Goal: Use online tool/utility: Use online tool/utility

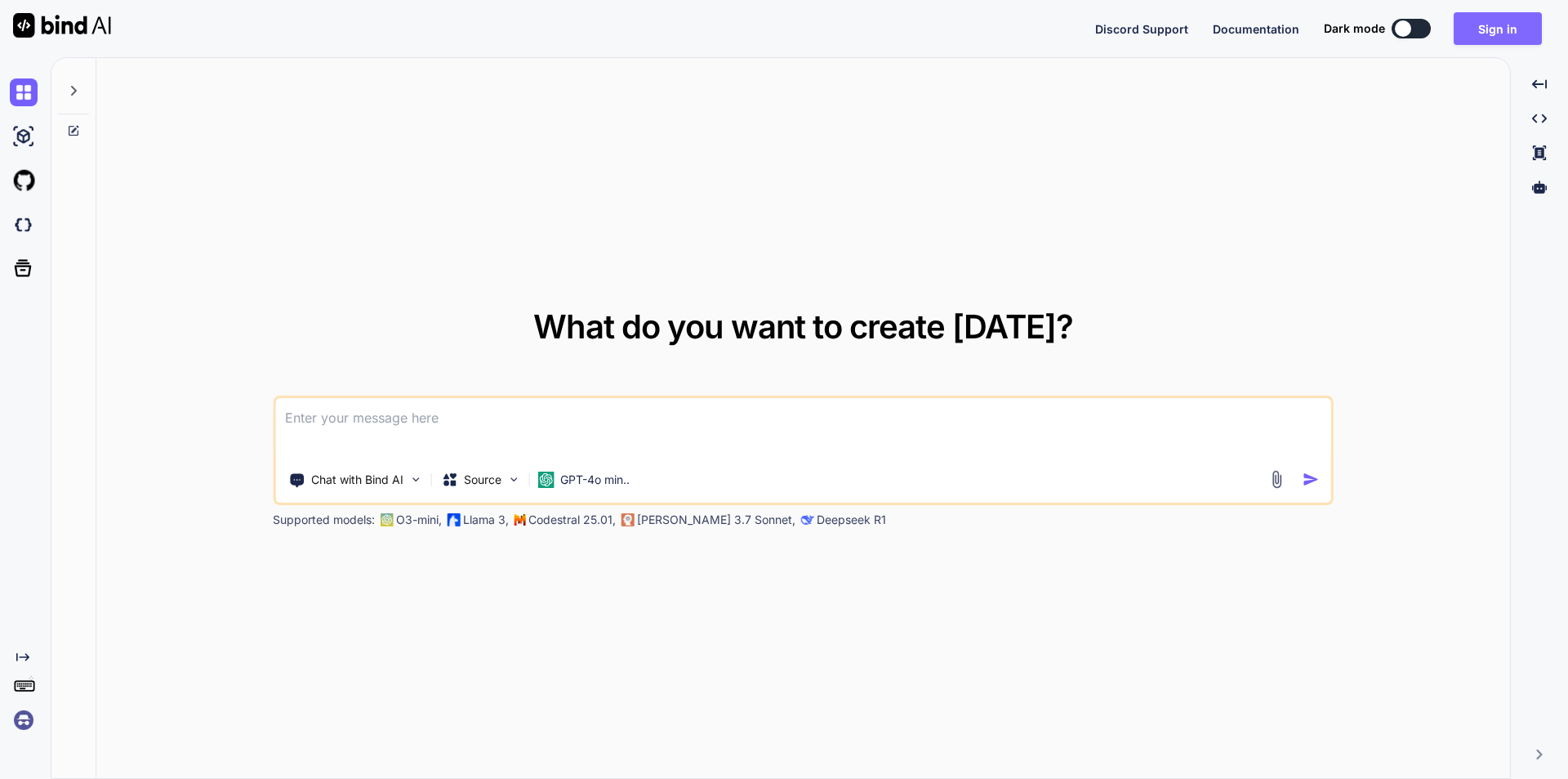
click at [1480, 27] on button "Sign in" at bounding box center [1497, 27] width 88 height 32
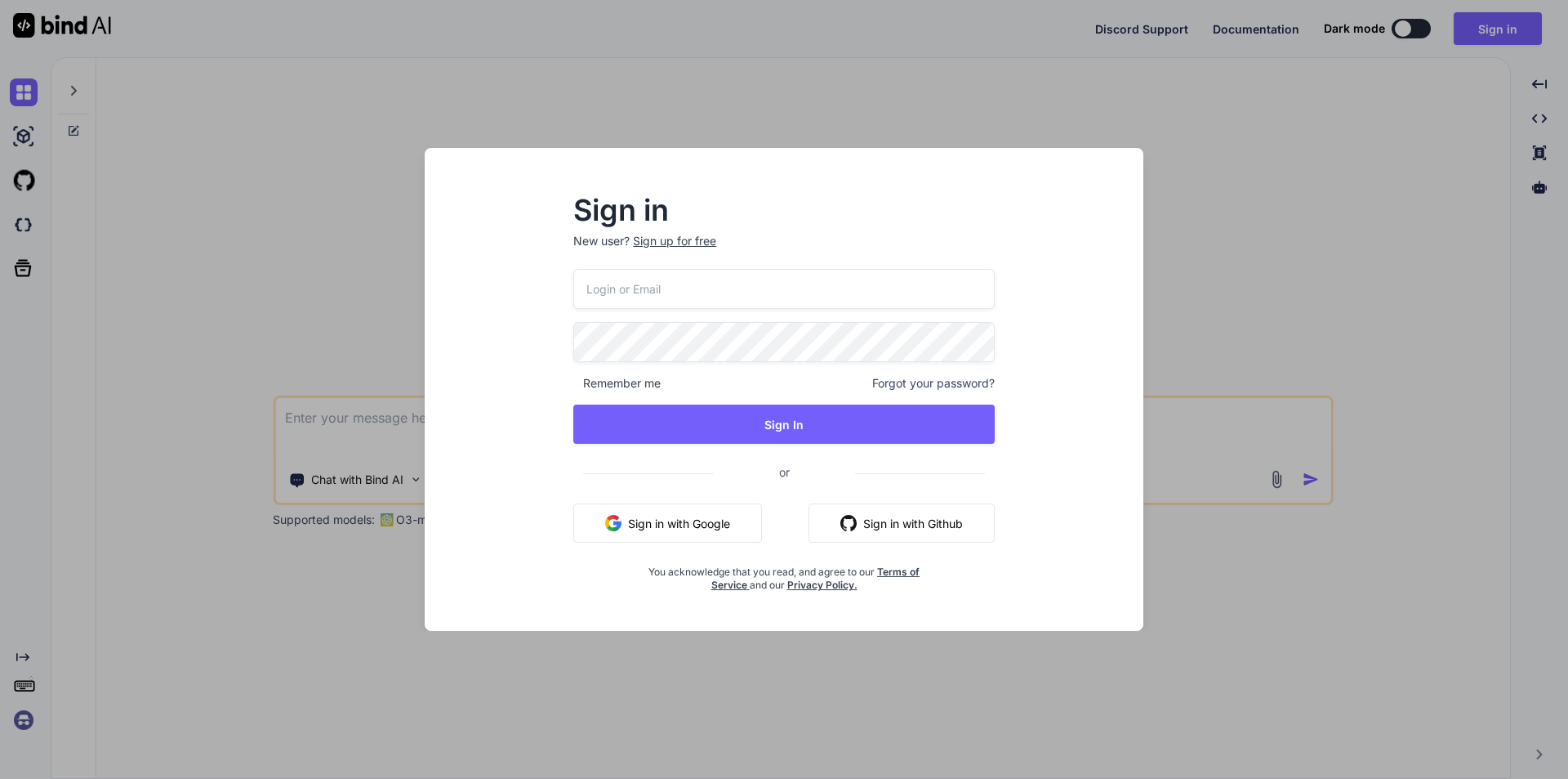
click at [686, 294] on input "email" at bounding box center [784, 288] width 422 height 40
type input "[EMAIL_ADDRESS][DOMAIN_NAME]"
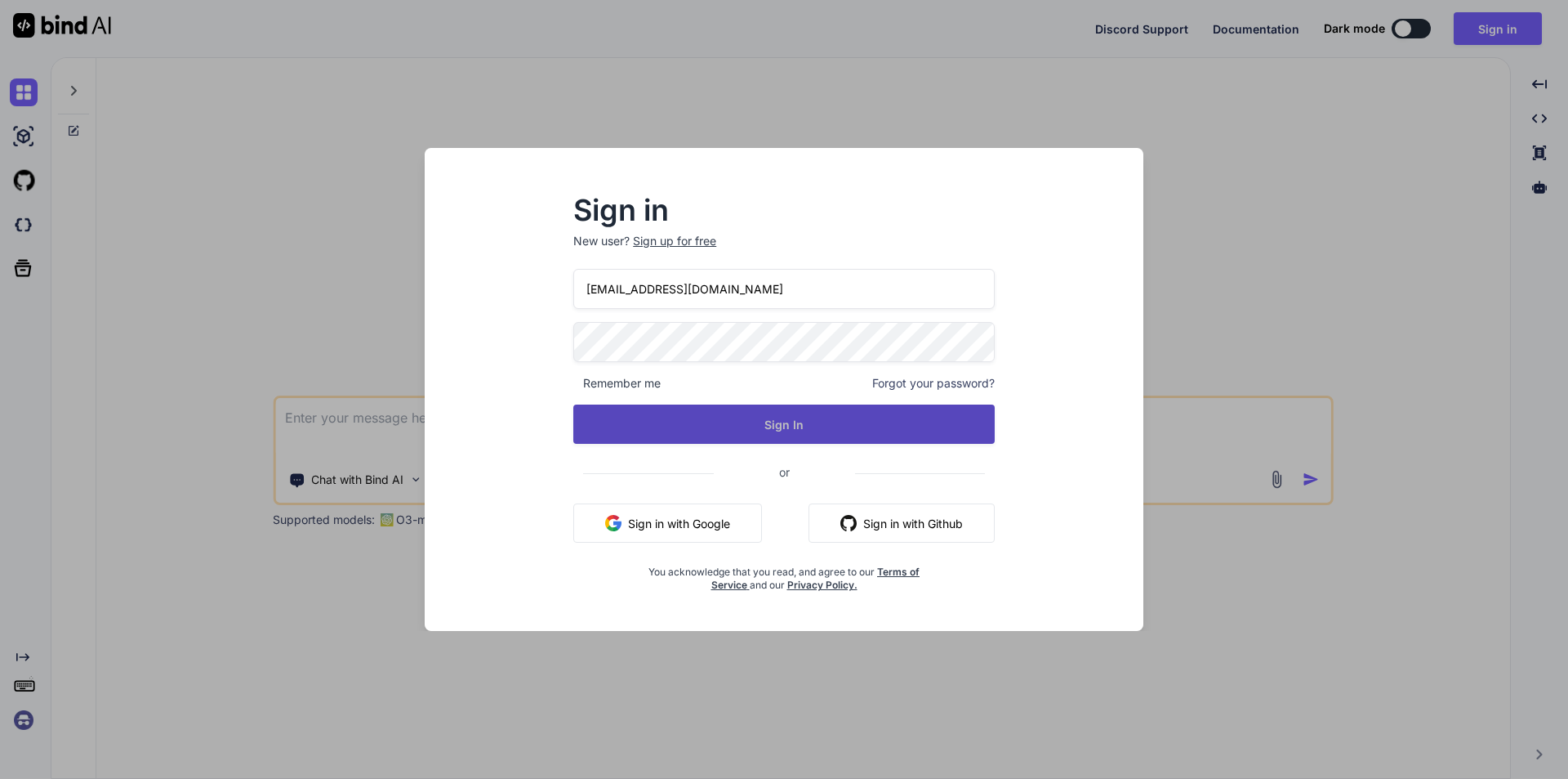
click at [762, 424] on button "Sign In" at bounding box center [784, 424] width 422 height 39
click at [788, 424] on button "Sign In" at bounding box center [784, 424] width 422 height 39
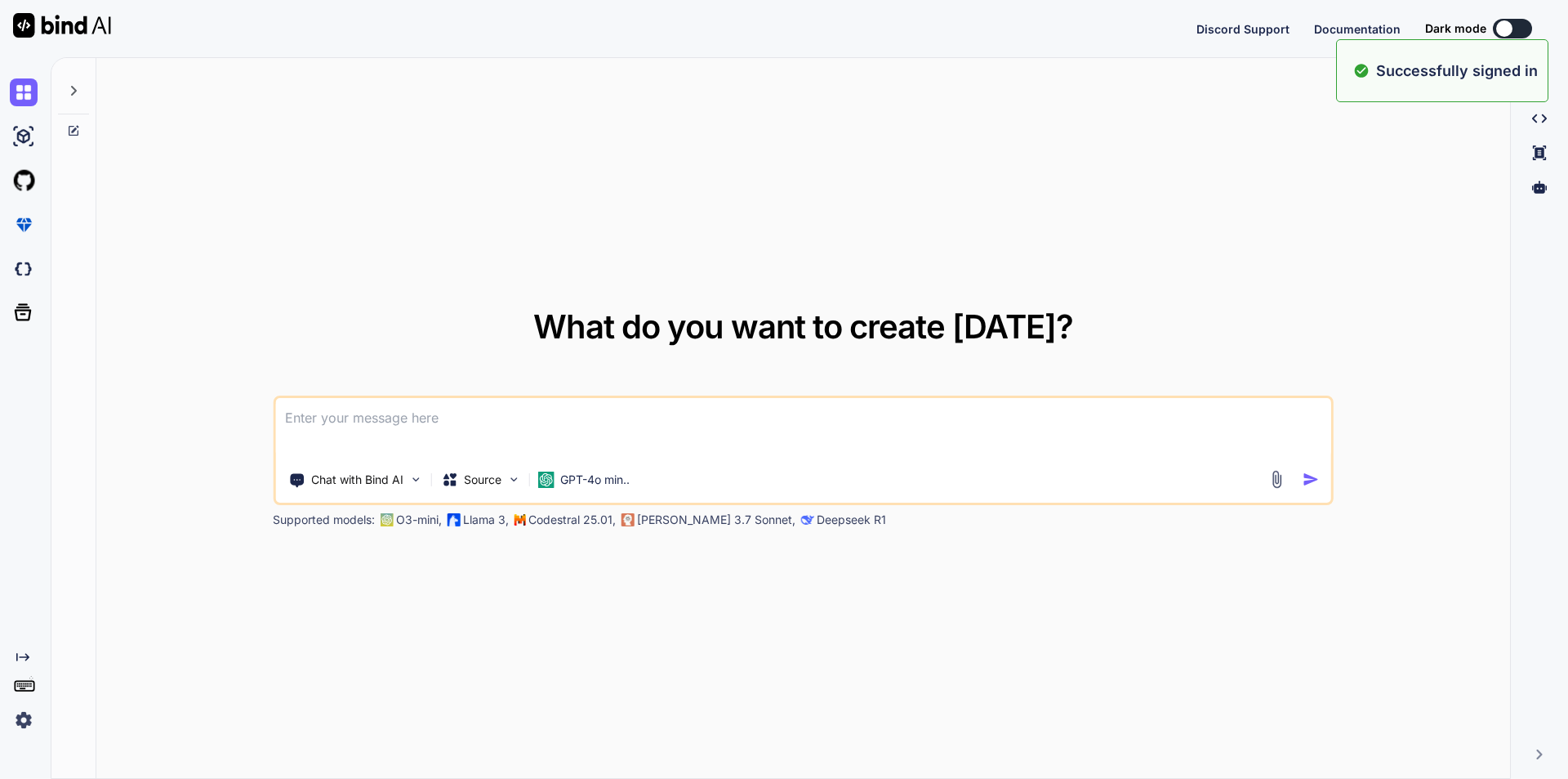
type textarea "x"
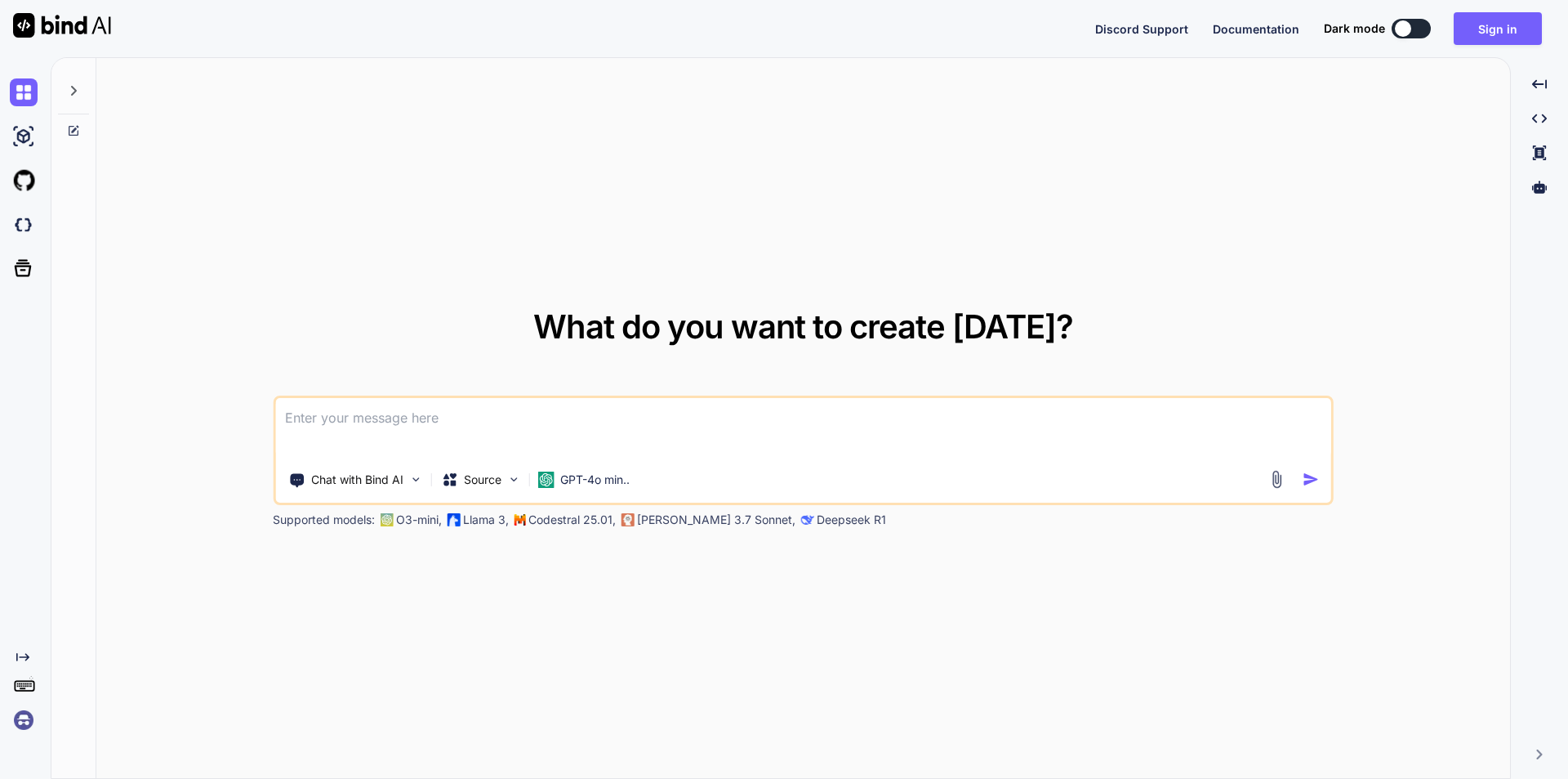
click at [1325, 183] on div "What do you want to create [DATE]? Chat with Bind AI Source GPT-4o min.. Suppor…" at bounding box center [802, 418] width 1413 height 721
click at [1496, 32] on button "Sign in" at bounding box center [1497, 27] width 88 height 32
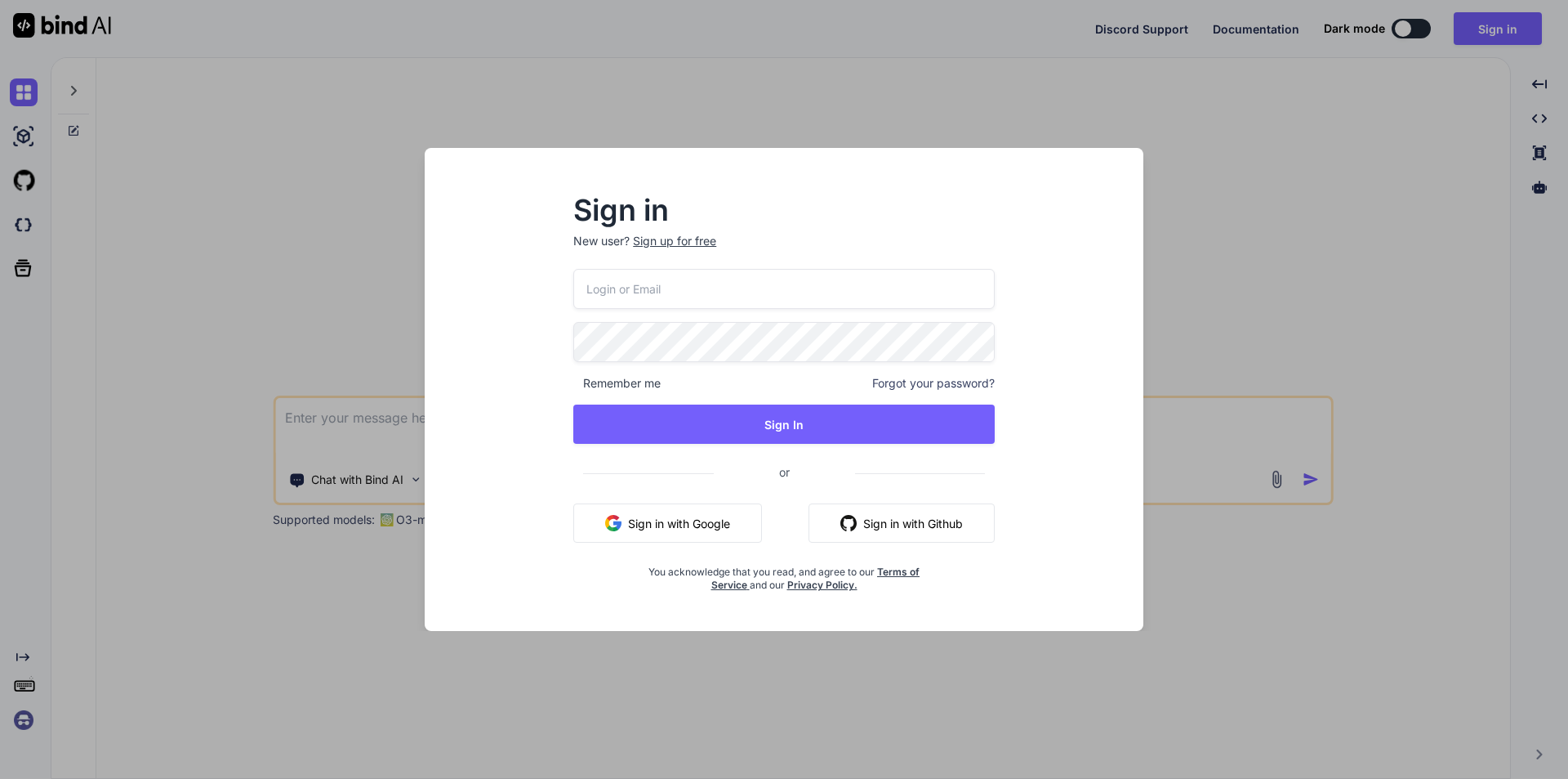
click at [710, 293] on input "email" at bounding box center [784, 288] width 422 height 40
type input "[EMAIL_ADDRESS][DOMAIN_NAME]"
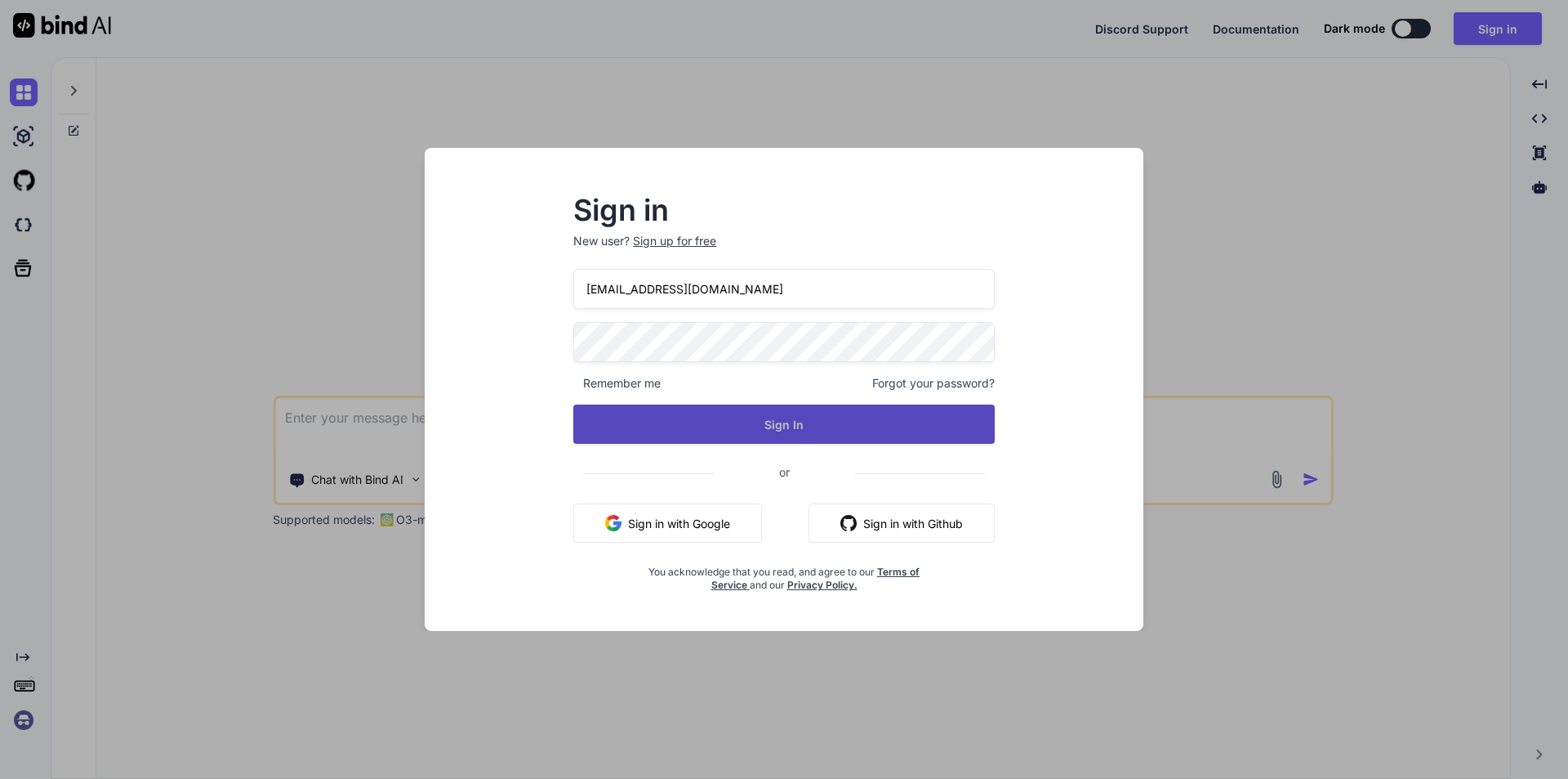
click at [696, 415] on button "Sign In" at bounding box center [784, 424] width 422 height 39
click at [780, 424] on button "Sign In" at bounding box center [784, 424] width 422 height 39
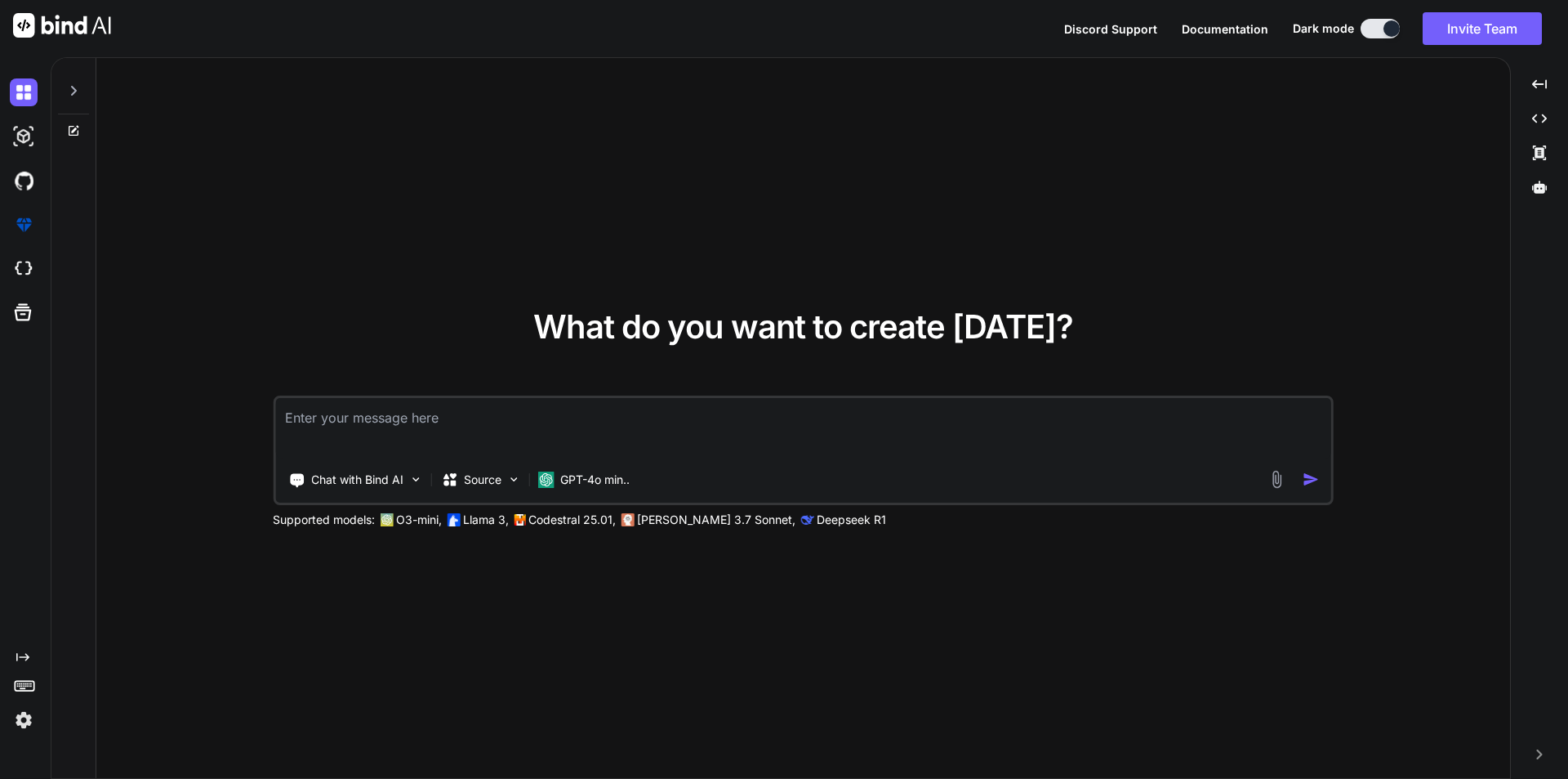
type textarea "x"
click at [579, 433] on textarea at bounding box center [803, 429] width 1056 height 61
type textarea "i"
type textarea "x"
type textarea "i"
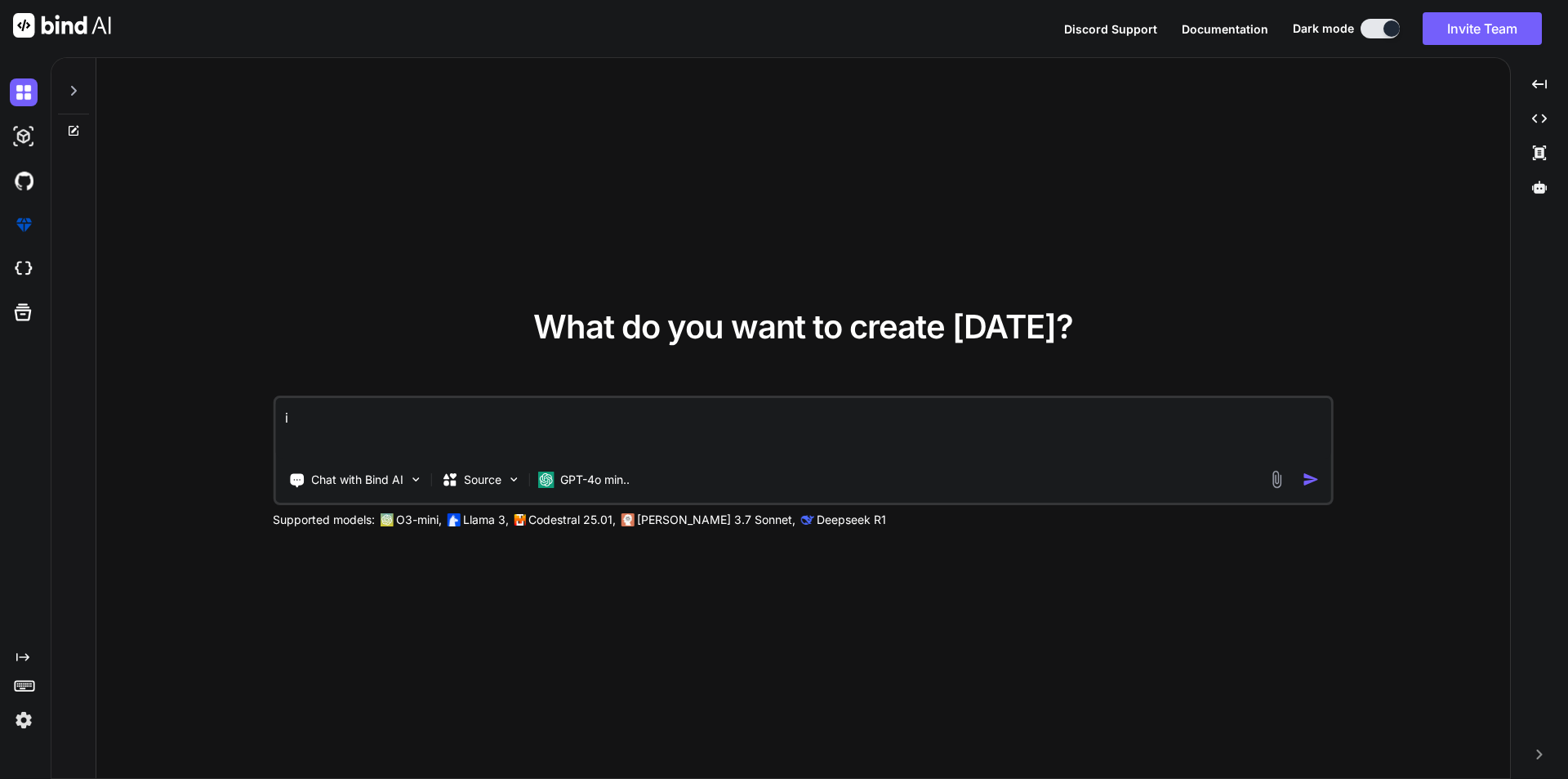
type textarea "x"
type textarea "i ha"
type textarea "x"
type textarea "i hav"
type textarea "x"
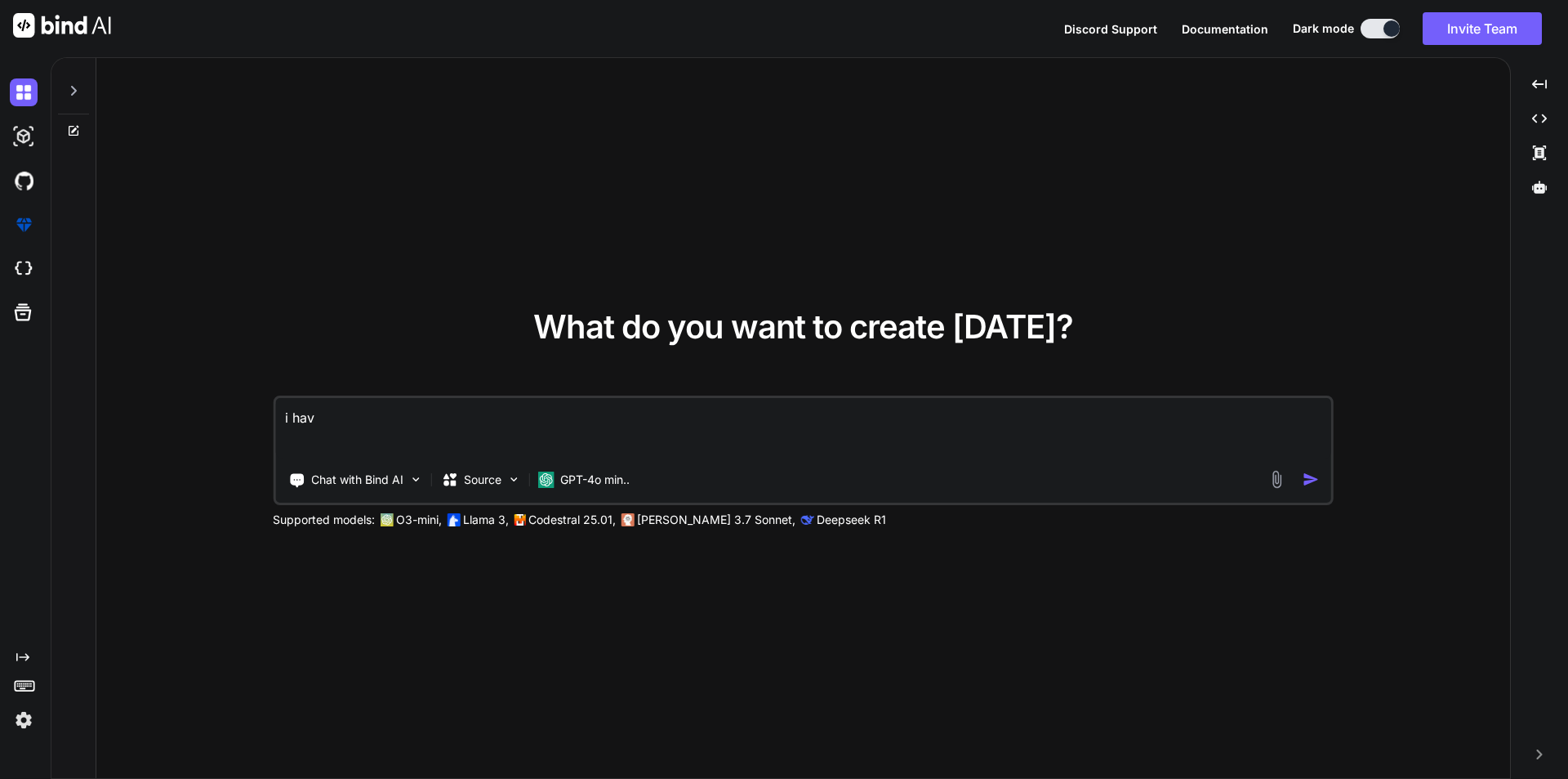
type textarea "i have"
type textarea "x"
type textarea "i have"
type textarea "x"
type textarea "i have a"
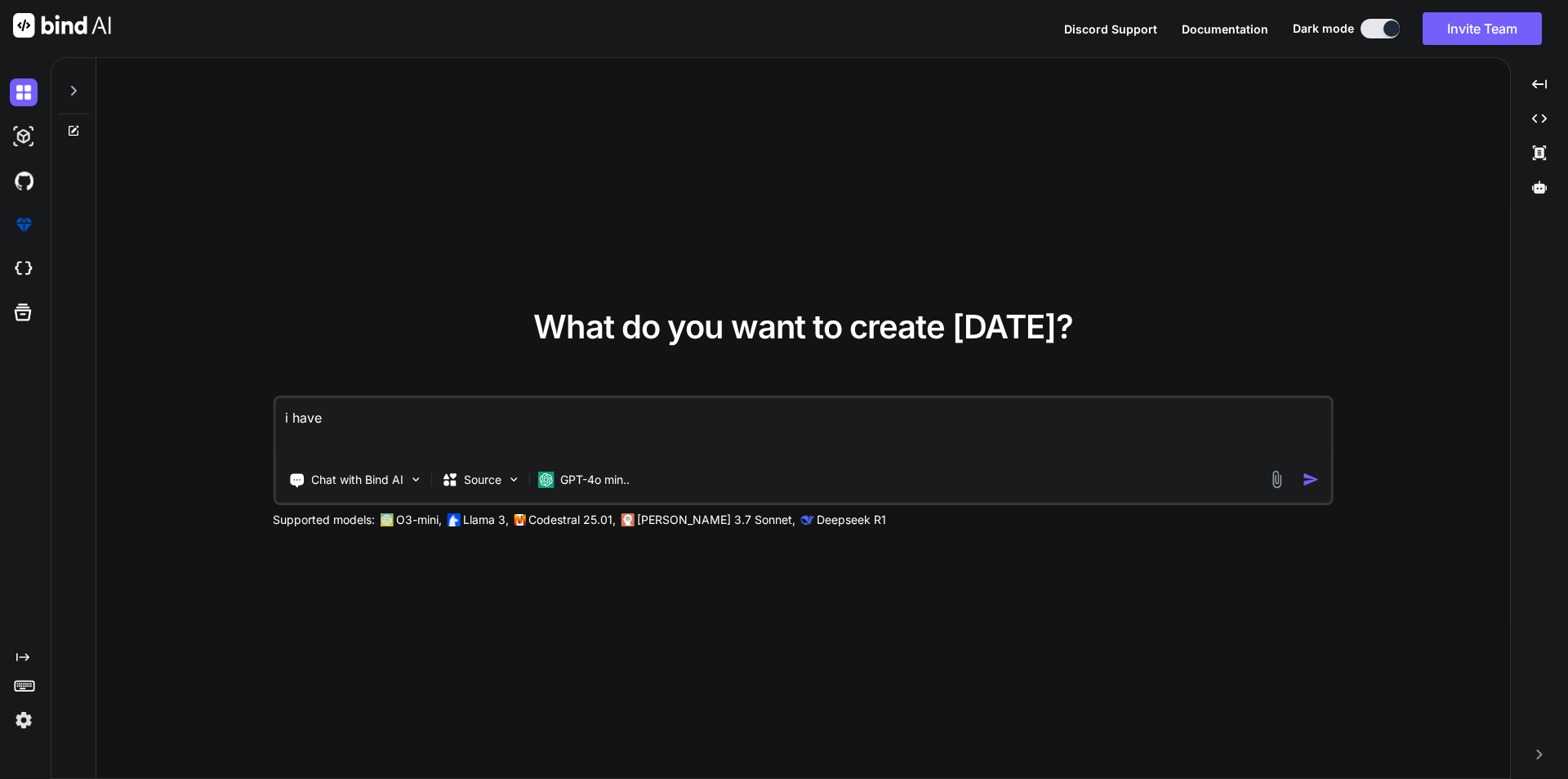
type textarea "x"
type textarea "i have a"
type textarea "x"
type textarea "i have a t"
type textarea "x"
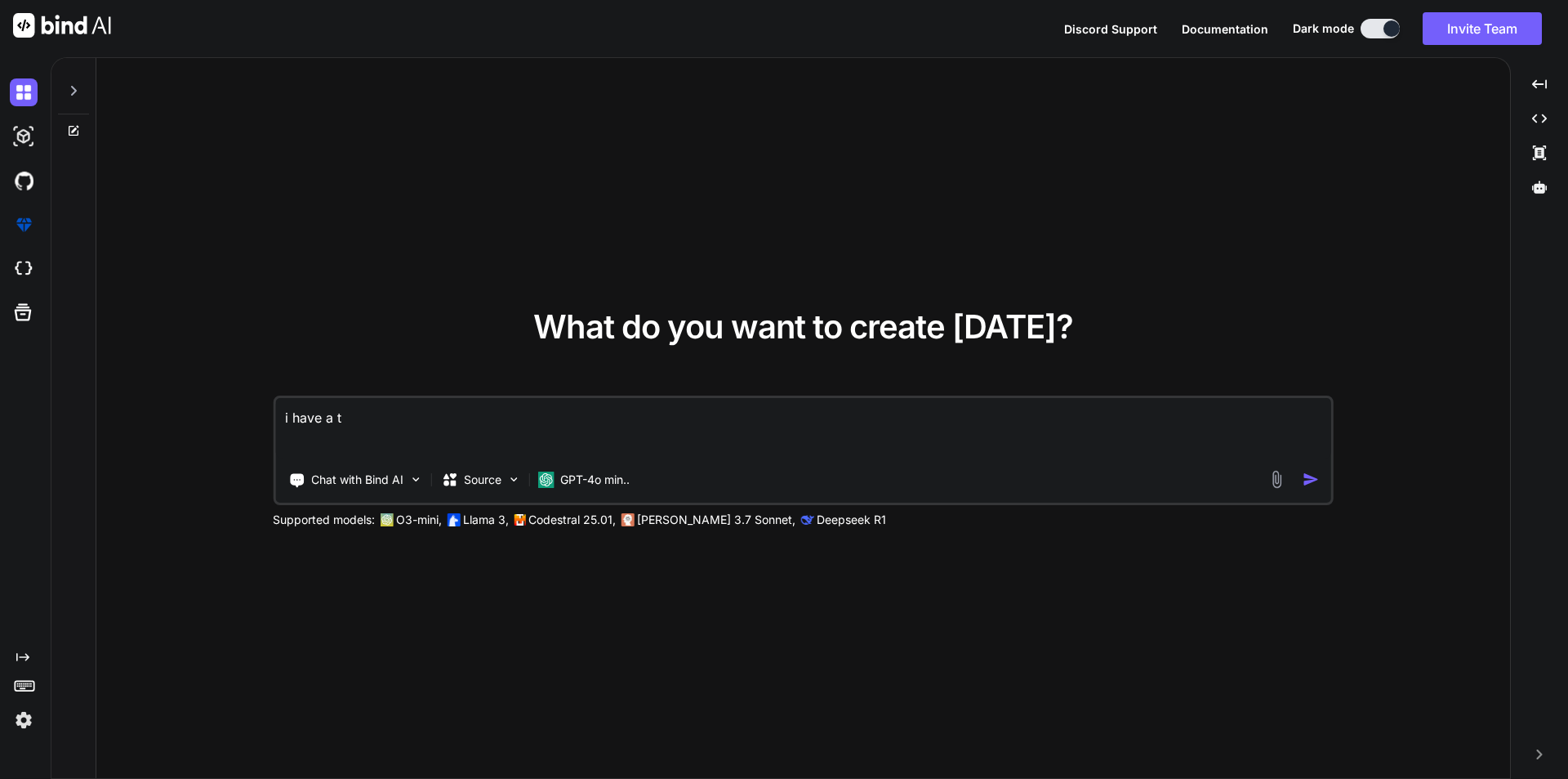
type textarea "i have a th"
type textarea "x"
type textarea "i have a thi"
type textarea "x"
type textarea "i have a this"
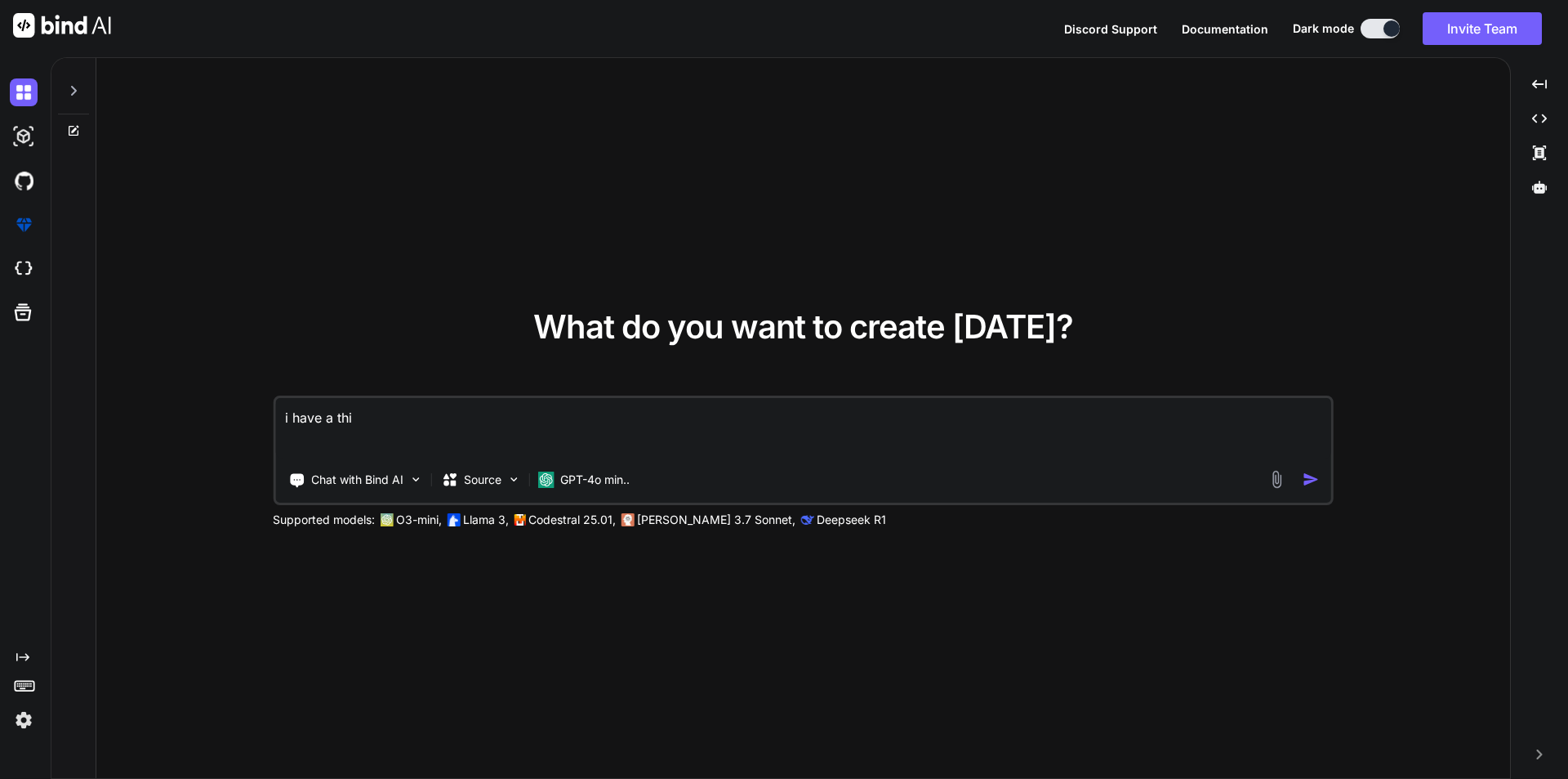
type textarea "x"
type textarea "i have a this"
type textarea "x"
type textarea "i have a this c"
type textarea "x"
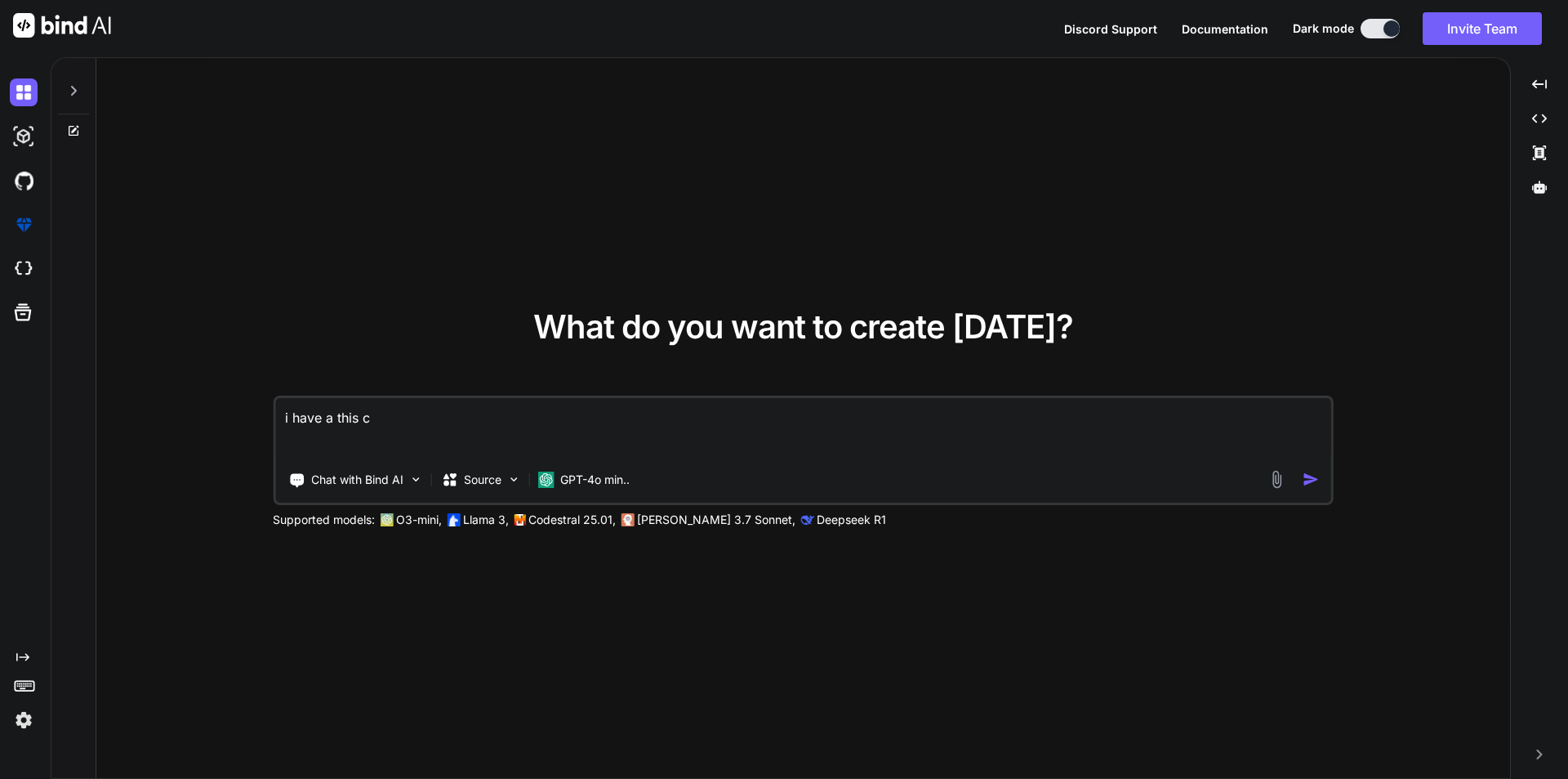
type textarea "i have a this co"
type textarea "x"
type textarea "i have a this cod"
type textarea "x"
type textarea "i have a this code"
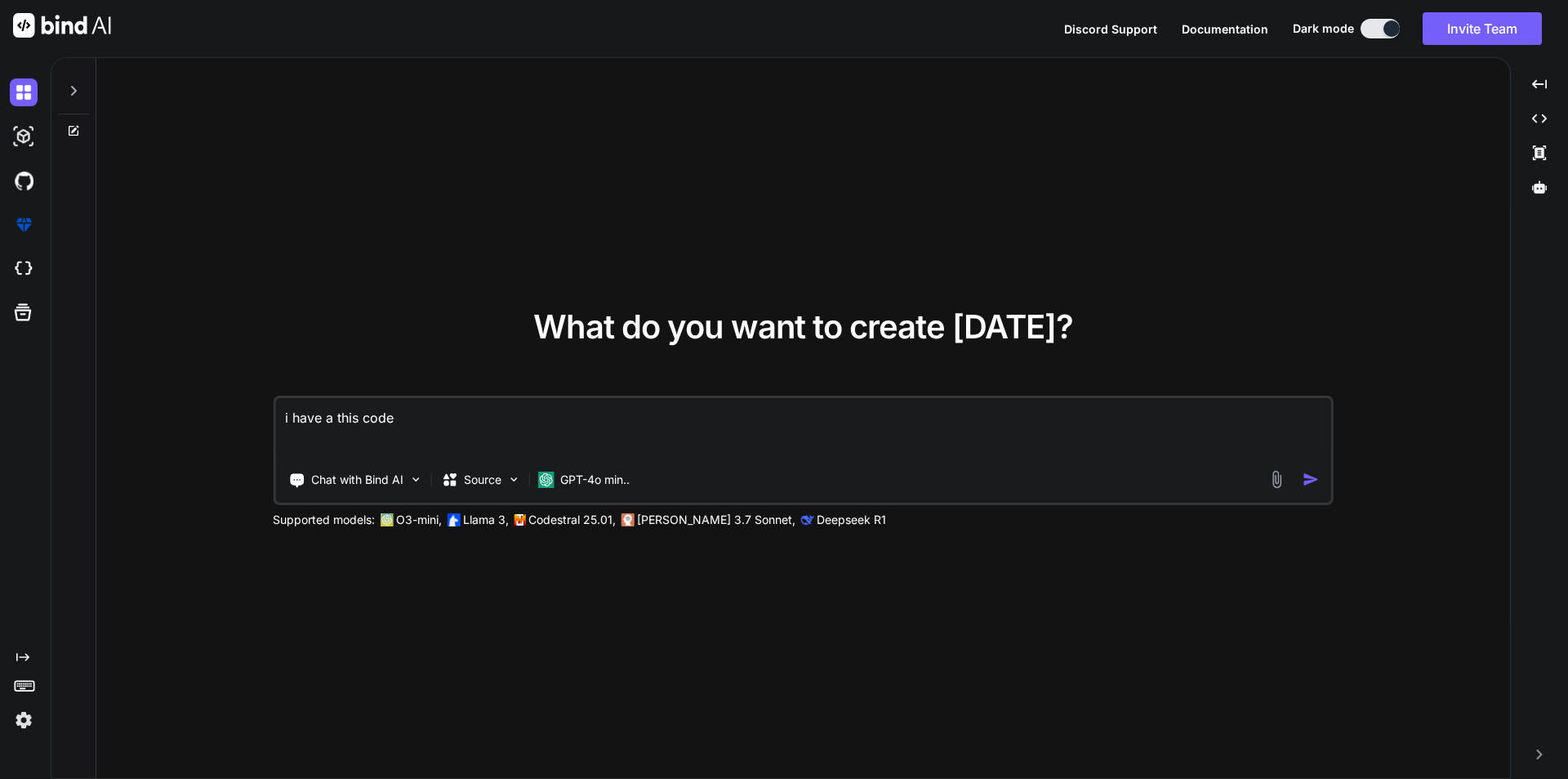
type textarea "x"
paste textarea "[DOMAIN_NAME]('/clientData', async function (req, res, next) { try { const { cl…"
type textarea "i have a this code [DOMAIN_NAME]('/clientData', async function (req, res, next)…"
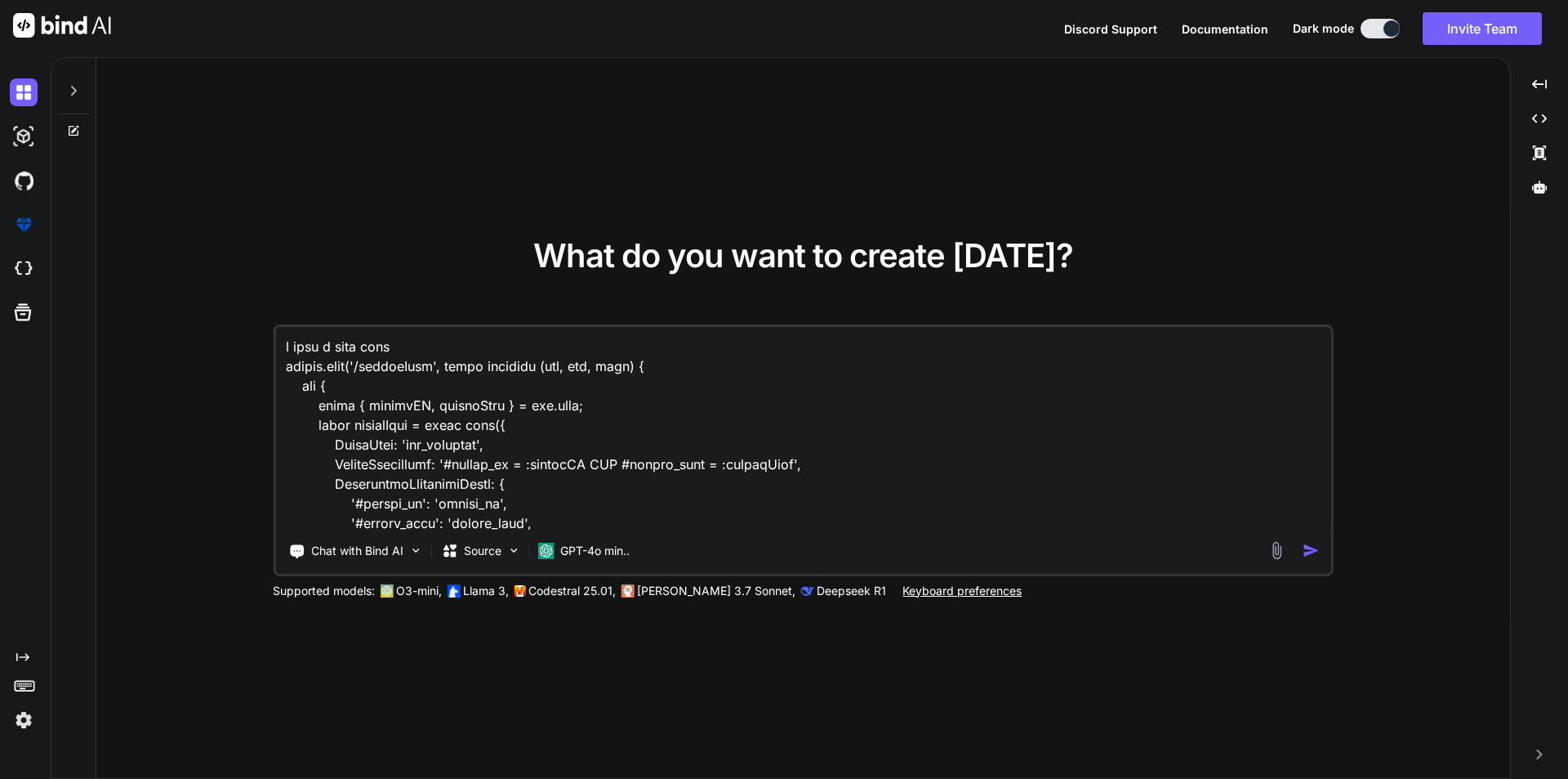
scroll to position [591, 0]
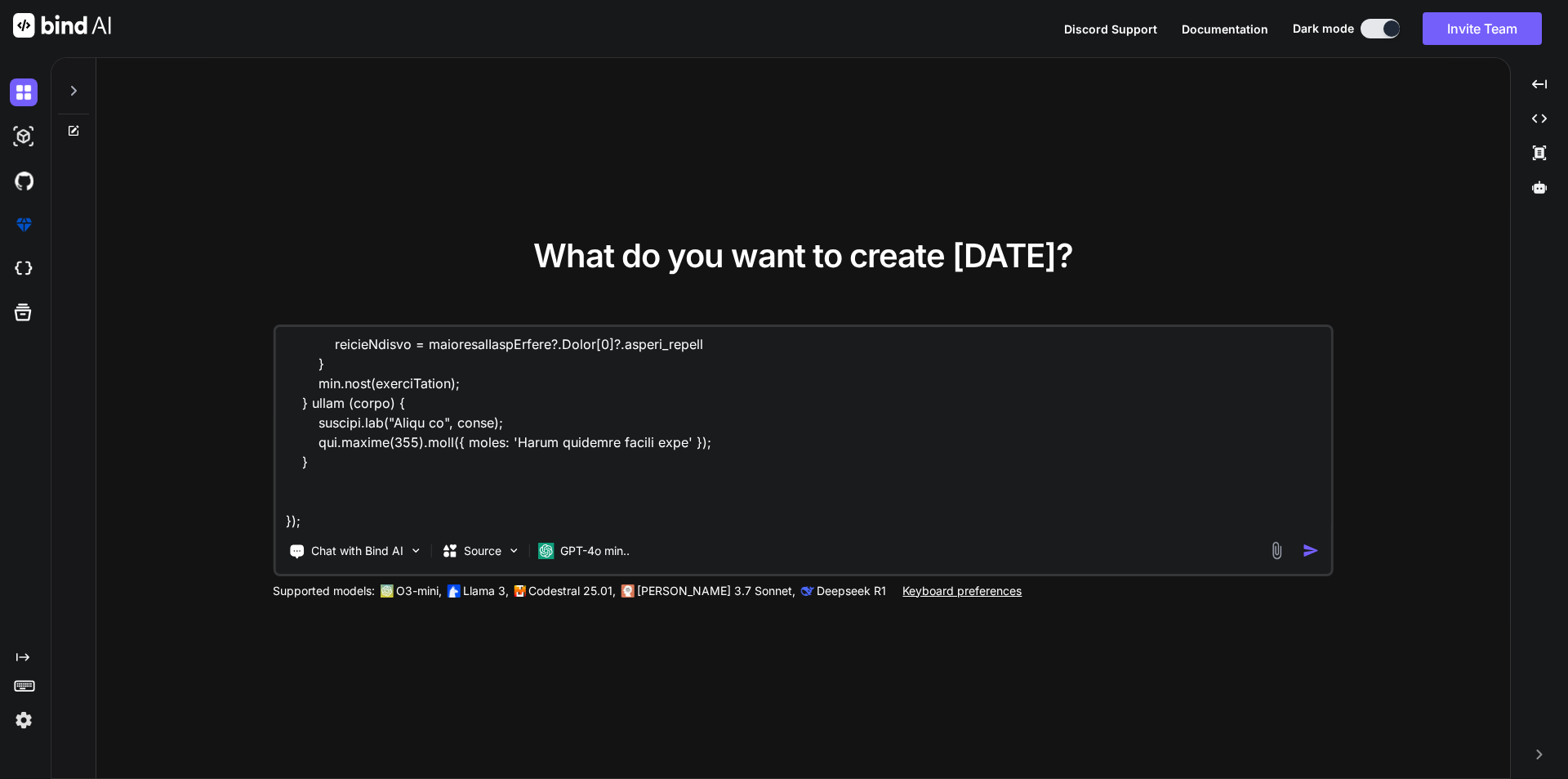
type textarea "x"
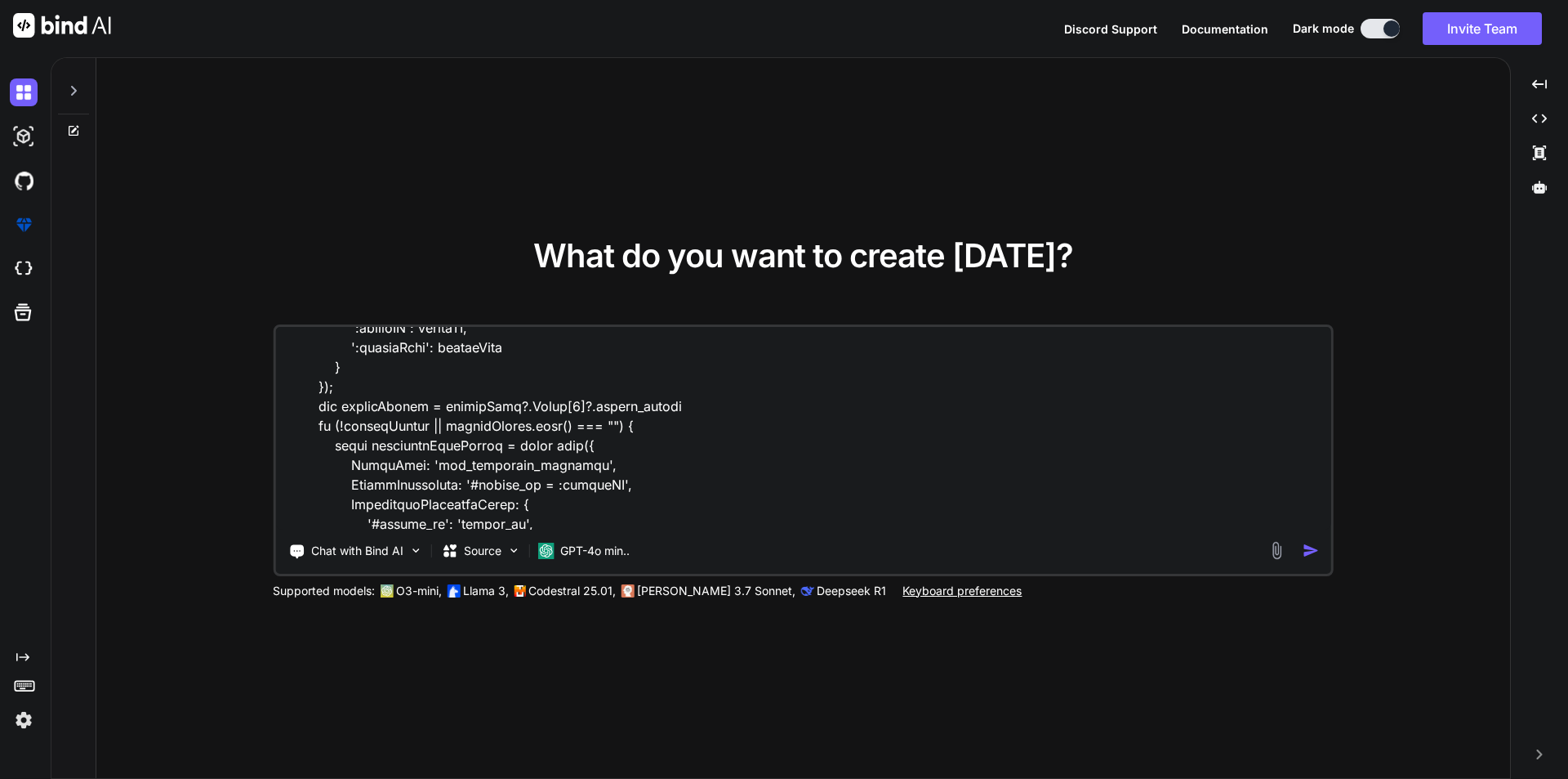
scroll to position [182, 0]
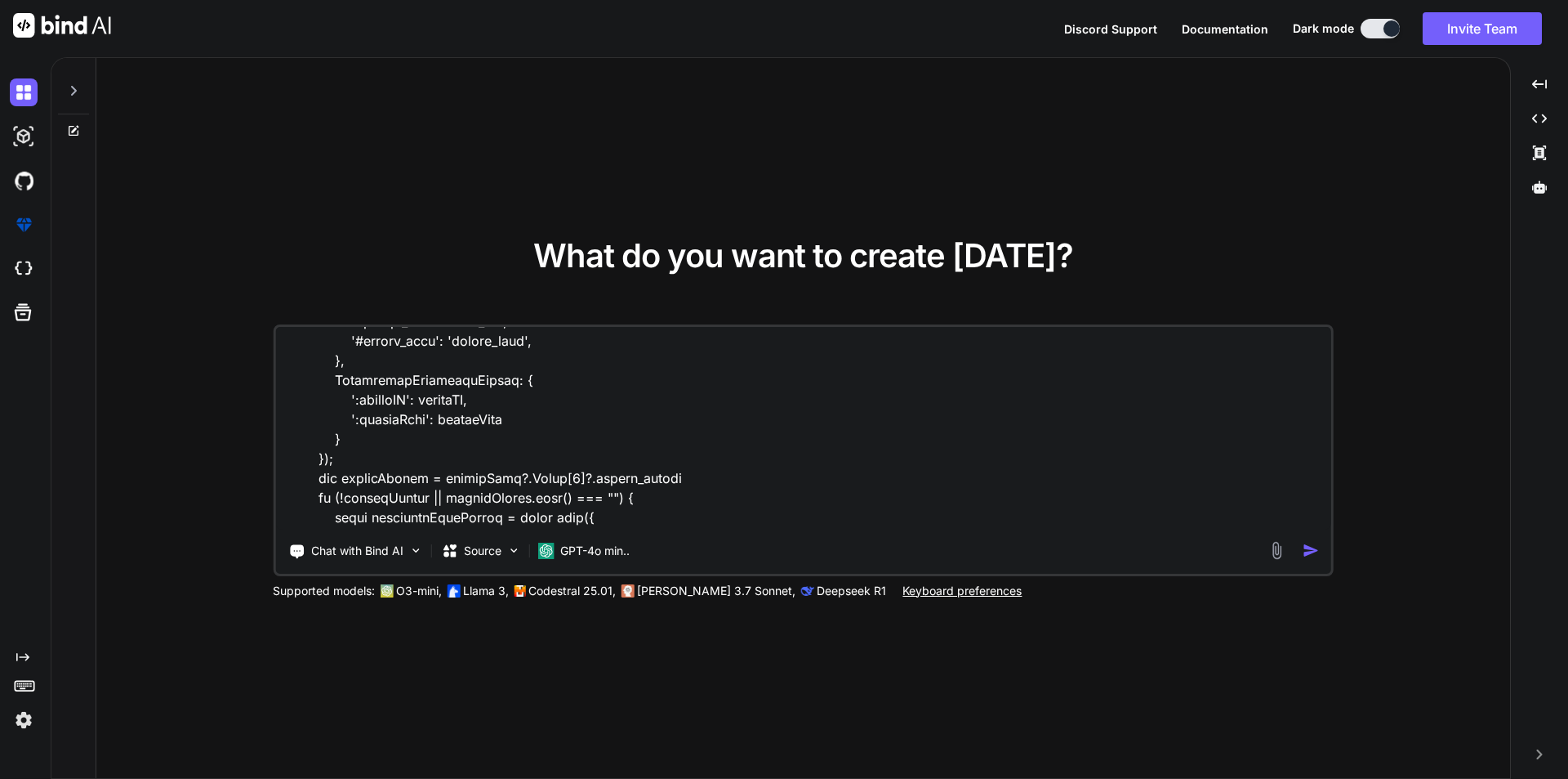
type textarea "i have a this code [DOMAIN_NAME]('/clientData', async function (req, res, next)…"
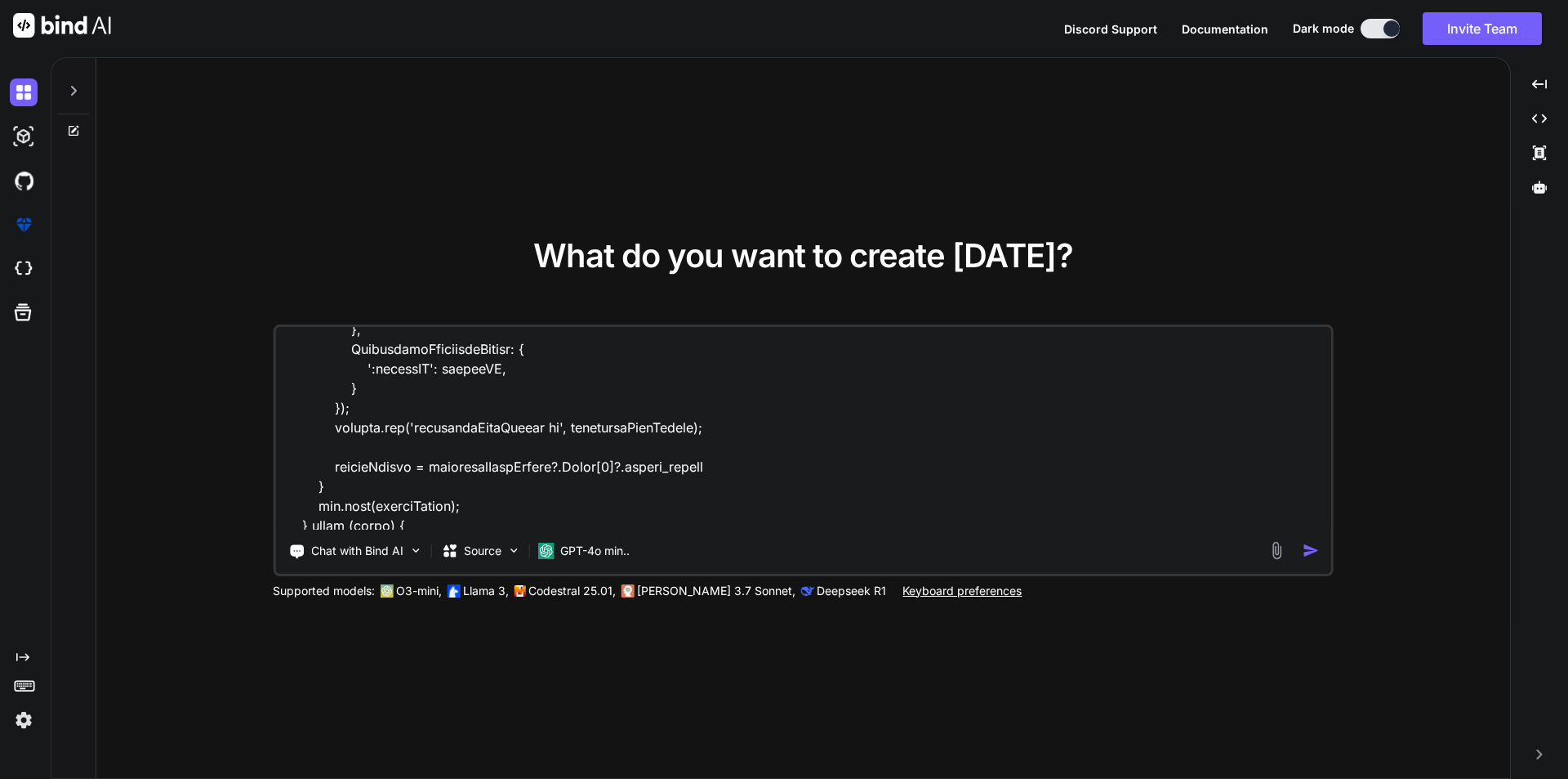
scroll to position [611, 0]
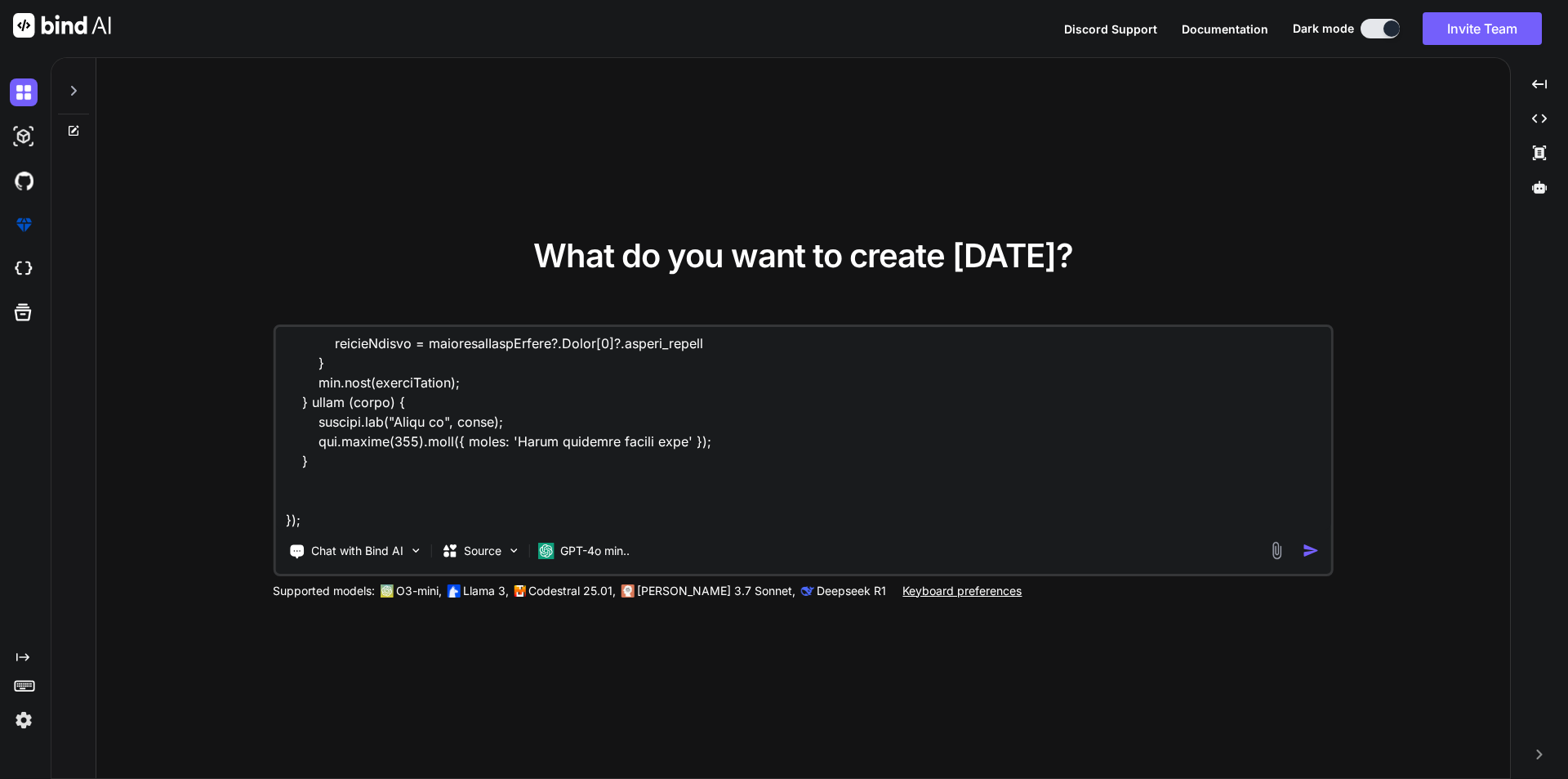
click at [383, 502] on textarea at bounding box center [803, 428] width 1056 height 203
type textarea "x"
type textarea "i have a this code [DOMAIN_NAME]('/clientData', async function (req, res, next)…"
type textarea "x"
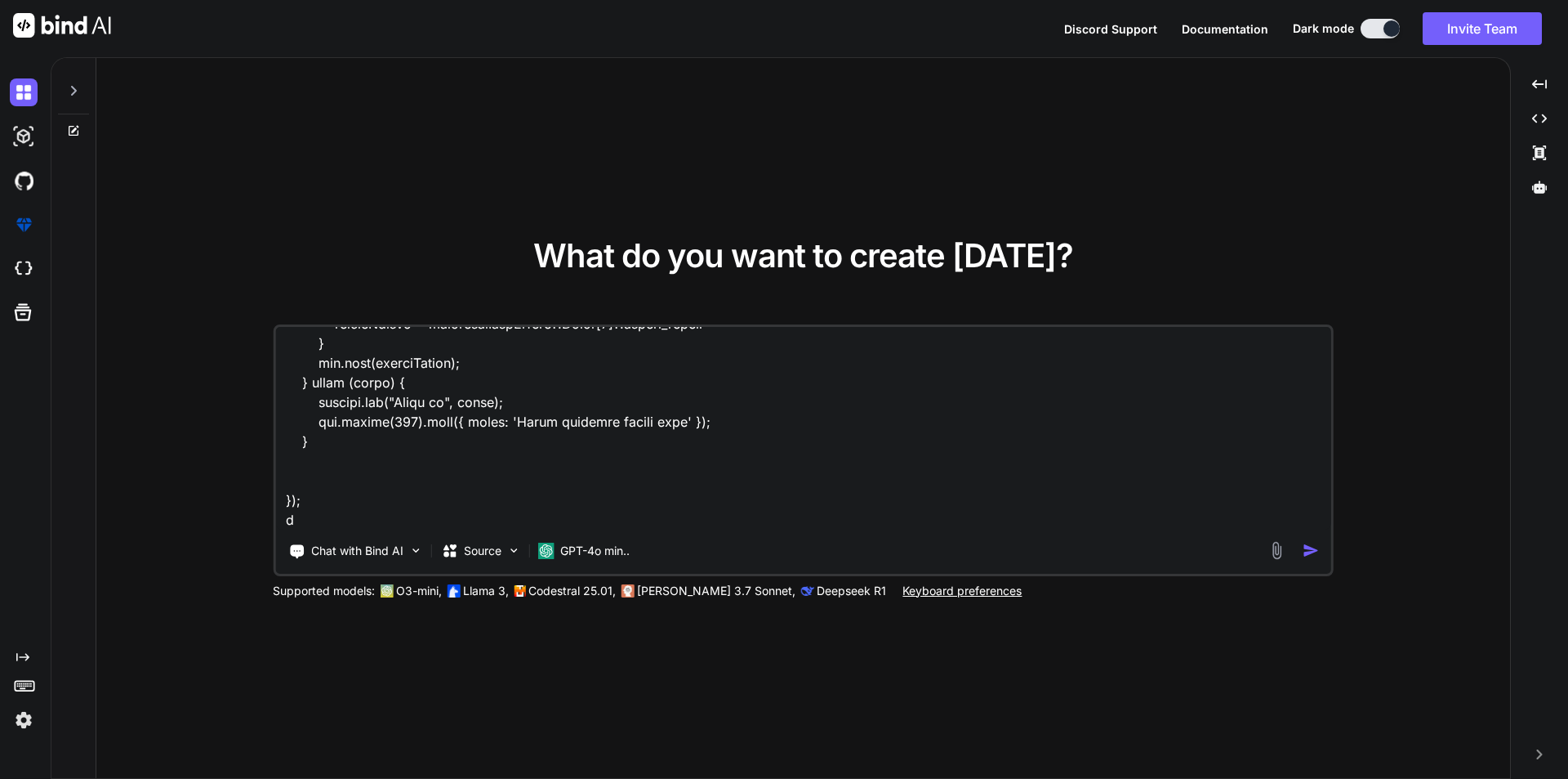
type textarea "i have a this code [DOMAIN_NAME]('/clientData', async function (req, res, next)…"
type textarea "x"
type textarea "i have a this code [DOMAIN_NAME]('/clientData', async function (req, res, next)…"
type textarea "x"
type textarea "i have a this code [DOMAIN_NAME]('/clientData', async function (req, res, next)…"
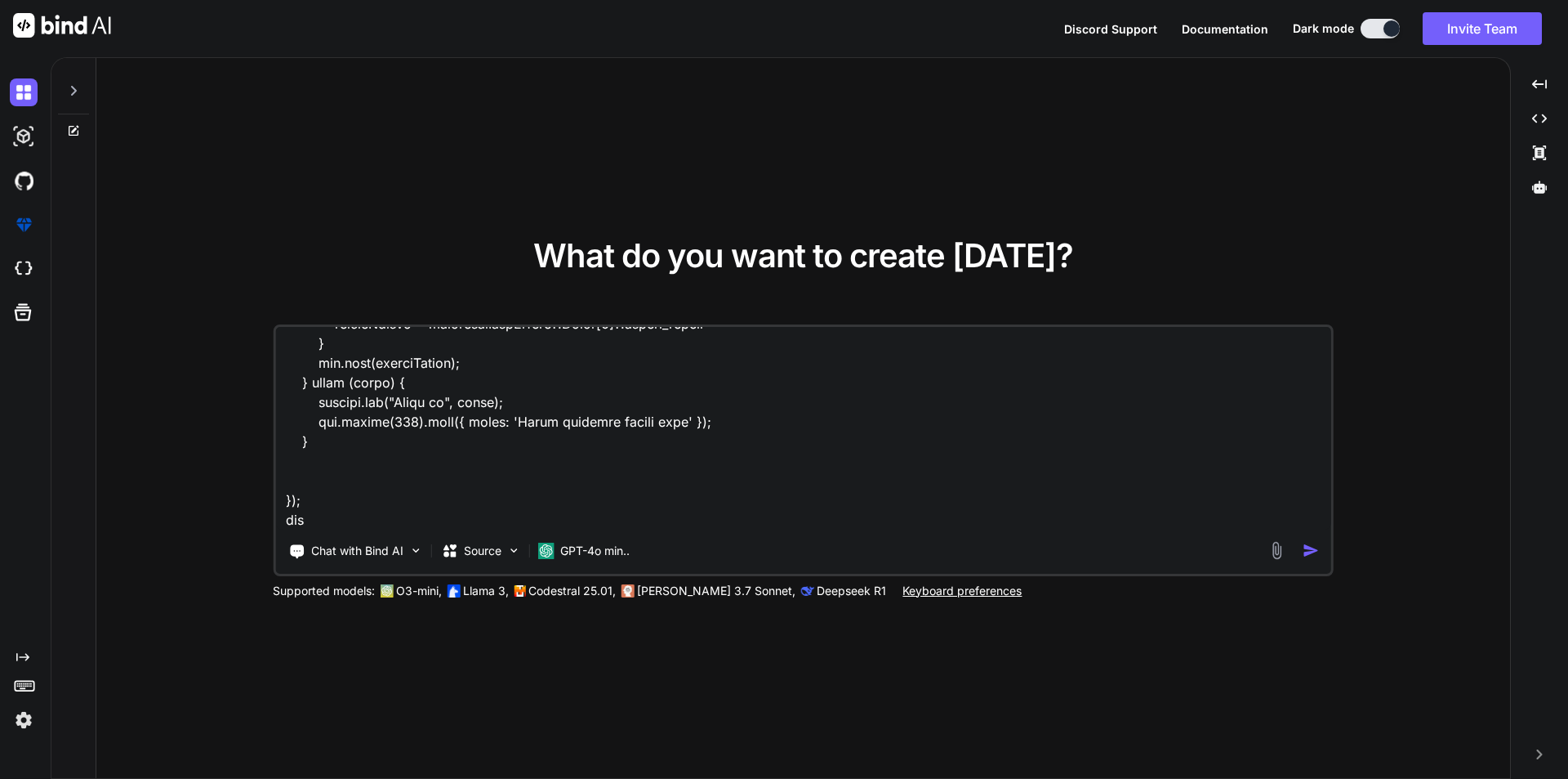
type textarea "x"
type textarea "i have a this code [DOMAIN_NAME]('/clientData', async function (req, res, next)…"
type textarea "x"
type textarea "i have a this code [DOMAIN_NAME]('/clientData', async function (req, res, next)…"
type textarea "x"
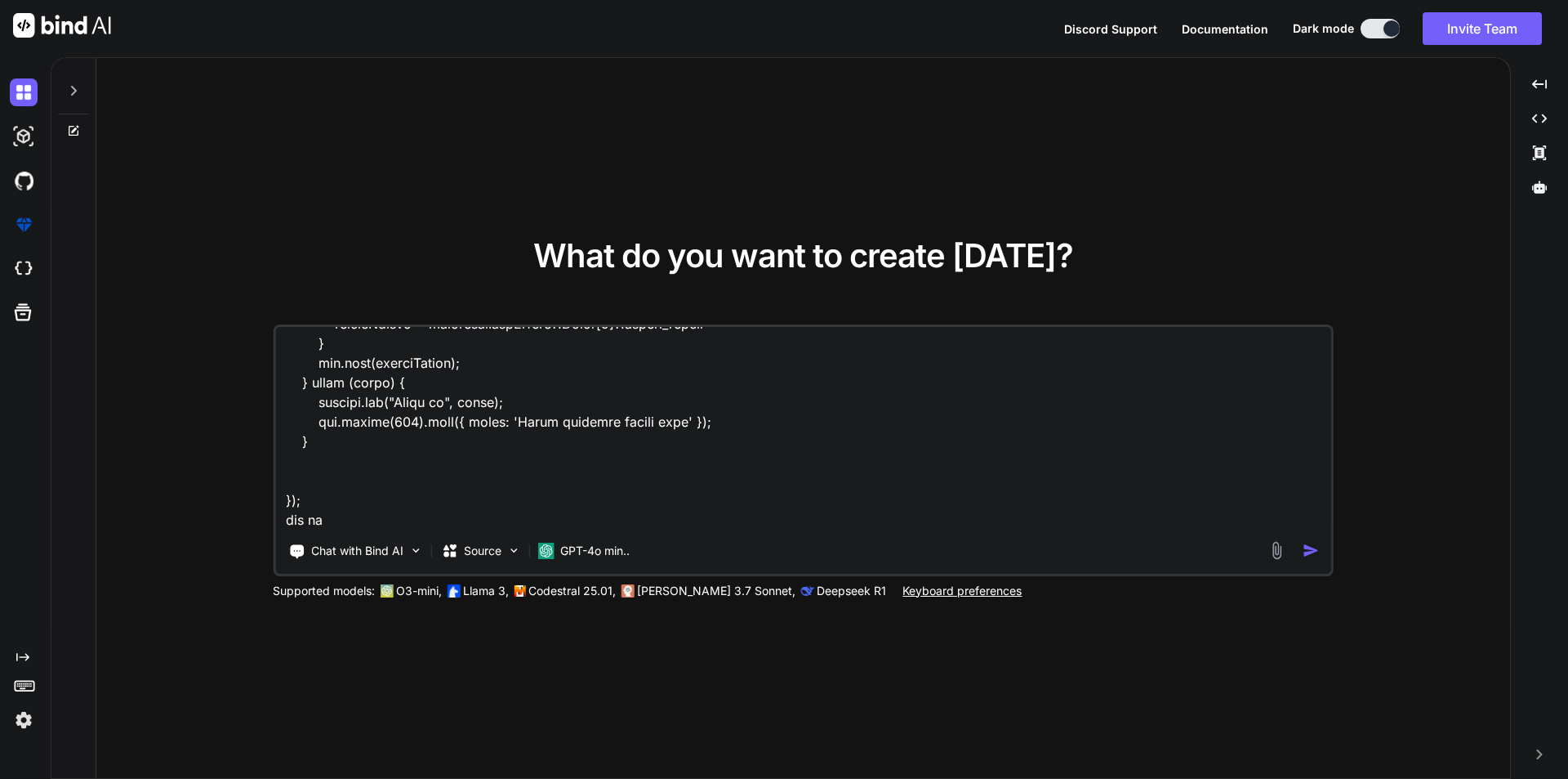
type textarea "i have a this code [DOMAIN_NAME]('/clientData', async function (req, res, next)…"
type textarea "x"
type textarea "i have a this code [DOMAIN_NAME]('/clientData', async function (req, res, next)…"
type textarea "x"
type textarea "i have a this code [DOMAIN_NAME]('/clientData', async function (req, res, next)…"
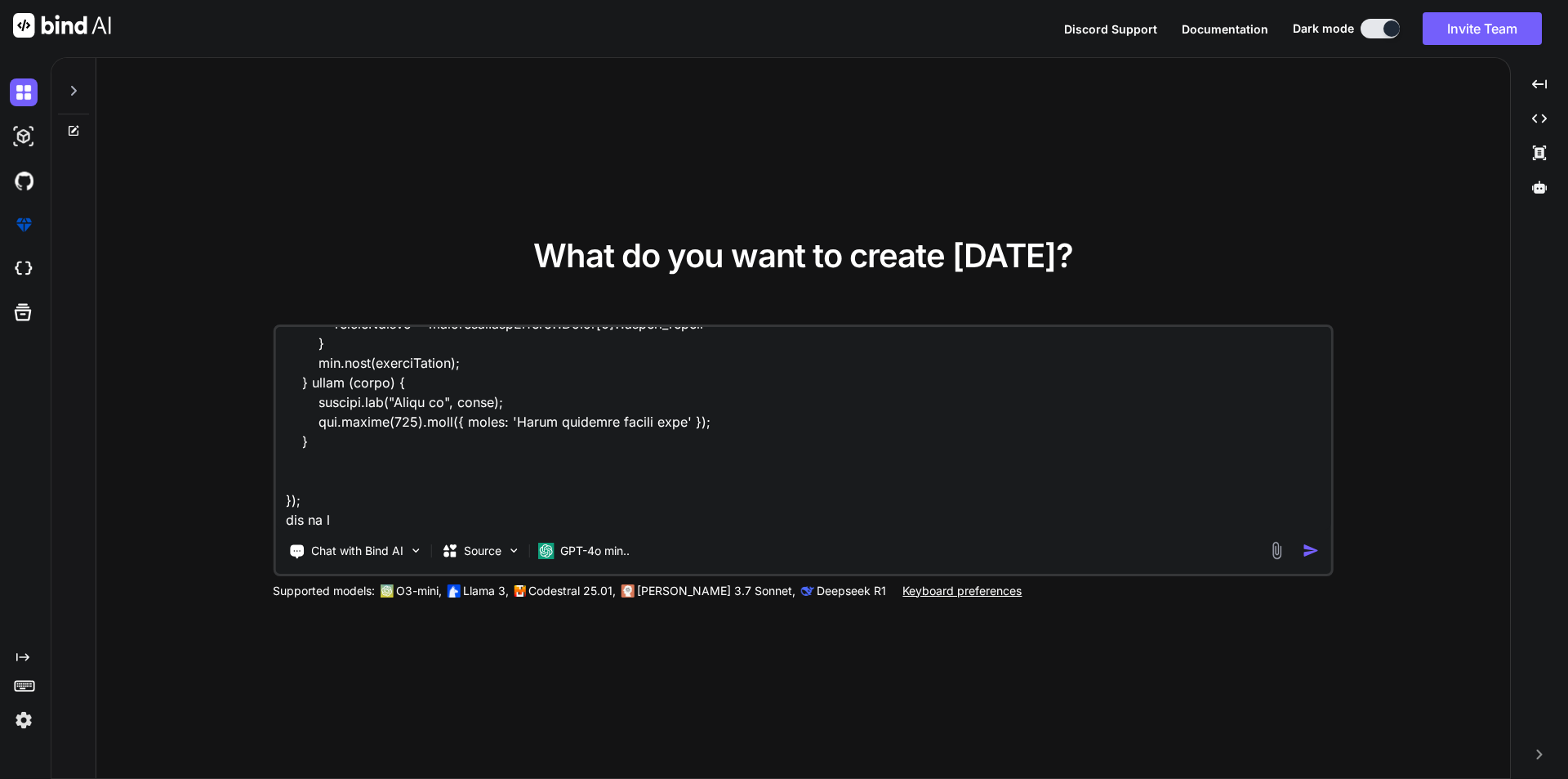
type textarea "x"
type textarea "i have a this code [DOMAIN_NAME]('/clientData', async function (req, res, next)…"
type textarea "x"
type textarea "i have a this code [DOMAIN_NAME]('/clientData', async function (req, res, next)…"
type textarea "x"
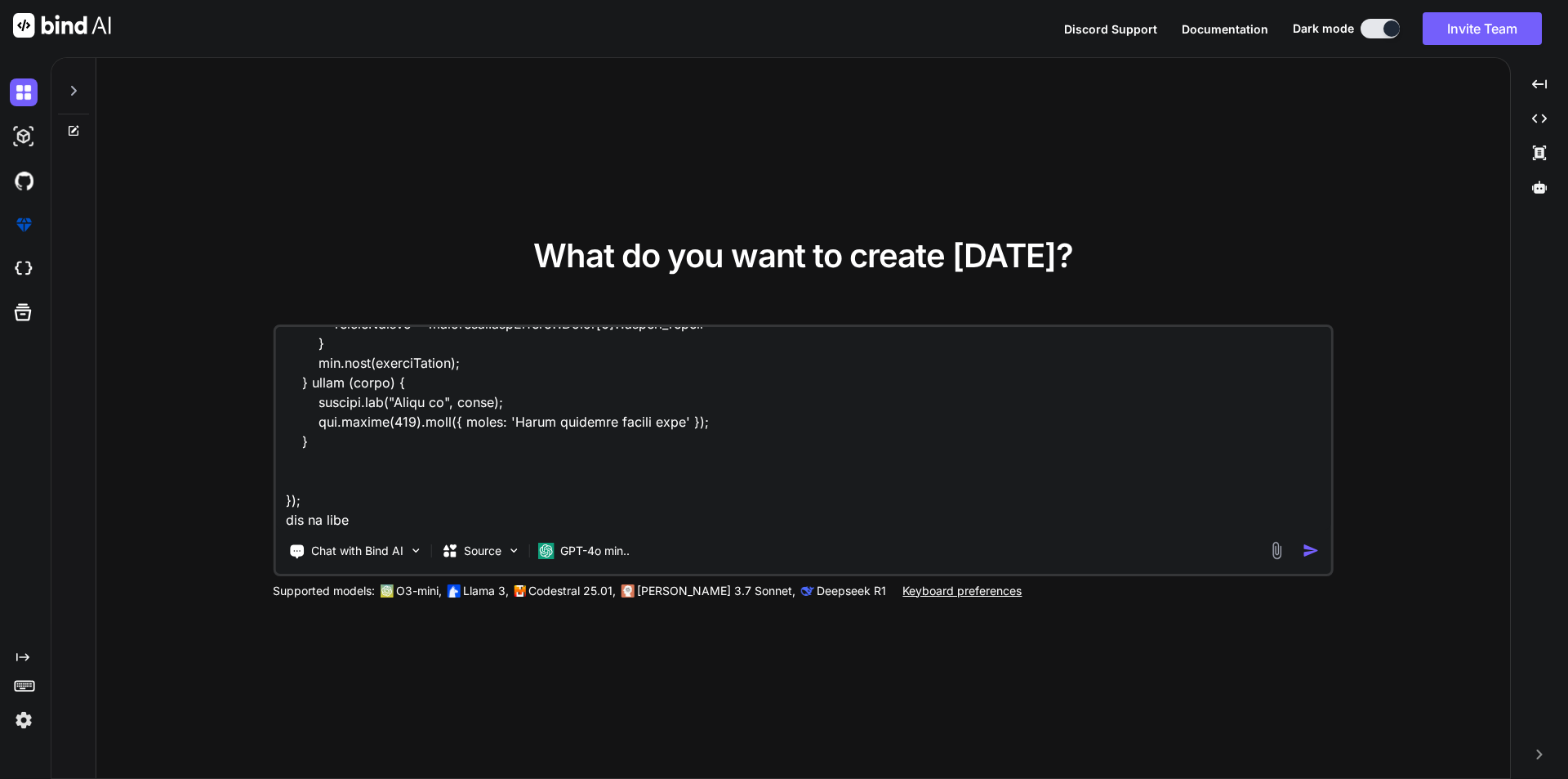
type textarea "i have a this code [DOMAIN_NAME]('/clientData', async function (req, res, next)…"
type textarea "x"
type textarea "i have a this code [DOMAIN_NAME]('/clientData', async function (req, res, next)…"
type textarea "x"
type textarea "i have a this code [DOMAIN_NAME]('/clientData', async function (req, res, next)…"
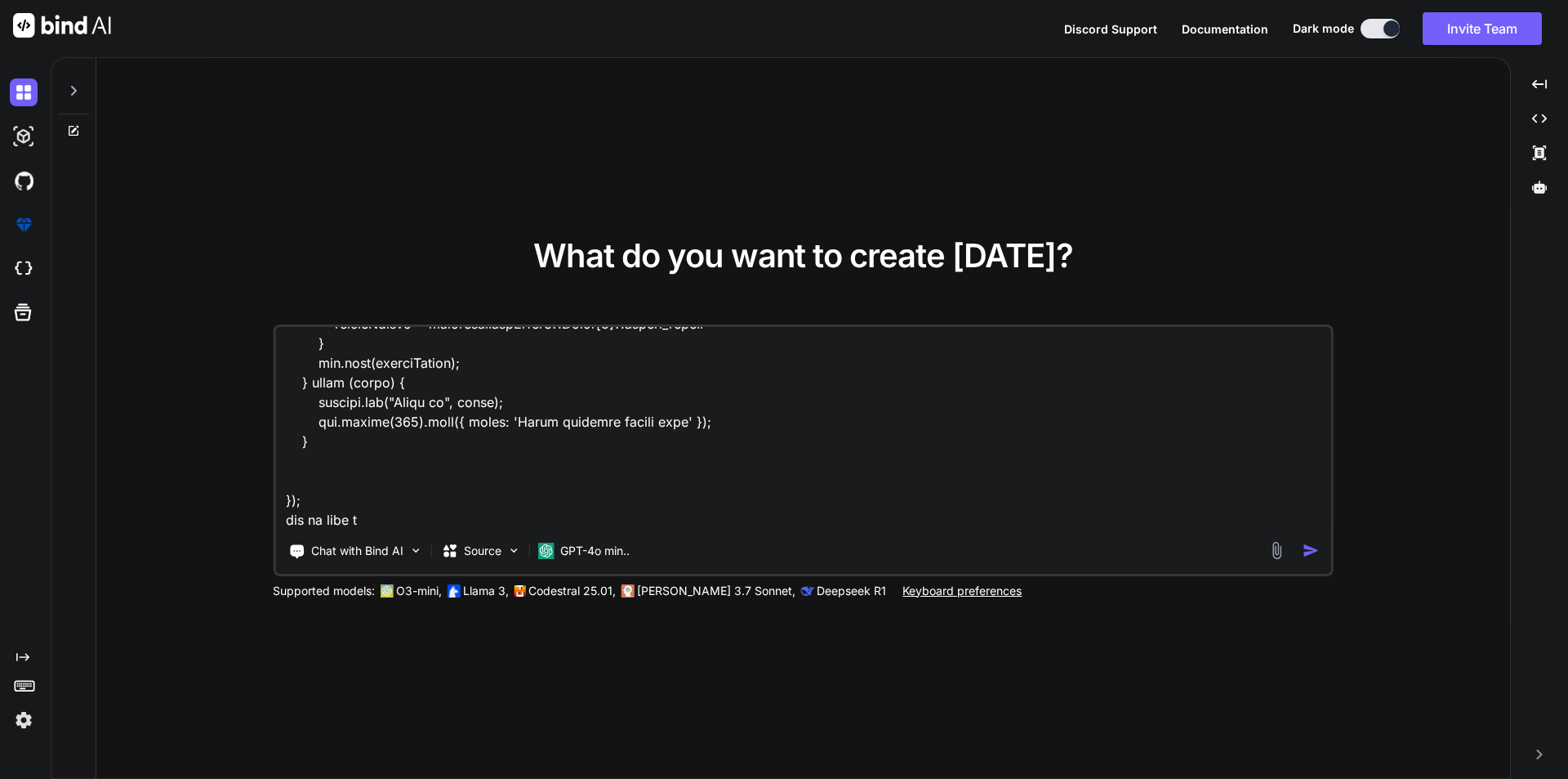
type textarea "x"
type textarea "i have a this code [DOMAIN_NAME]('/clientData', async function (req, res, next)…"
type textarea "x"
type textarea "i have a this code [DOMAIN_NAME]('/clientData', async function (req, res, next)…"
type textarea "x"
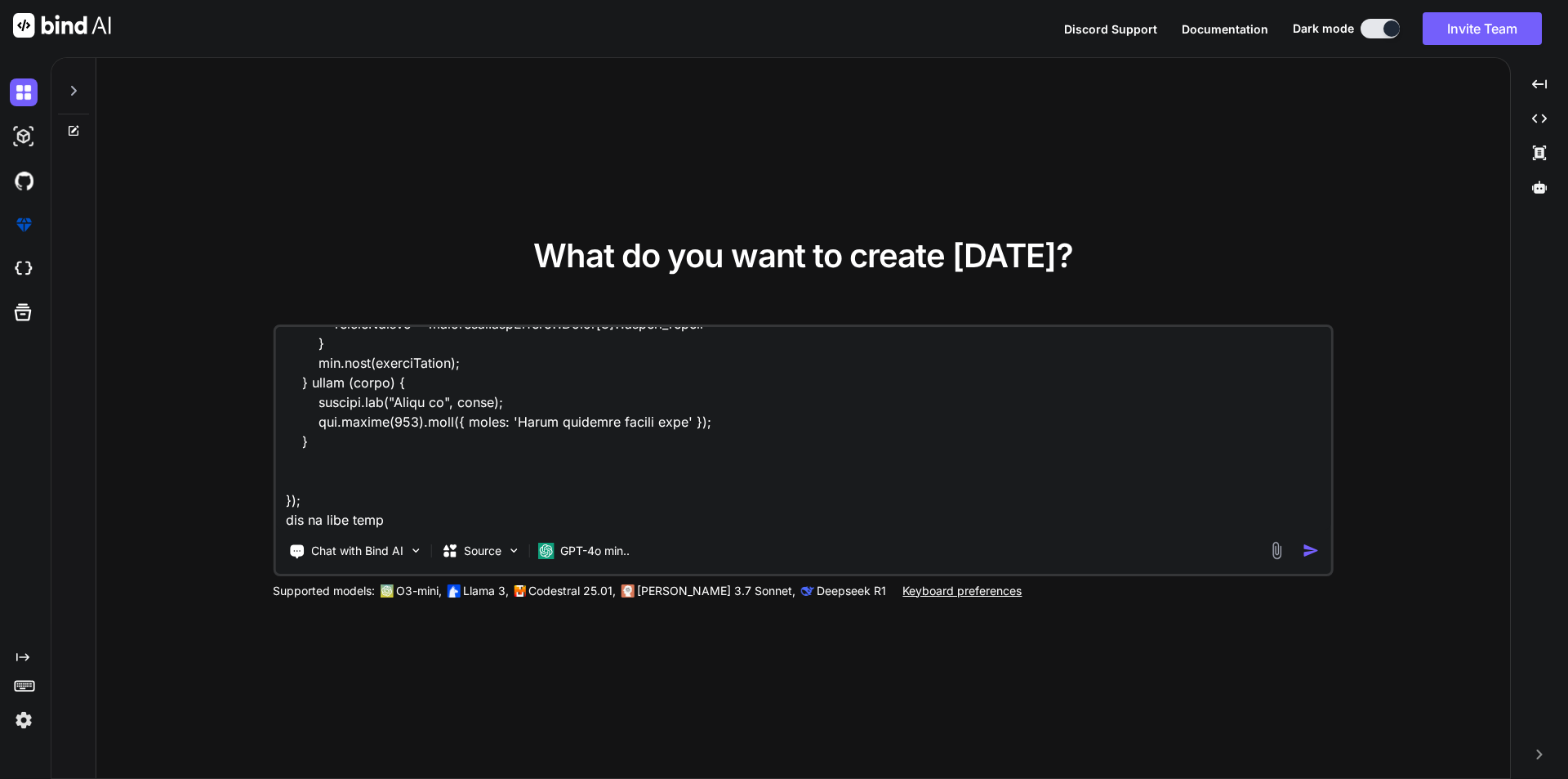
type textarea "i have a this code [DOMAIN_NAME]('/clientData', async function (req, res, next)…"
type textarea "x"
type textarea "i have a this code [DOMAIN_NAME]('/clientData', async function (req, res, next)…"
type textarea "x"
type textarea "i have a this code [DOMAIN_NAME]('/clientData', async function (req, res, next)…"
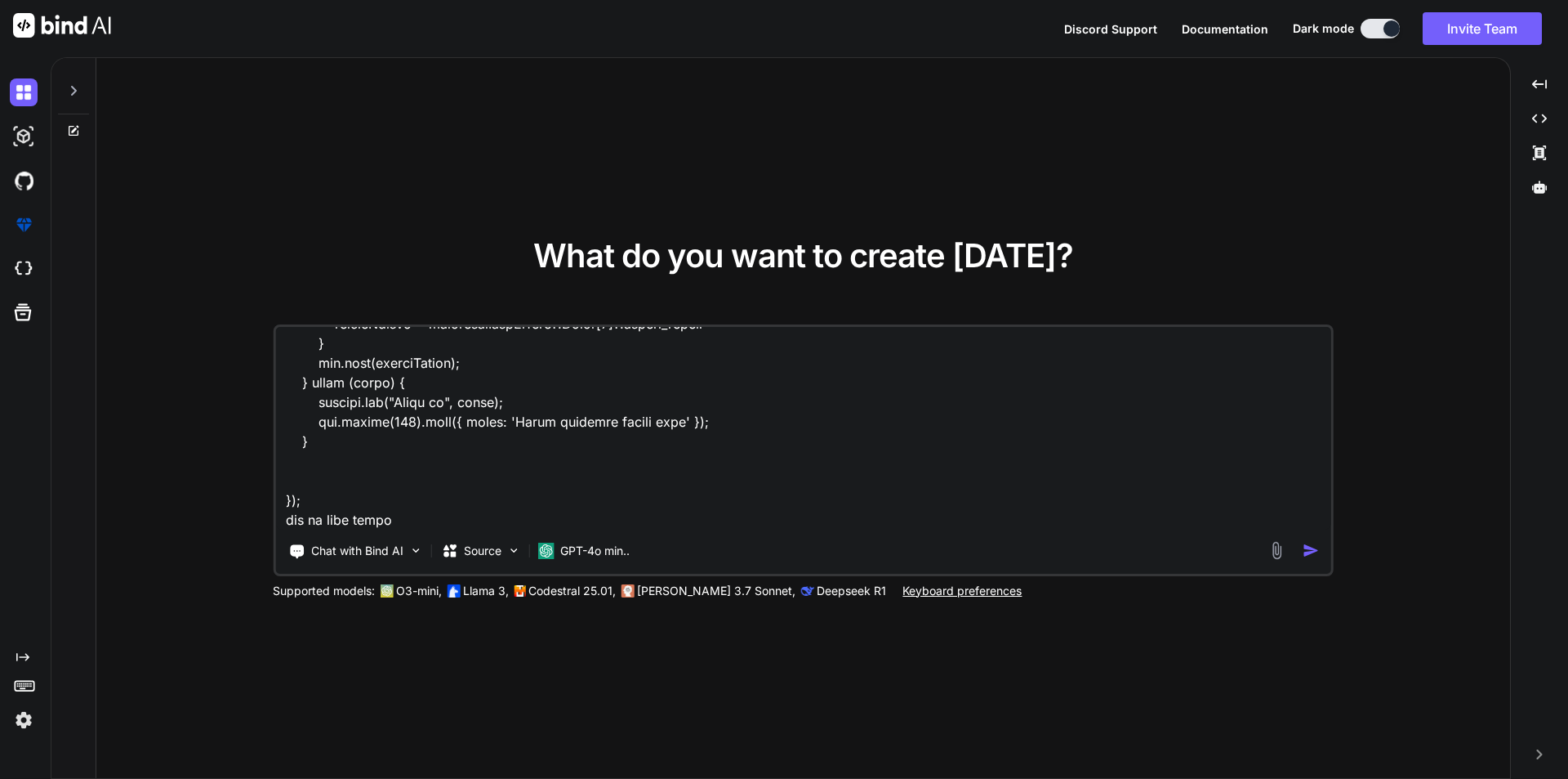
type textarea "x"
type textarea "i have a this code [DOMAIN_NAME]('/clientData', async function (req, res, next)…"
type textarea "x"
type textarea "i have a this code [DOMAIN_NAME]('/clientData', async function (req, res, next)…"
type textarea "x"
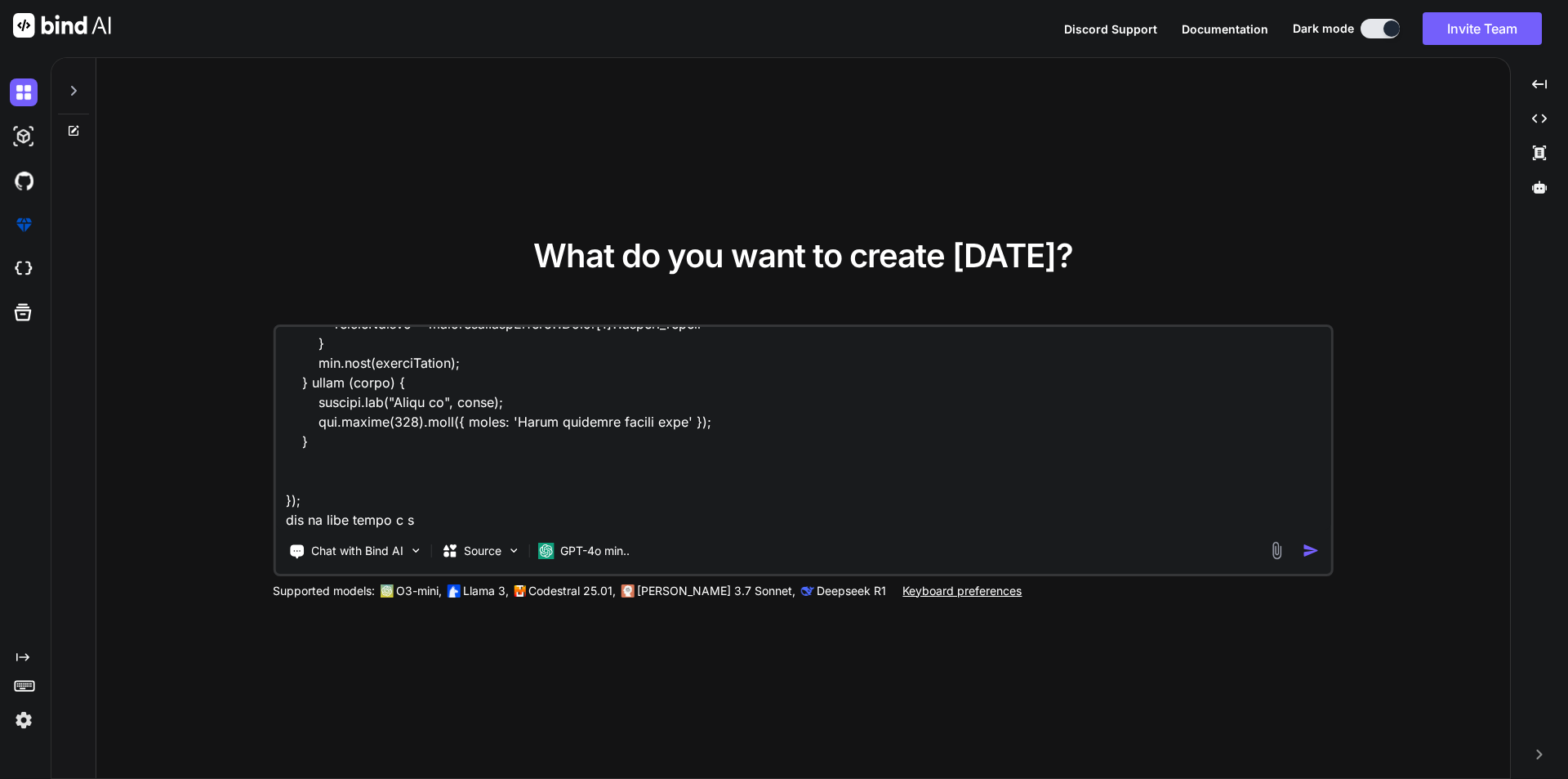
type textarea "i have a this code [DOMAIN_NAME]('/clientData', async function (req, res, next)…"
type textarea "x"
type textarea "i have a this code [DOMAIN_NAME]('/clientData', async function (req, res, next)…"
type textarea "x"
type textarea "i have a this code [DOMAIN_NAME]('/clientData', async function (req, res, next)…"
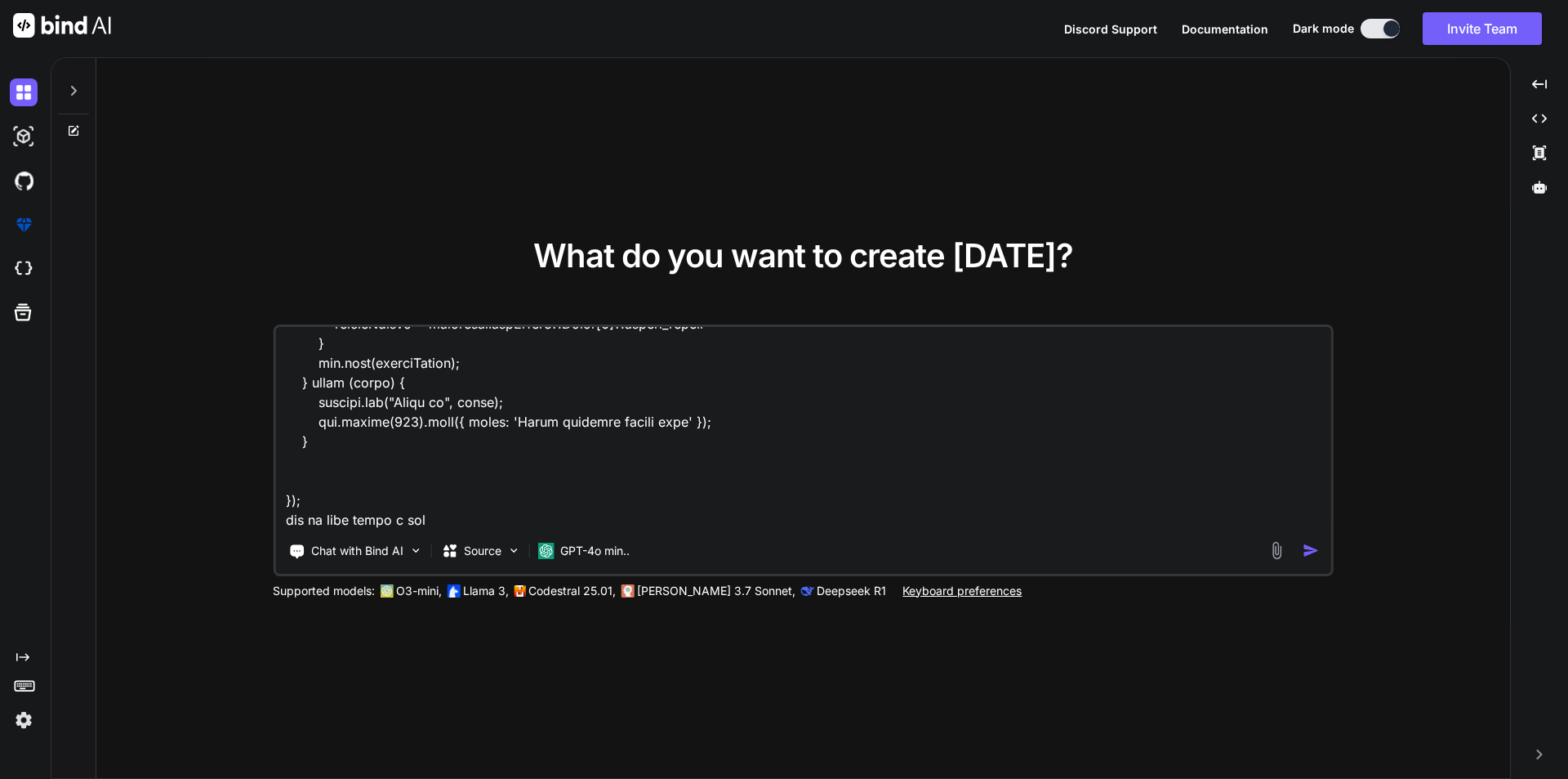
type textarea "x"
type textarea "i have a this code [DOMAIN_NAME]('/clientData', async function (req, res, next)…"
type textarea "x"
type textarea "i have a this code [DOMAIN_NAME]('/clientData', async function (req, res, next)…"
type textarea "x"
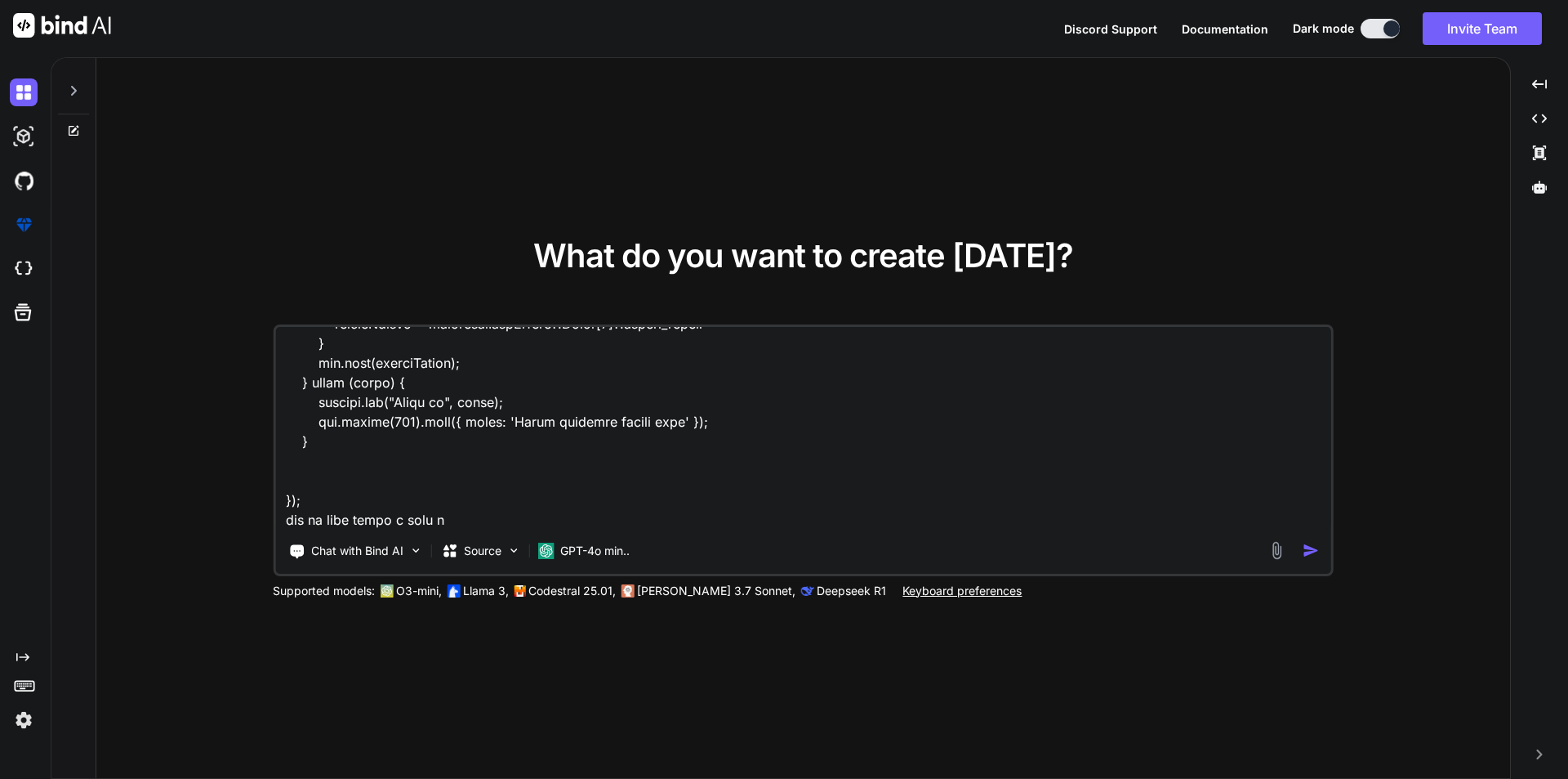
type textarea "i have a this code [DOMAIN_NAME]('/clientData', async function (req, res, next)…"
type textarea "x"
type textarea "i have a this code [DOMAIN_NAME]('/clientData', async function (req, res, next)…"
type textarea "x"
type textarea "i have a this code [DOMAIN_NAME]('/clientData', async function (req, res, next)…"
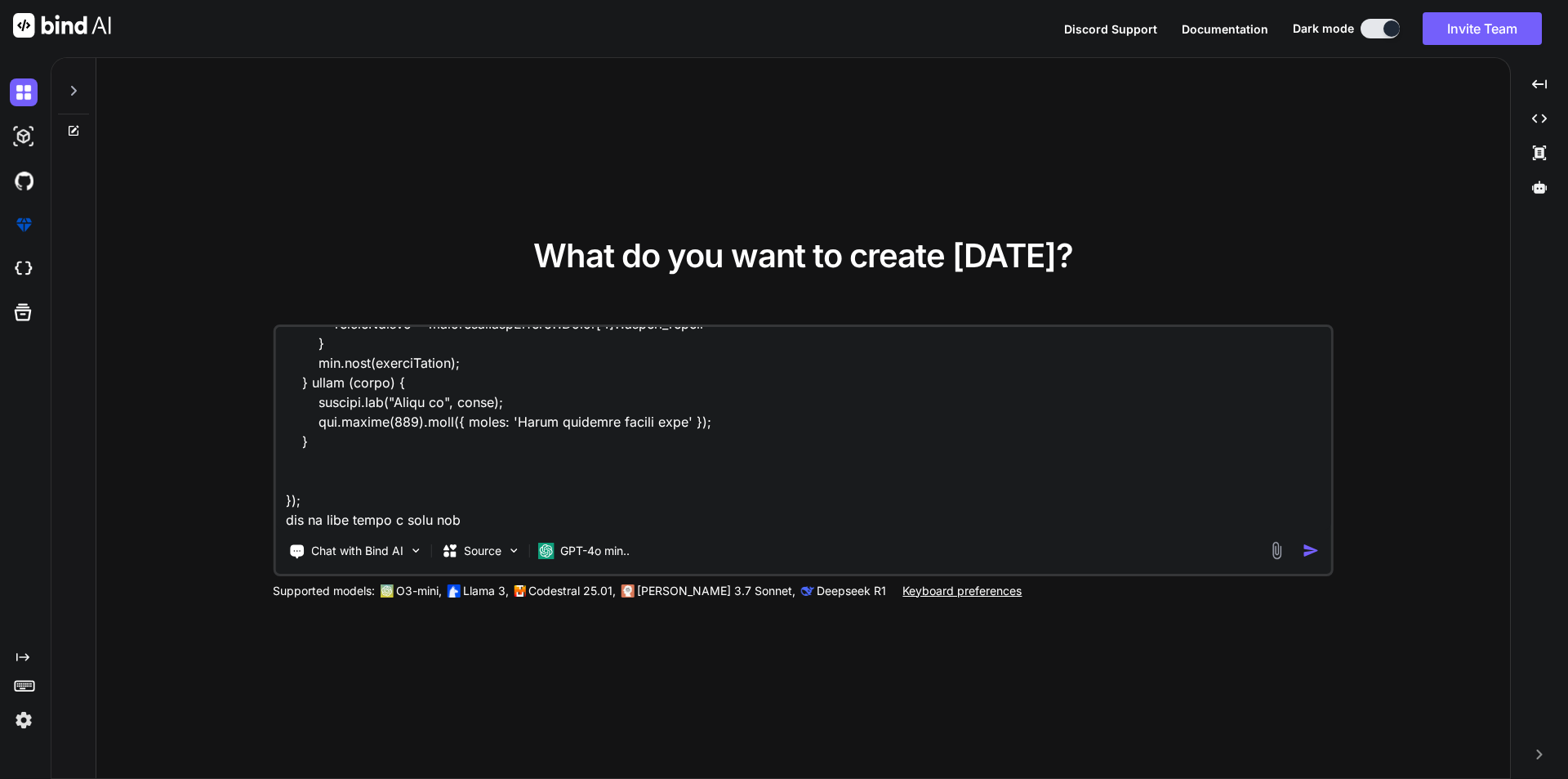
type textarea "x"
type textarea "i have a this code [DOMAIN_NAME]('/clientData', async function (req, res, next)…"
type textarea "x"
type textarea "i have a this code [DOMAIN_NAME]('/clientData', async function (req, res, next)…"
type textarea "x"
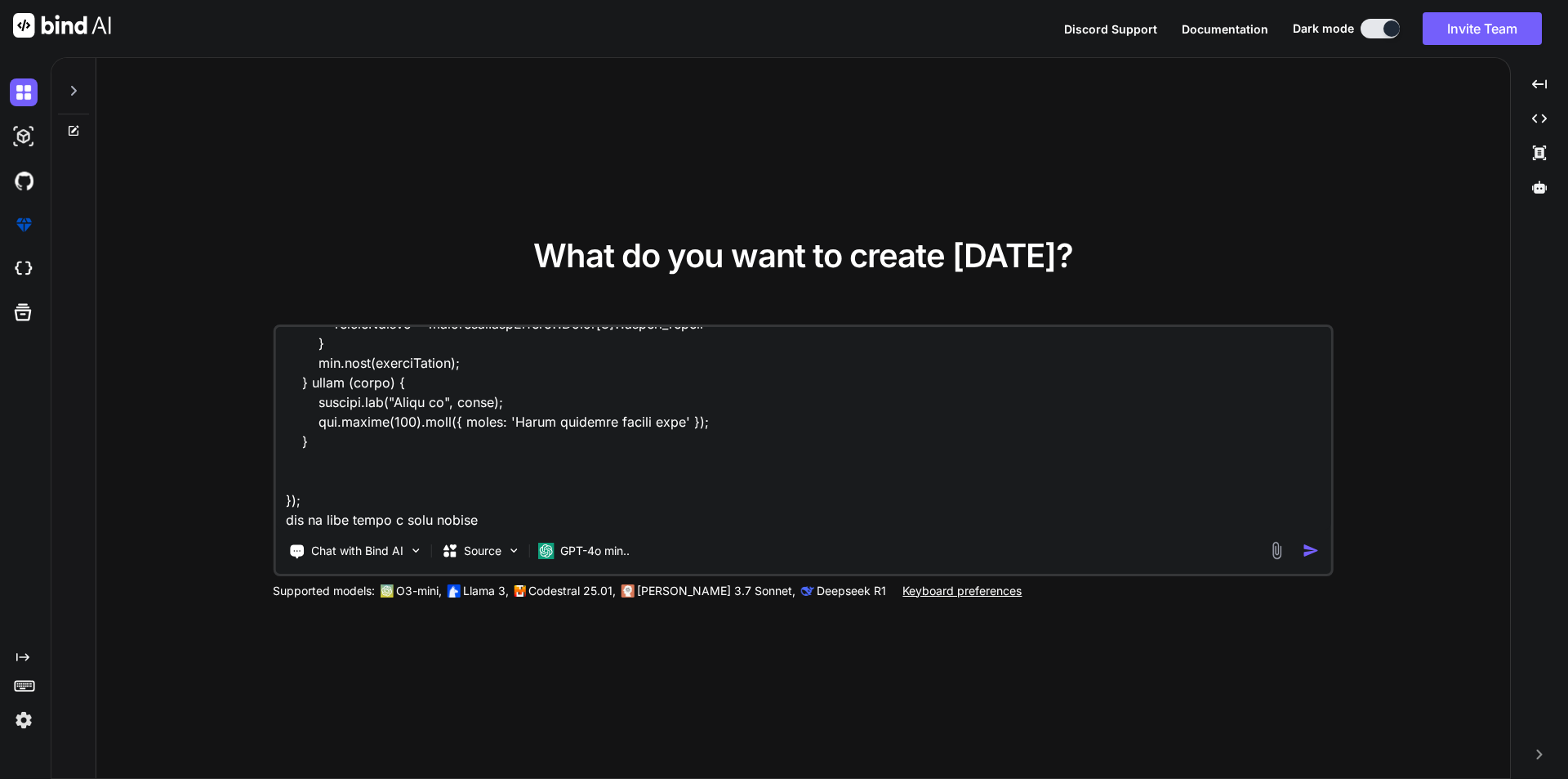
type textarea "i have a this code [DOMAIN_NAME]('/clientData', async function (req, res, next)…"
type textarea "x"
type textarea "i have a this code [DOMAIN_NAME]('/clientData', async function (req, res, next)…"
type textarea "x"
type textarea "i have a this code [DOMAIN_NAME]('/clientData', async function (req, res, next)…"
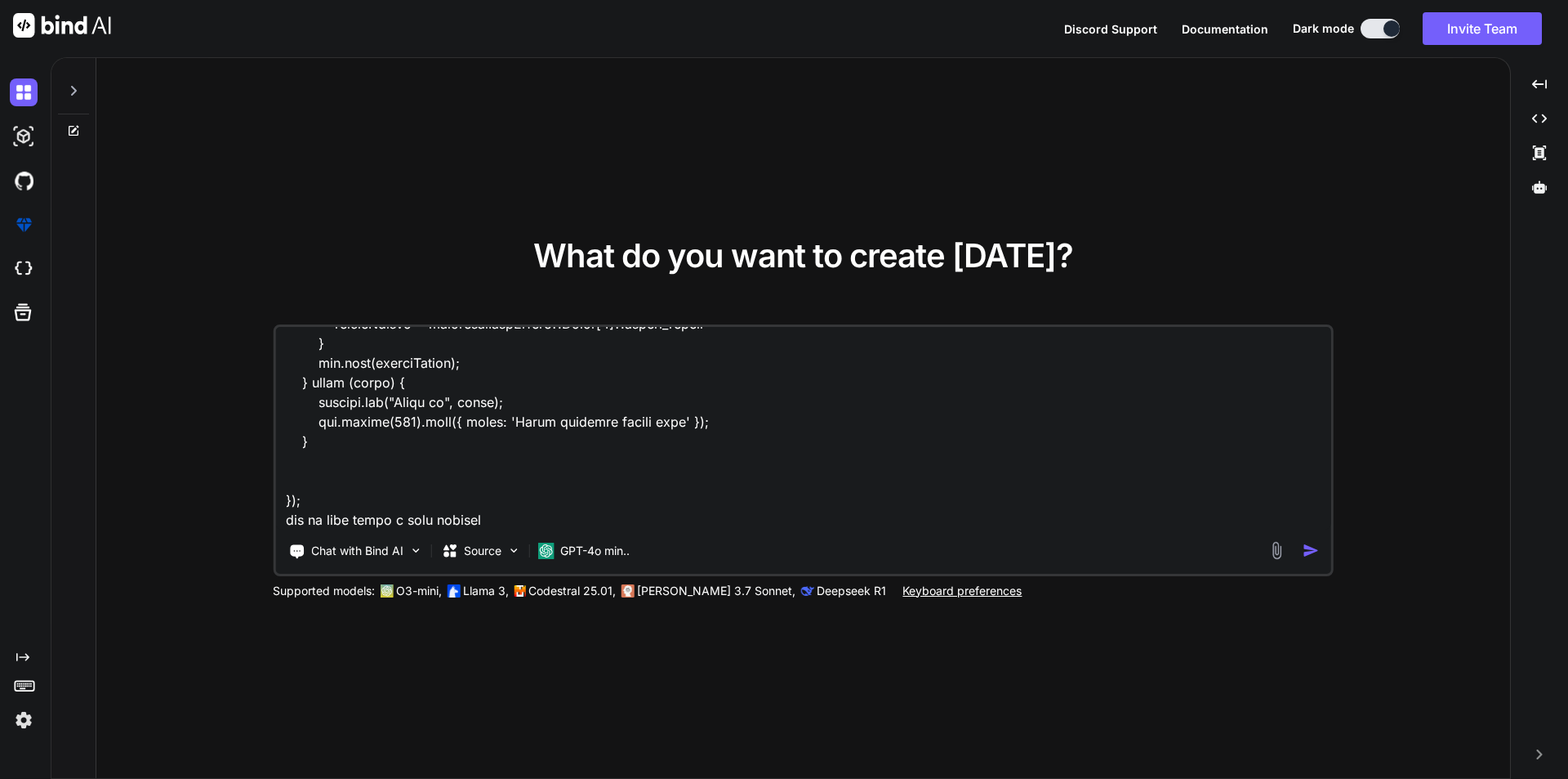
type textarea "x"
type textarea "i have a this code [DOMAIN_NAME]('/clientData', async function (req, res, next)…"
type textarea "x"
type textarea "i have a this code [DOMAIN_NAME]('/clientData', async function (req, res, next)…"
type textarea "x"
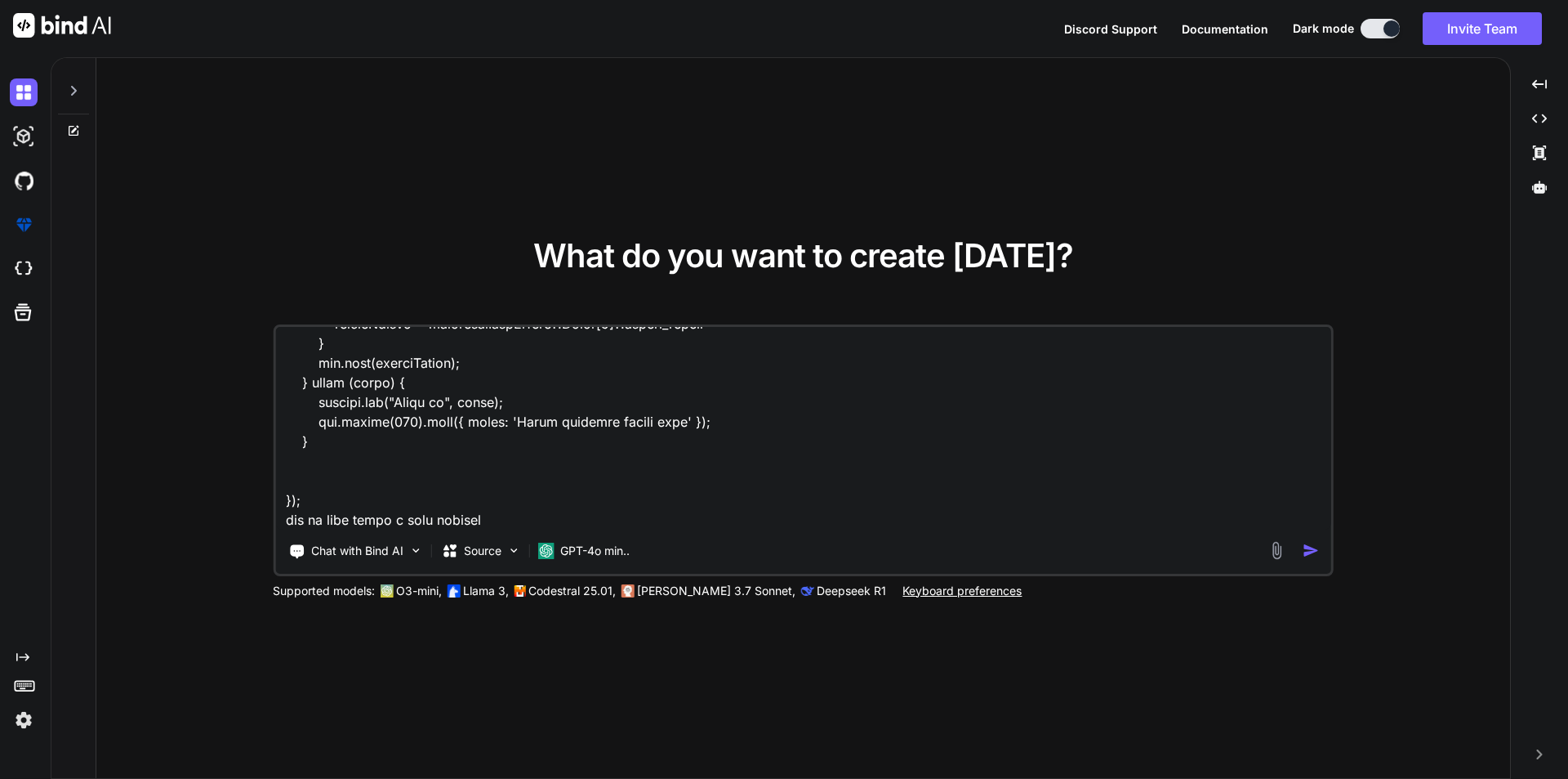
type textarea "i have a this code [DOMAIN_NAME]('/clientData', async function (req, res, next)…"
type textarea "x"
type textarea "i have a this code [DOMAIN_NAME]('/clientData', async function (req, res, next)…"
type textarea "x"
type textarea "i have a this code [DOMAIN_NAME]('/clientData', async function (req, res, next)…"
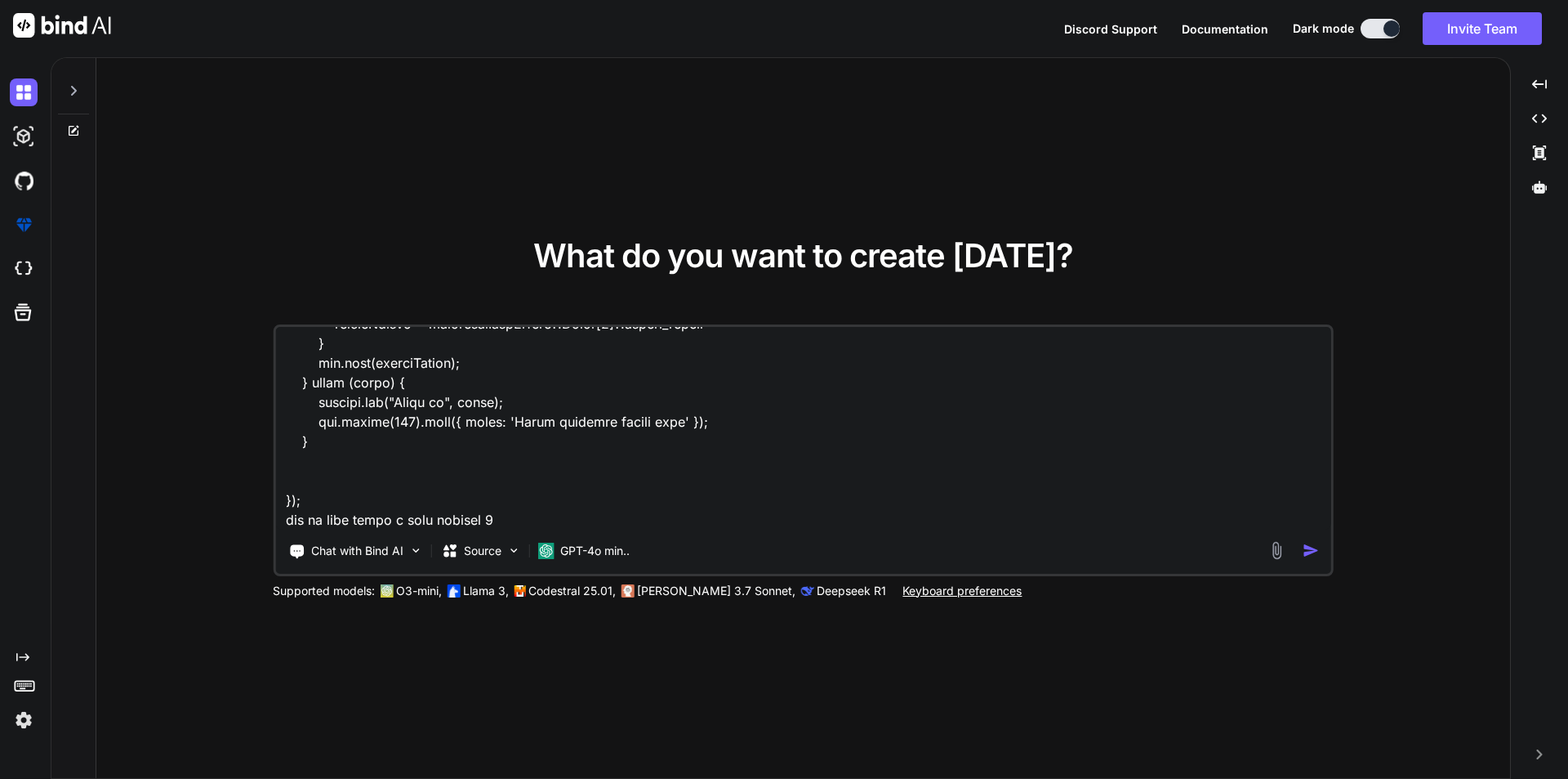
type textarea "x"
type textarea "i have a this code [DOMAIN_NAME]('/clientData', async function (req, res, next)…"
type textarea "x"
type textarea "i have a this code [DOMAIN_NAME]('/clientData', async function (req, res, next)…"
type textarea "x"
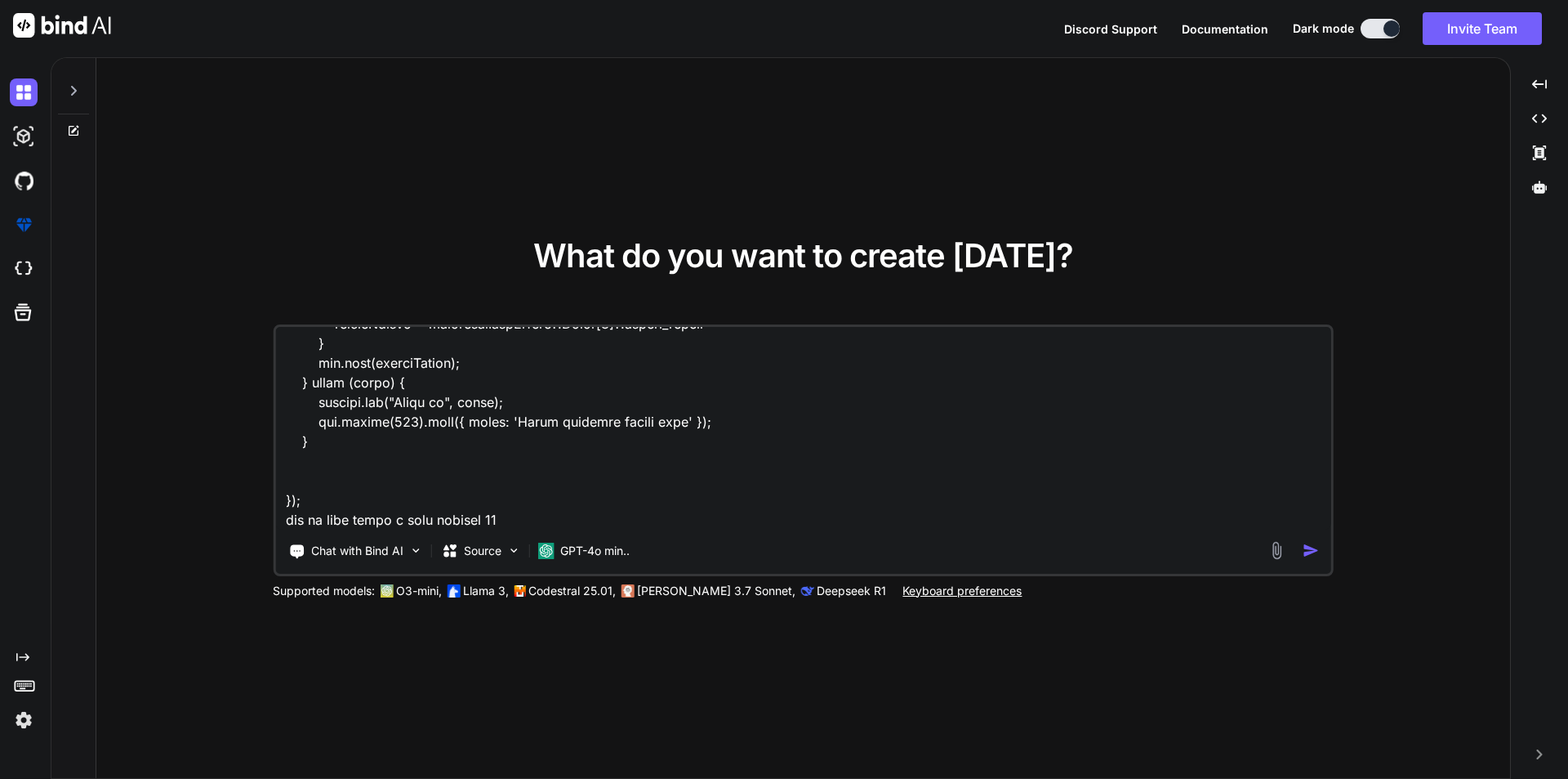
type textarea "i have a this code [DOMAIN_NAME]('/clientData', async function (req, res, next)…"
type textarea "x"
type textarea "i have a this code [DOMAIN_NAME]('/clientData', async function (req, res, next)…"
type textarea "x"
type textarea "i have a this code [DOMAIN_NAME]('/clientData', async function (req, res, next)…"
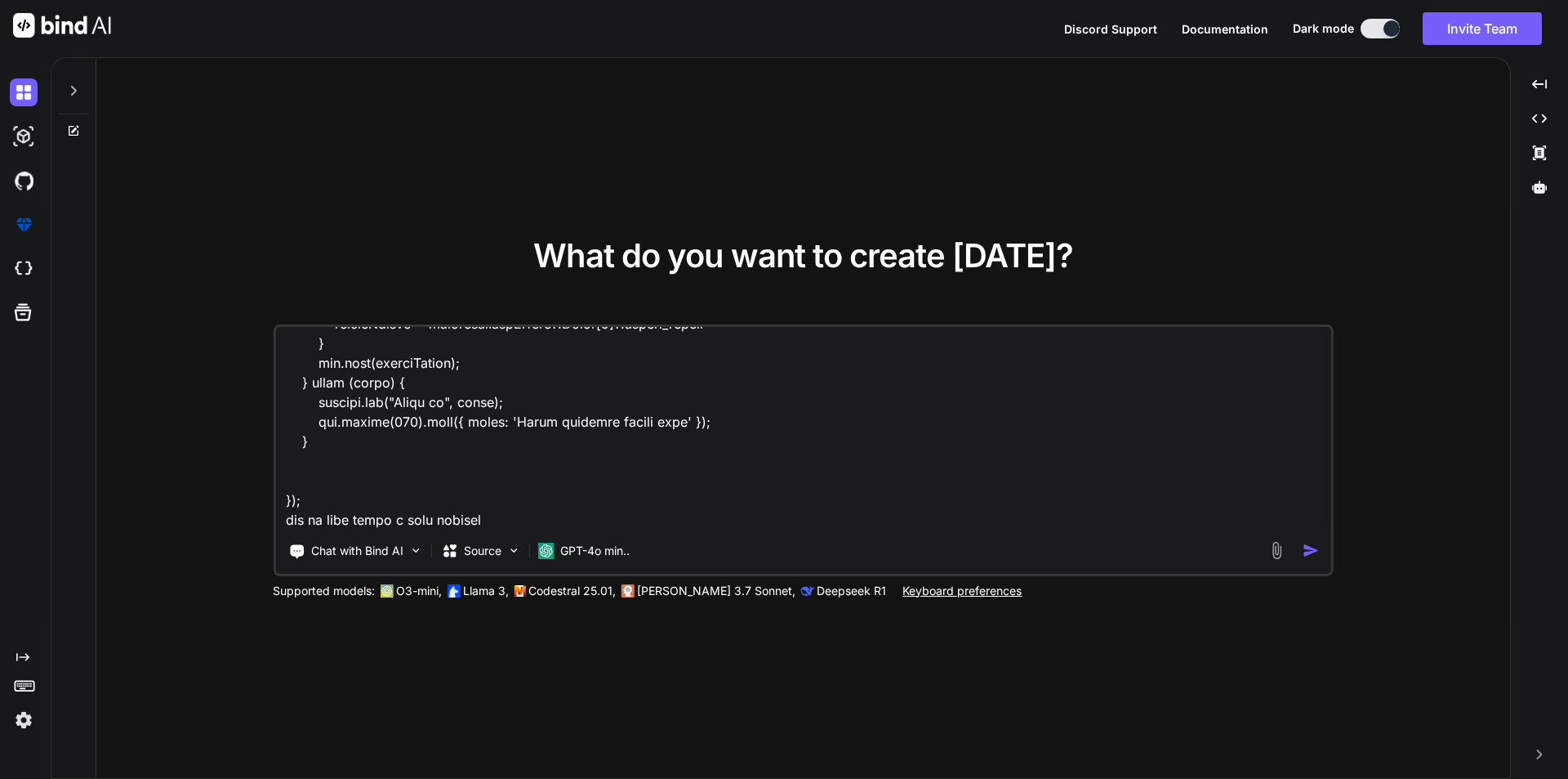
type textarea "x"
type textarea "i have a this code [DOMAIN_NAME]('/clientData', async function (req, res, next)…"
type textarea "x"
type textarea "i have a this code [DOMAIN_NAME]('/clientData', async function (req, res, next)…"
type textarea "x"
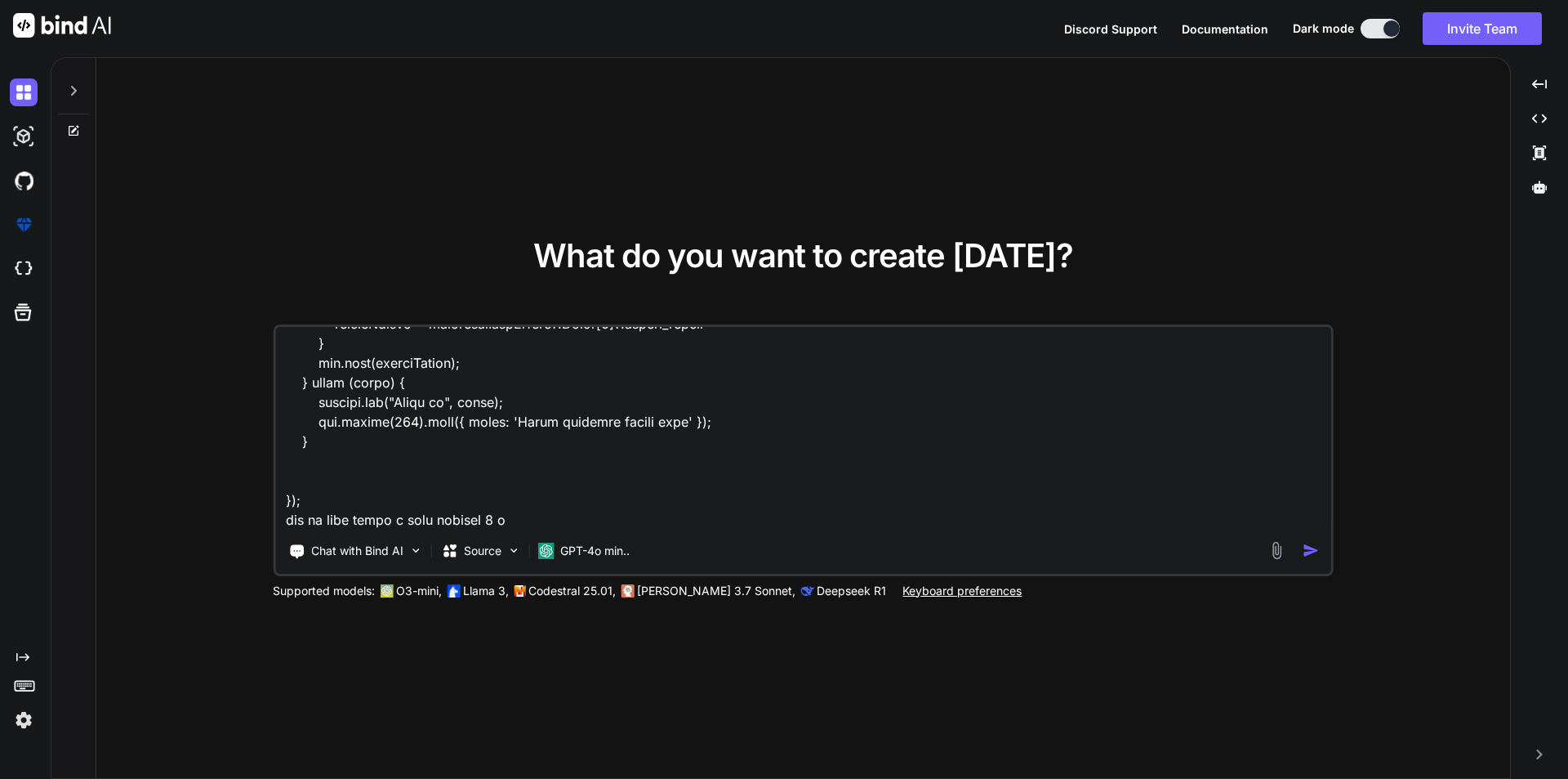
type textarea "i have a this code [DOMAIN_NAME]('/clientData', async function (req, res, next)…"
type textarea "x"
type textarea "i have a this code [DOMAIN_NAME]('/clientData', async function (req, res, next)…"
type textarea "x"
type textarea "i have a this code [DOMAIN_NAME]('/clientData', async function (req, res, next)…"
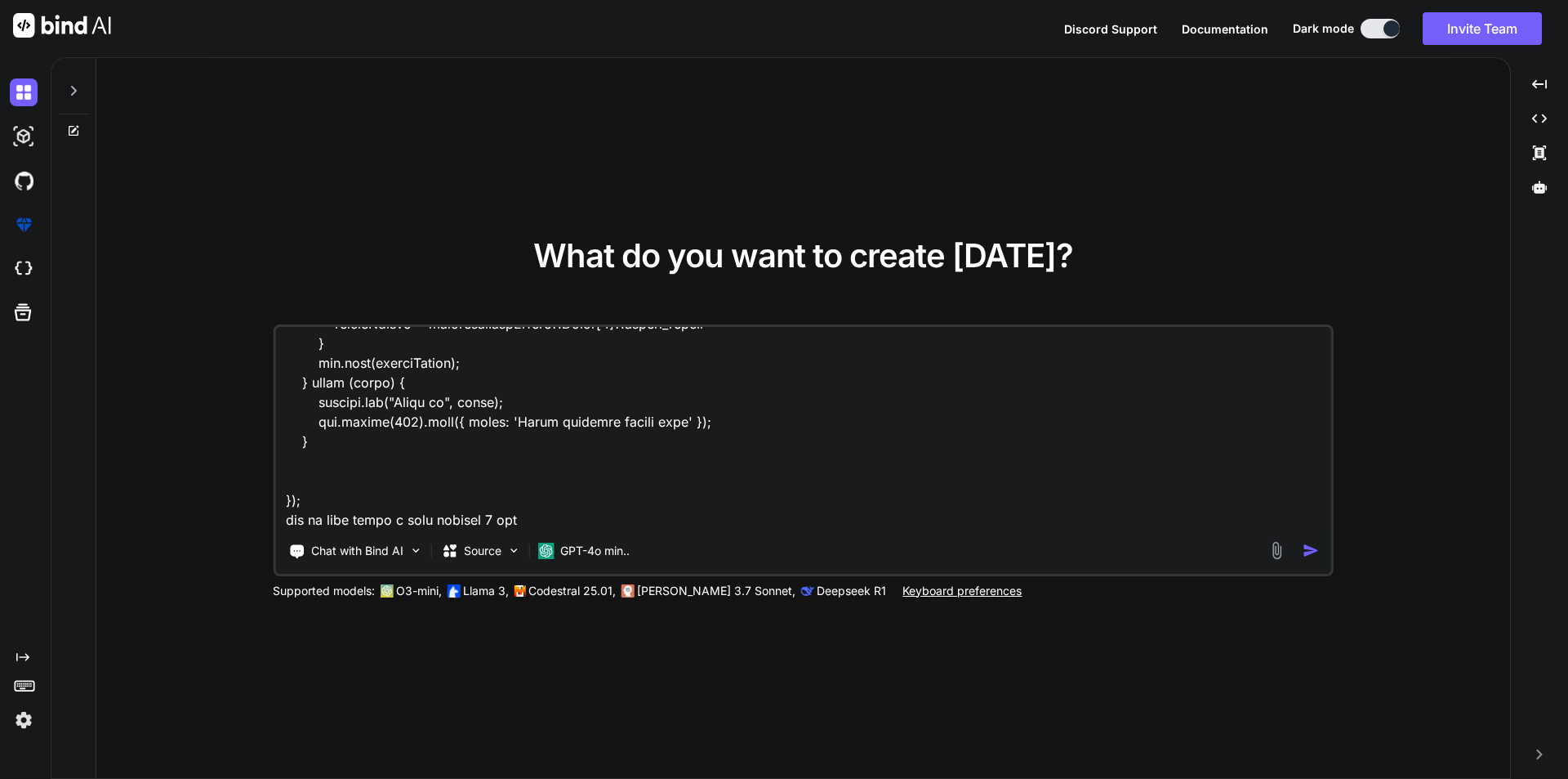
type textarea "x"
type textarea "i have a this code [DOMAIN_NAME]('/clientData', async function (req, res, next)…"
type textarea "x"
type textarea "i have a this code [DOMAIN_NAME]('/clientData', async function (req, res, next)…"
type textarea "x"
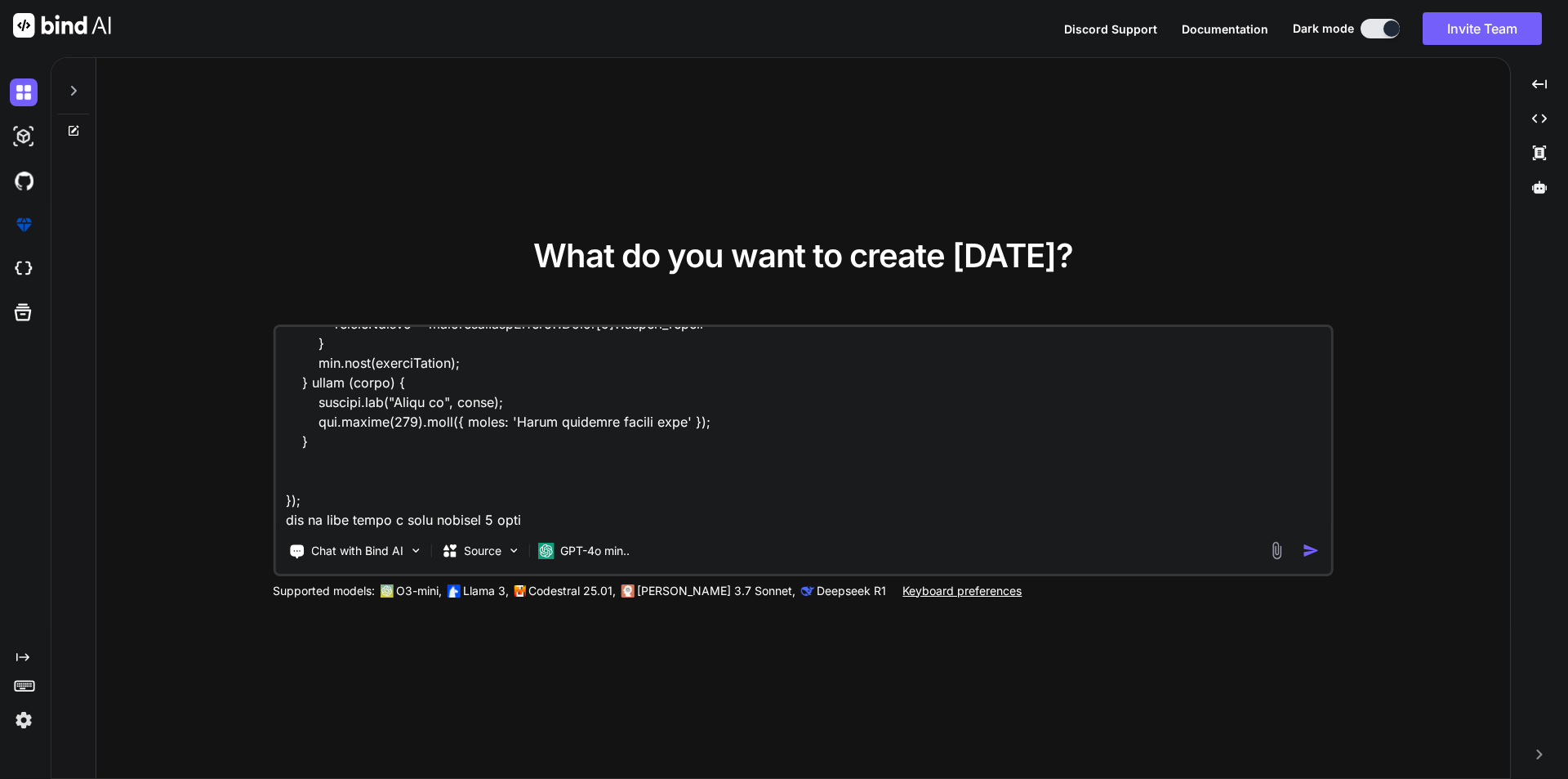
type textarea "i have a this code [DOMAIN_NAME]('/clientData', async function (req, res, next)…"
type textarea "x"
type textarea "i have a this code [DOMAIN_NAME]('/clientData', async function (req, res, next)…"
type textarea "x"
type textarea "i have a this code [DOMAIN_NAME]('/clientData', async function (req, res, next)…"
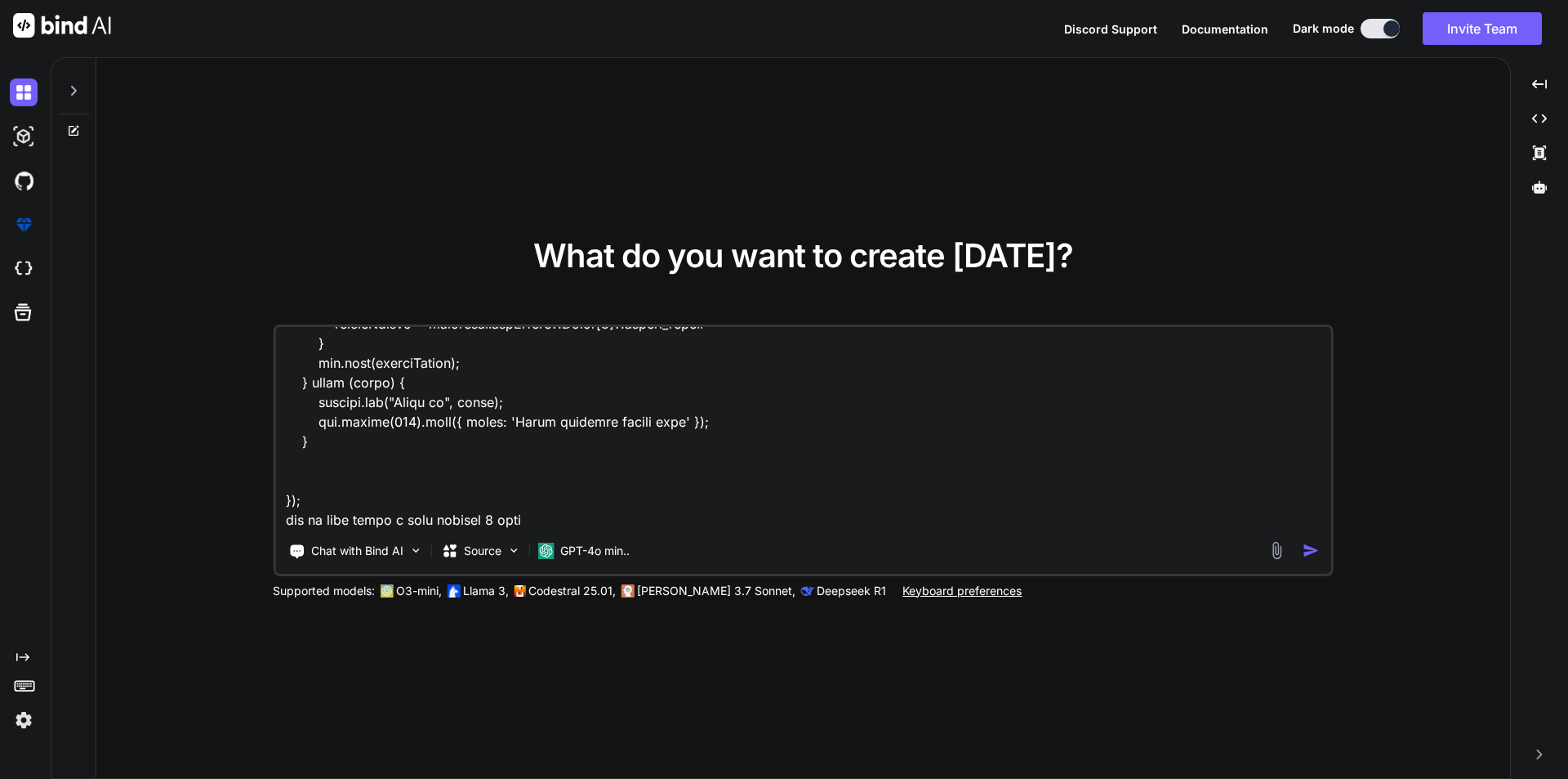
type textarea "x"
type textarea "i have a this code [DOMAIN_NAME]('/clientData', async function (req, res, next)…"
type textarea "x"
type textarea "i have a this code [DOMAIN_NAME]('/clientData', async function (req, res, next)…"
type textarea "x"
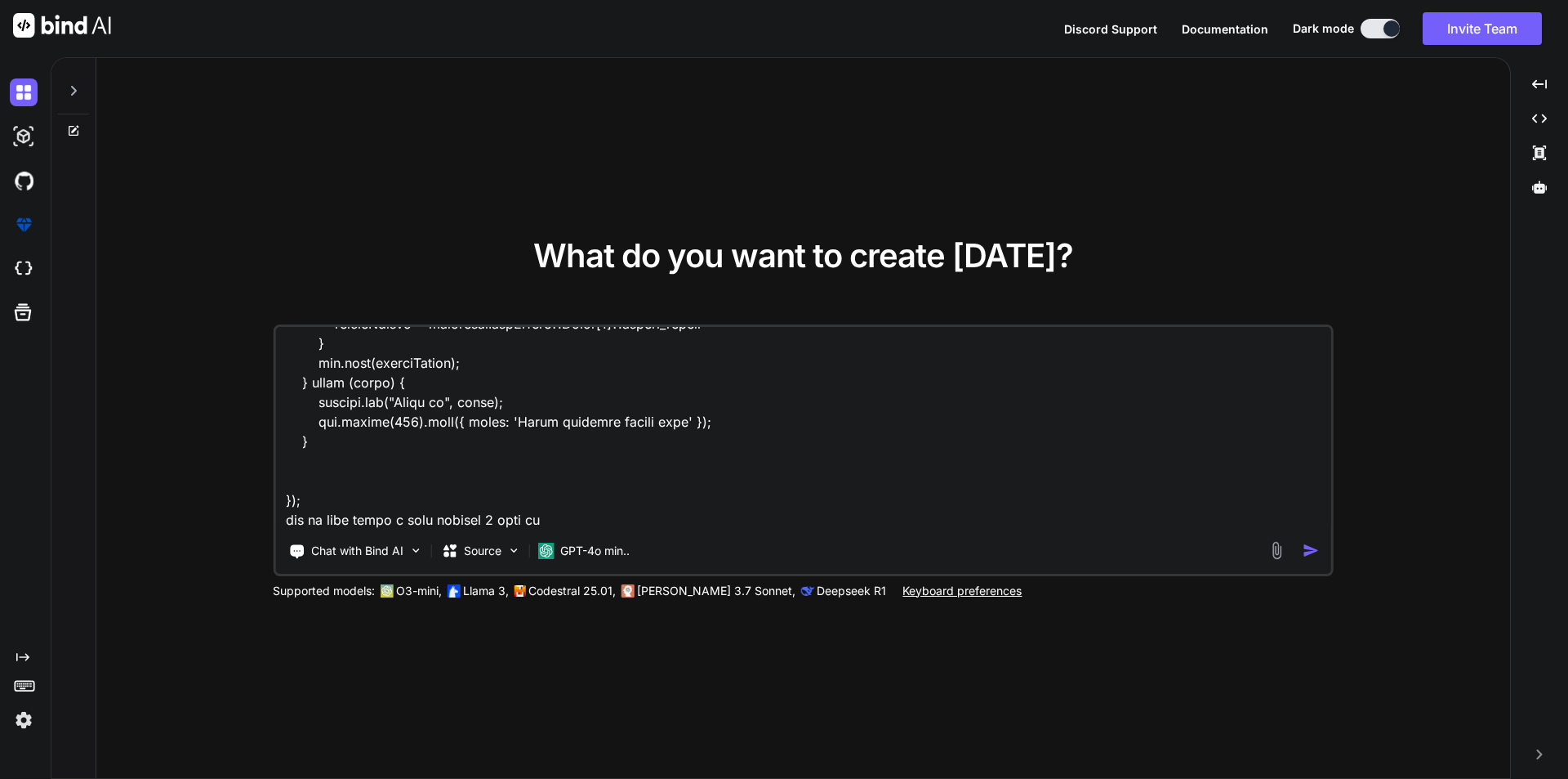
type textarea "i have a this code [DOMAIN_NAME]('/clientData', async function (req, res, next)…"
type textarea "x"
type textarea "i have a this code [DOMAIN_NAME]('/clientData', async function (req, res, next)…"
type textarea "x"
type textarea "i have a this code [DOMAIN_NAME]('/clientData', async function (req, res, next)…"
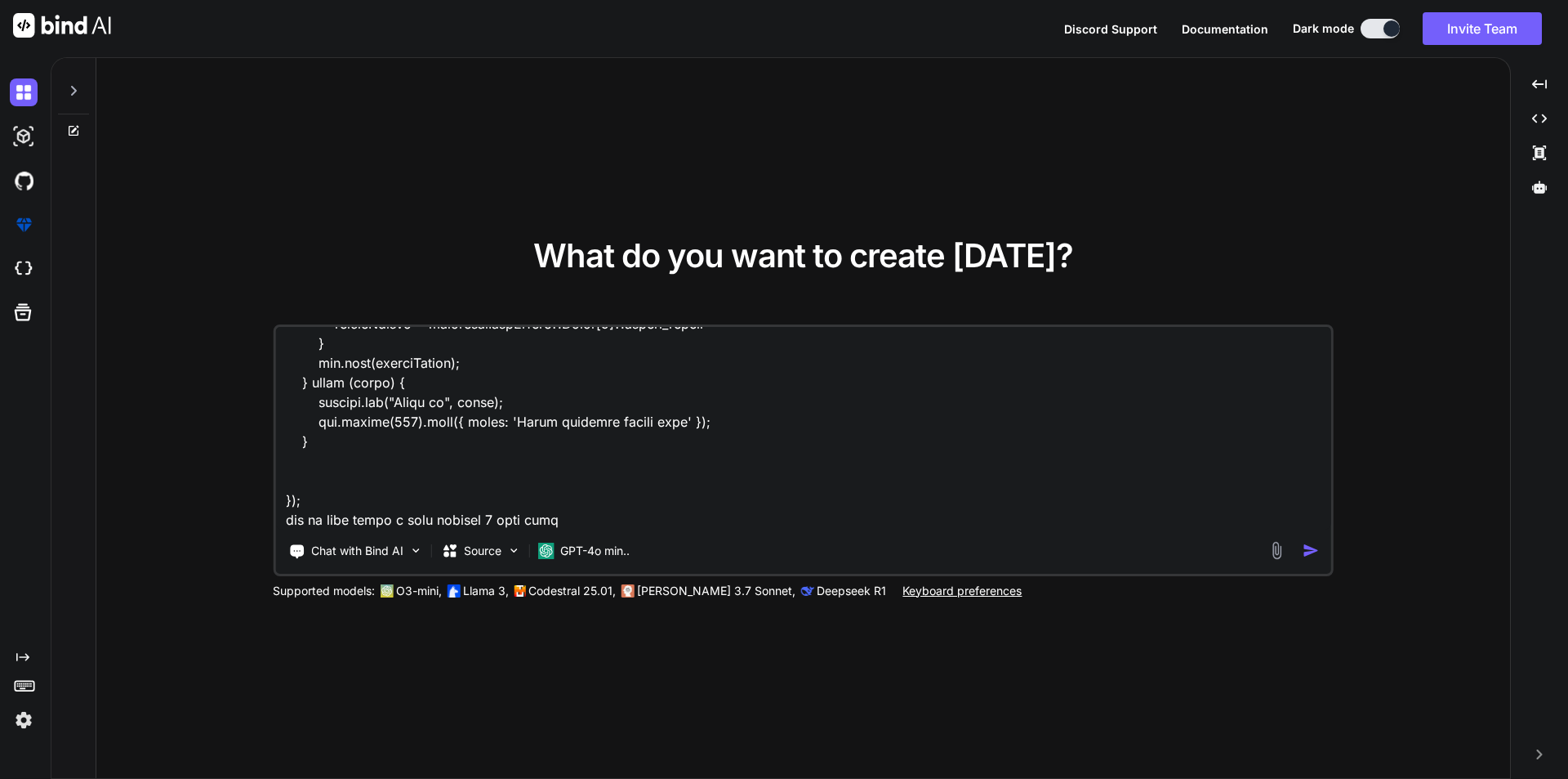
type textarea "x"
type textarea "i have a this code [DOMAIN_NAME]('/clientData', async function (req, res, next)…"
type textarea "x"
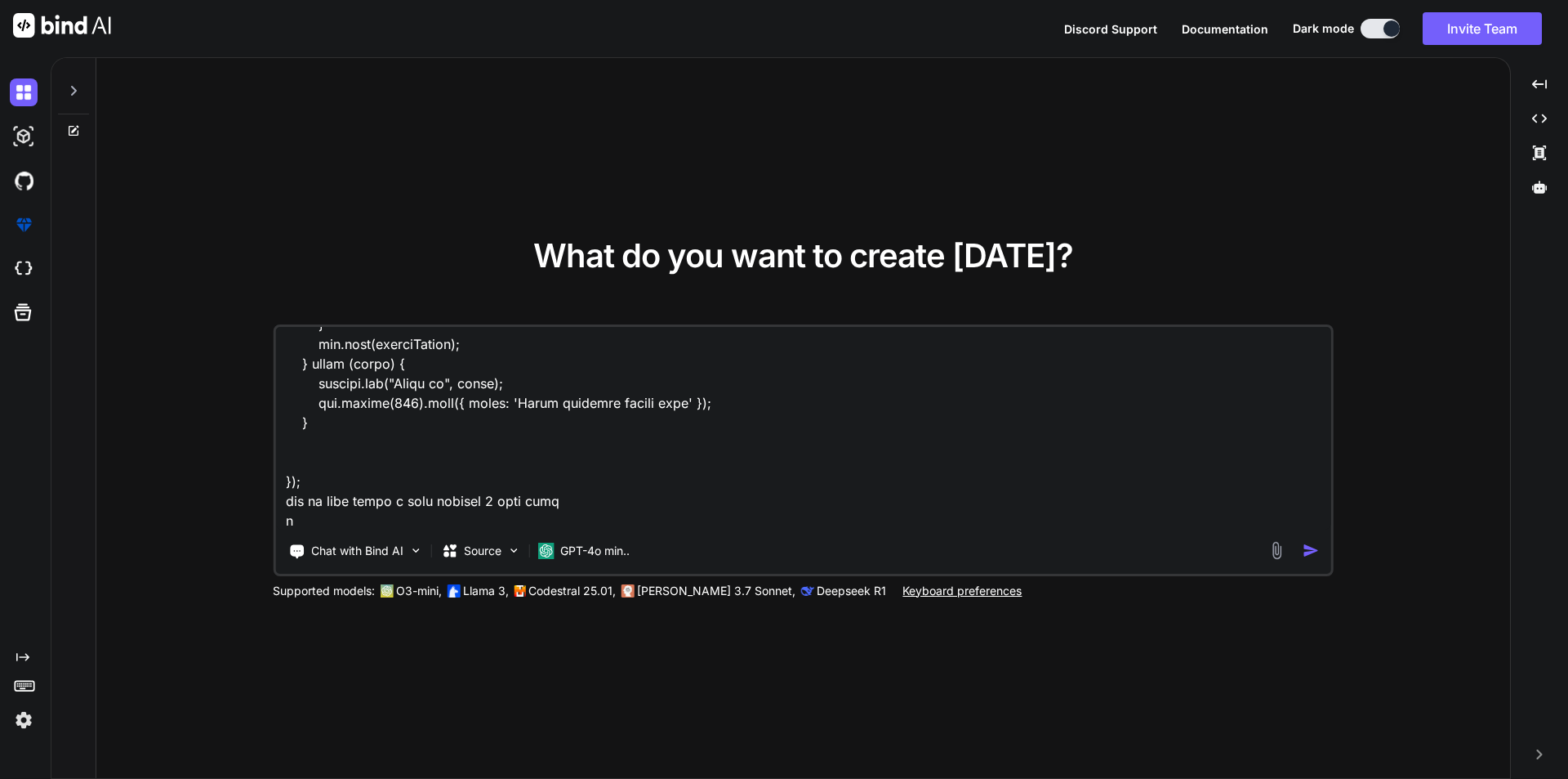
type textarea "i have a this code [DOMAIN_NAME]('/clientData', async function (req, res, next)…"
type textarea "x"
type textarea "i have a this code [DOMAIN_NAME]('/clientData', async function (req, res, next)…"
type textarea "x"
type textarea "i have a this code [DOMAIN_NAME]('/clientData', async function (req, res, next)…"
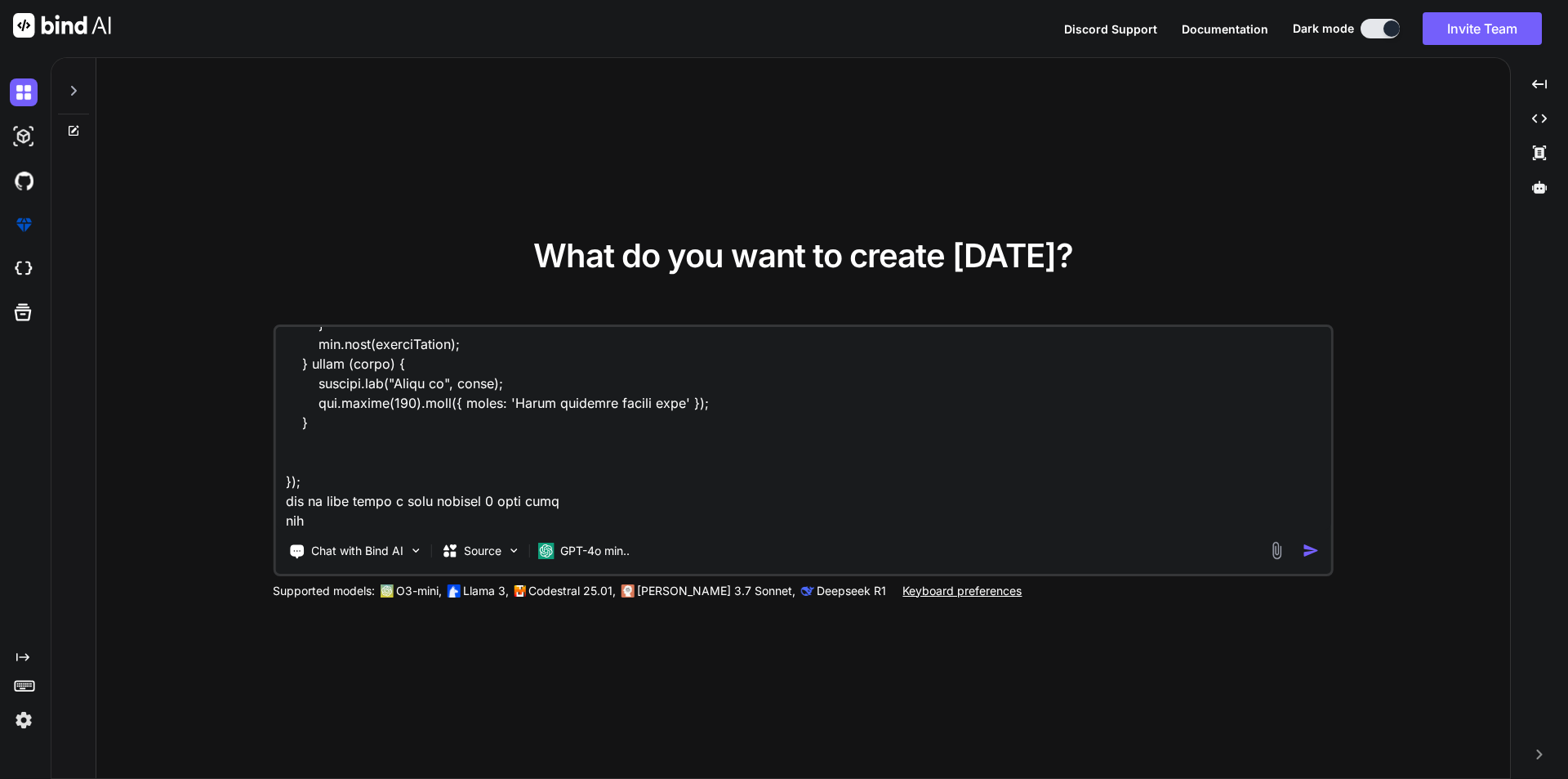
type textarea "x"
type textarea "i have a this code [DOMAIN_NAME]('/clientData', async function (req, res, next)…"
type textarea "x"
type textarea "i have a this code [DOMAIN_NAME]('/clientData', async function (req, res, next)…"
type textarea "x"
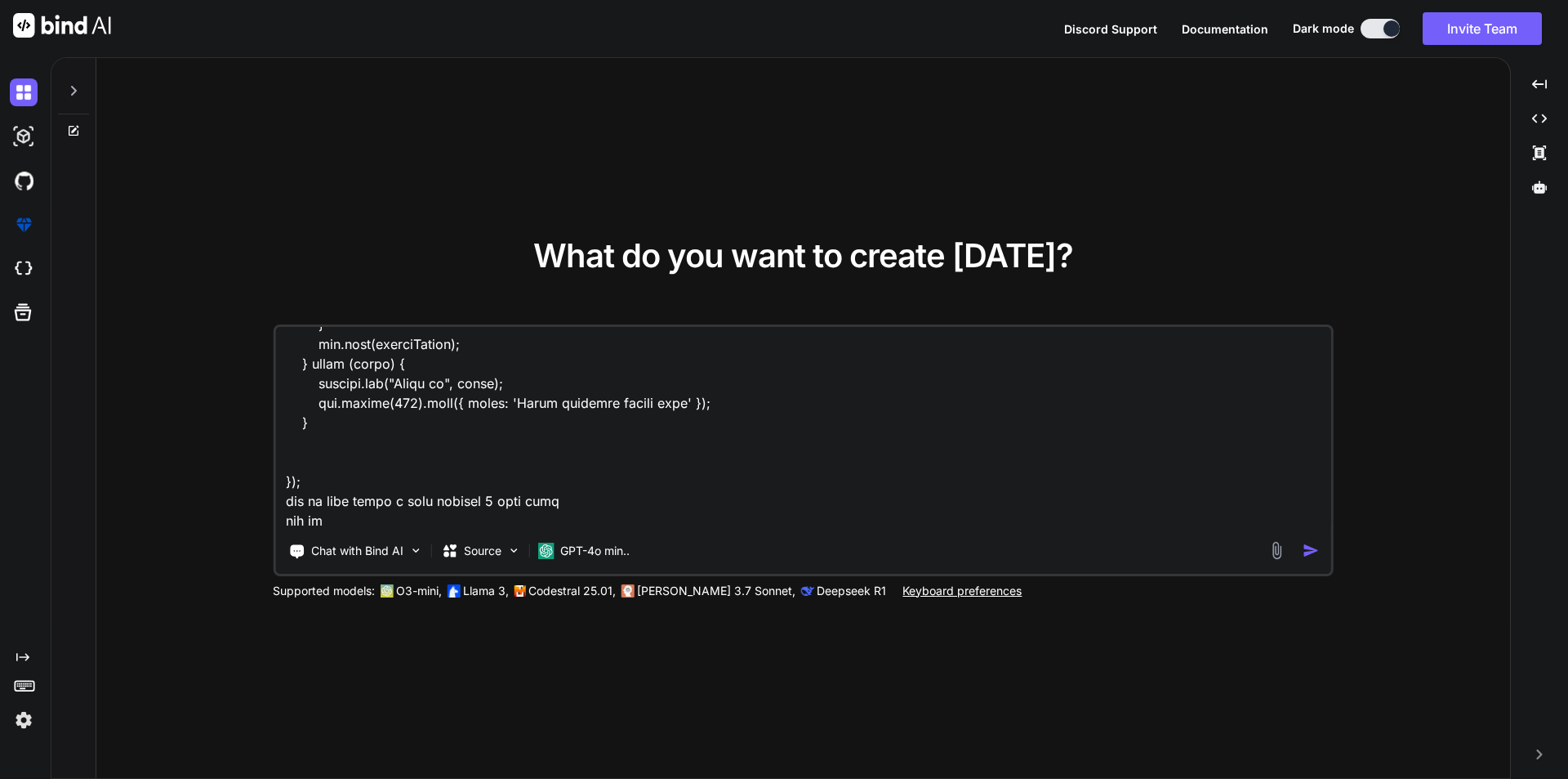
type textarea "i have a this code [DOMAIN_NAME]('/clientData', async function (req, res, next)…"
type textarea "x"
type textarea "i have a this code [DOMAIN_NAME]('/clientData', async function (req, res, next)…"
type textarea "x"
type textarea "i have a this code [DOMAIN_NAME]('/clientData', async function (req, res, next)…"
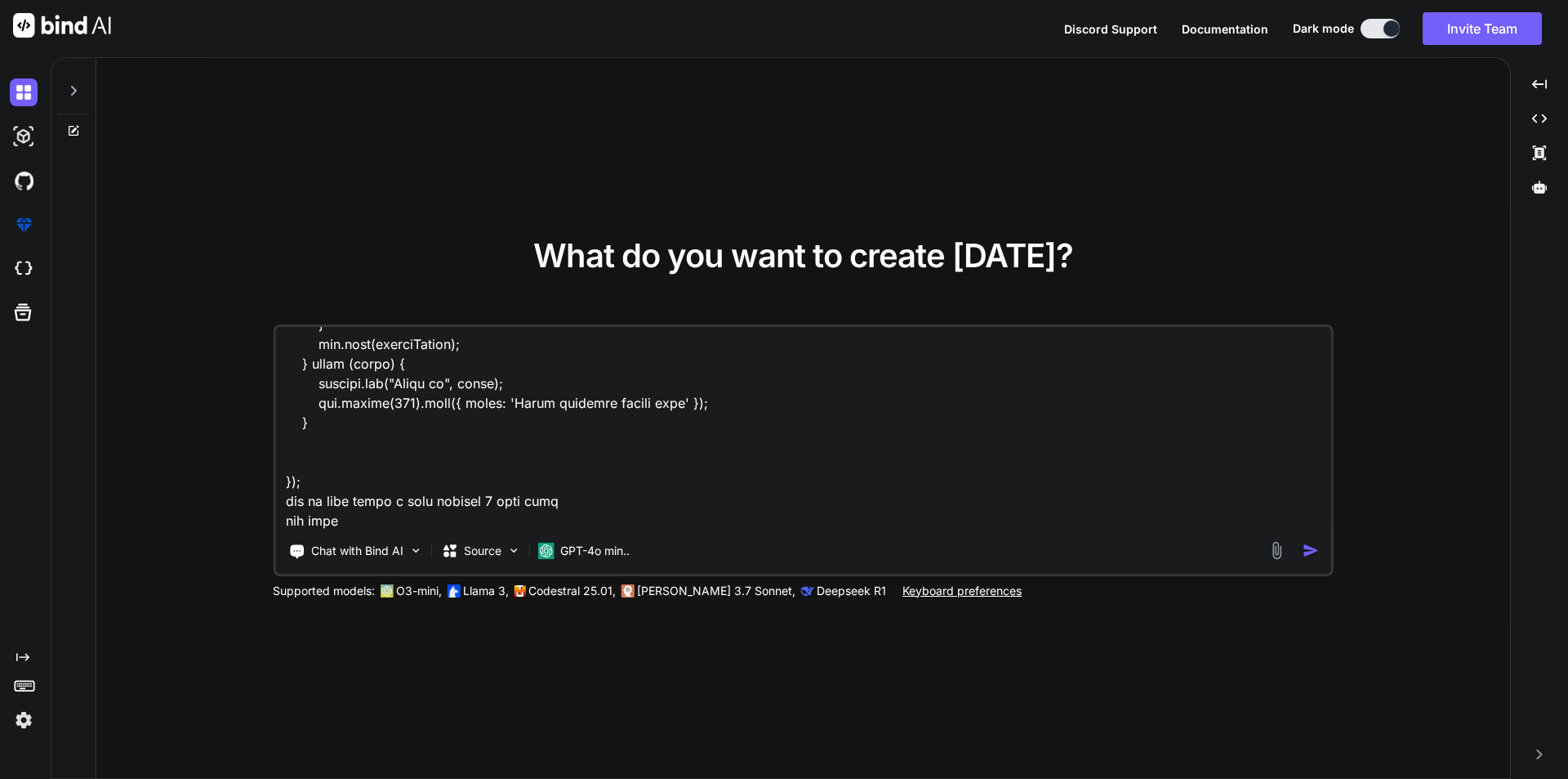
type textarea "x"
type textarea "i have a this code [DOMAIN_NAME]('/clientData', async function (req, res, next)…"
type textarea "x"
type textarea "i have a this code [DOMAIN_NAME]('/clientData', async function (req, res, next)…"
type textarea "x"
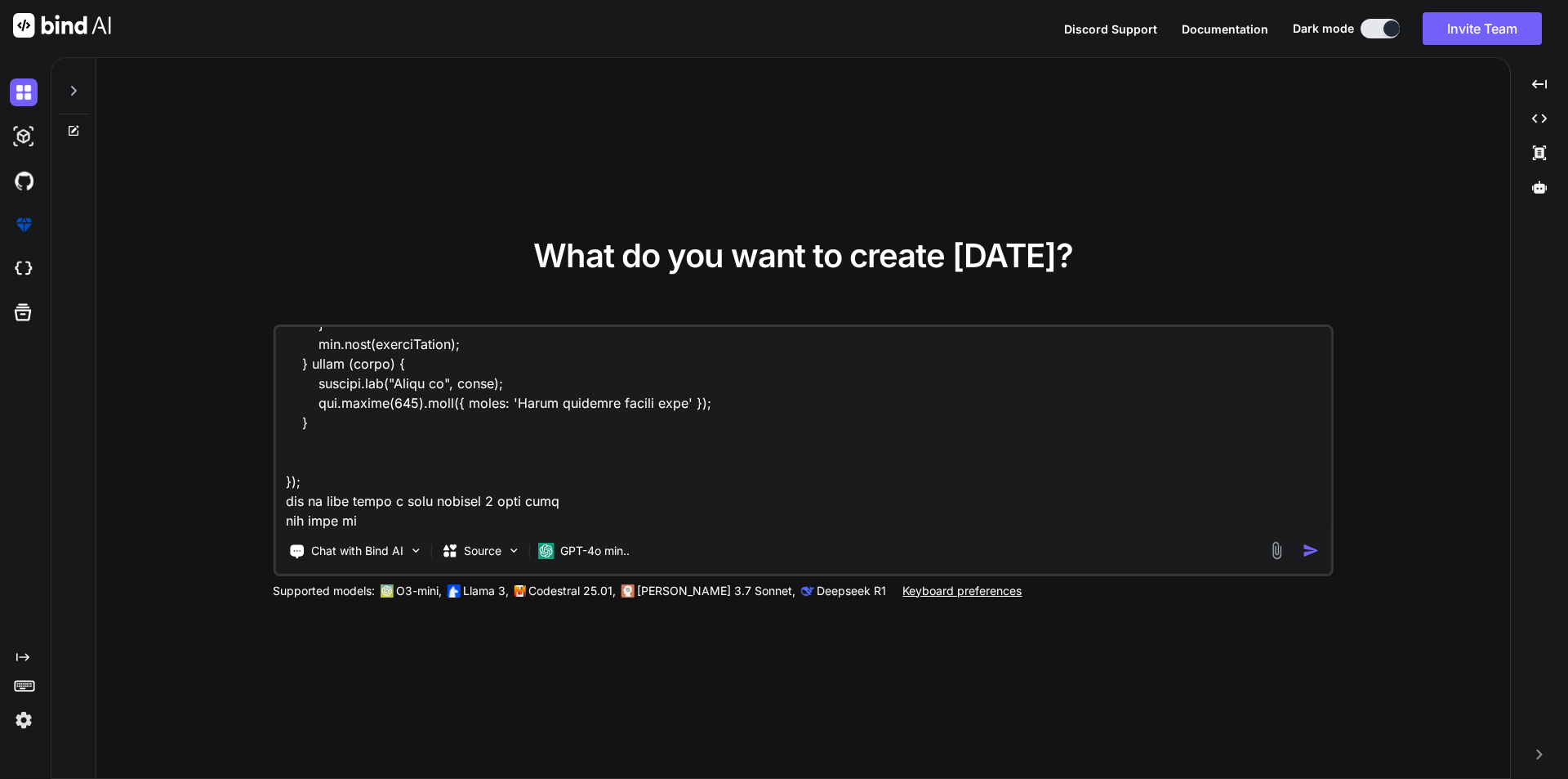
type textarea "i have a this code [DOMAIN_NAME]('/clientData', async function (req, res, next)…"
type textarea "x"
type textarea "i have a this code [DOMAIN_NAME]('/clientData', async function (req, res, next)…"
type textarea "x"
type textarea "i have a this code [DOMAIN_NAME]('/clientData', async function (req, res, next)…"
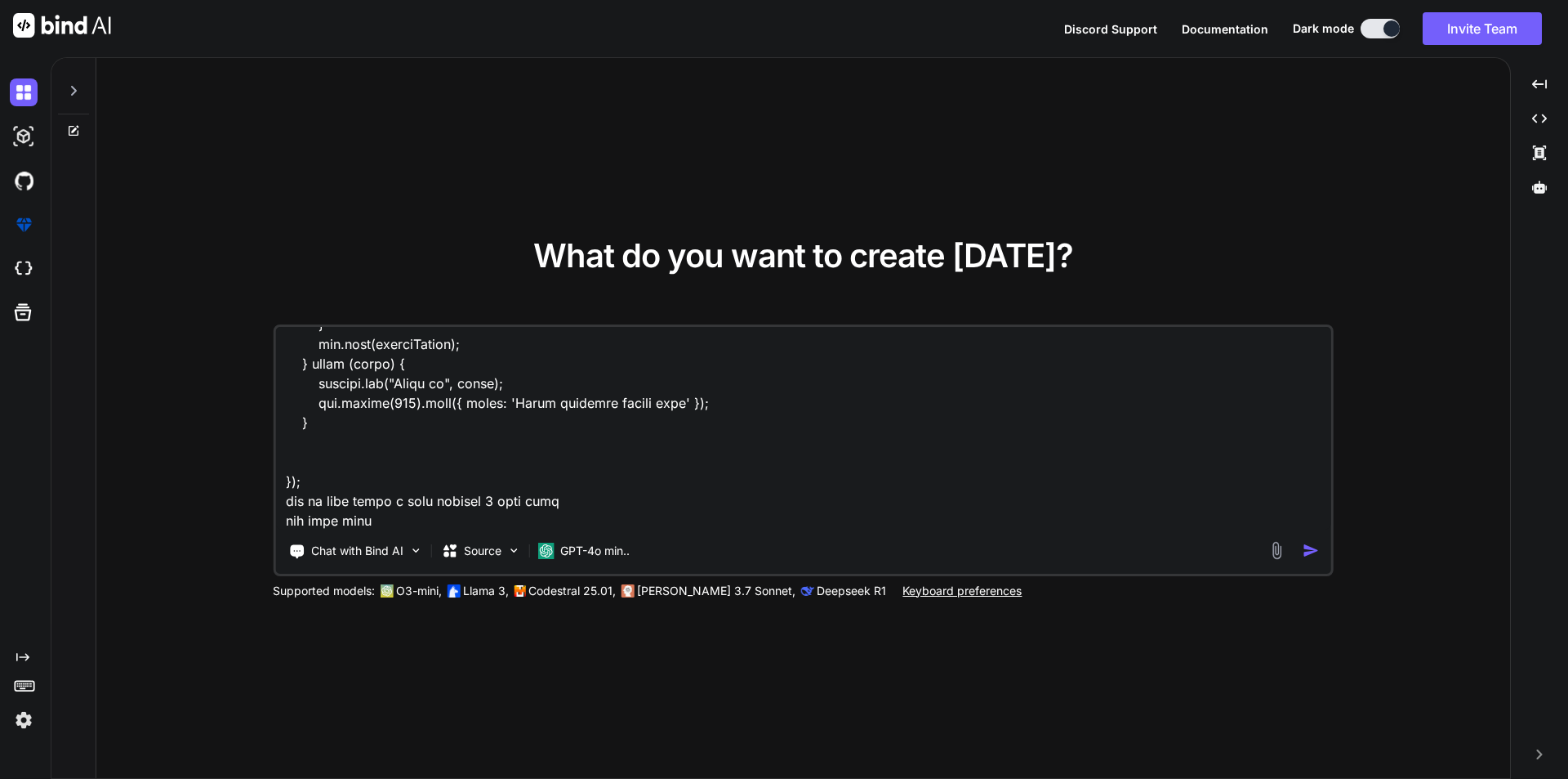
type textarea "x"
type textarea "i have a this code [DOMAIN_NAME]('/clientData', async function (req, res, next)…"
type textarea "x"
type textarea "i have a this code [DOMAIN_NAME]('/clientData', async function (req, res, next)…"
type textarea "x"
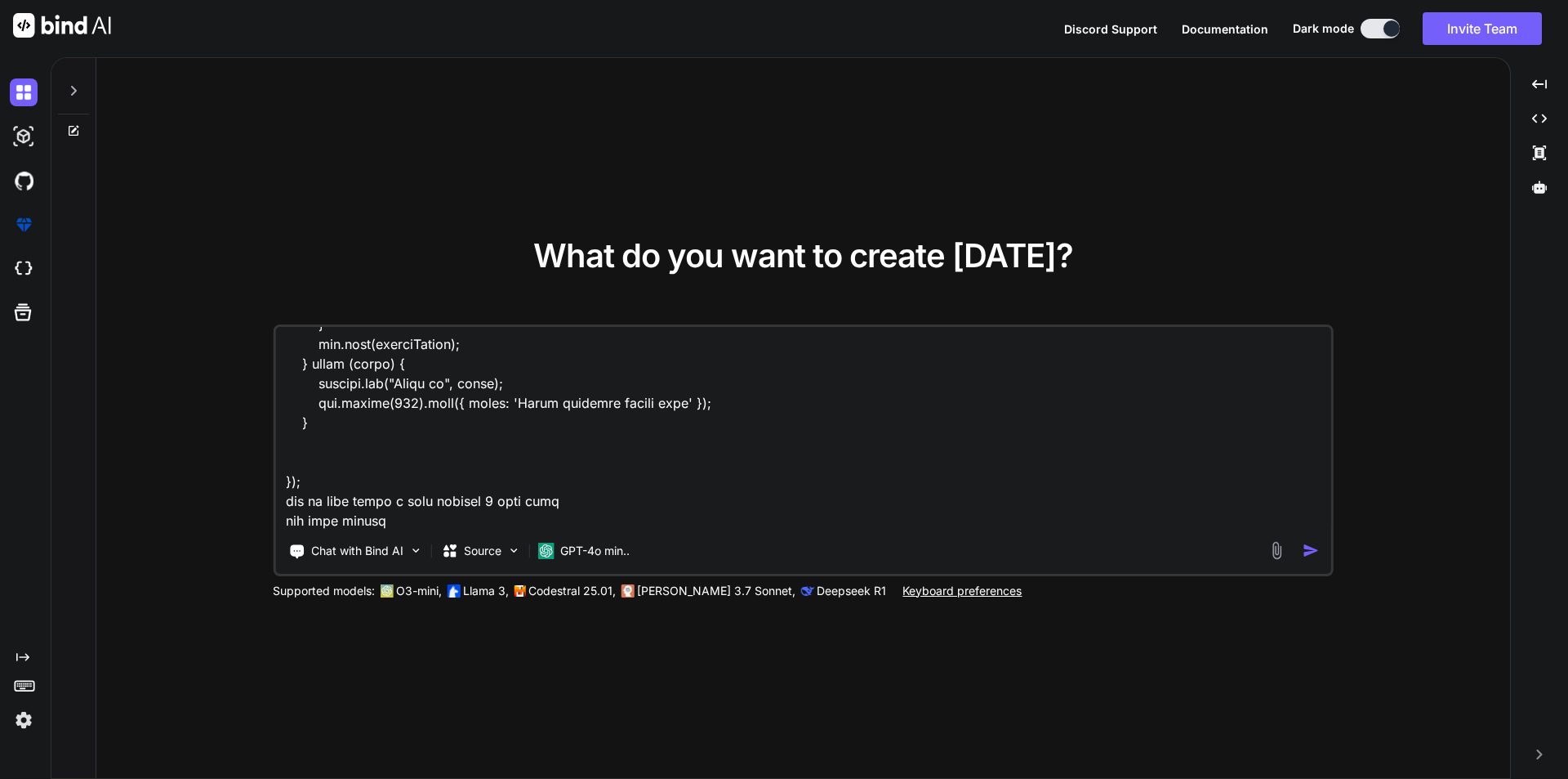
type textarea "i have a this code [DOMAIN_NAME]('/clientData', async function (req, res, next)…"
click at [415, 525] on textarea at bounding box center [803, 428] width 1056 height 203
type textarea "x"
paste textarea "voicemailScanResult is { '$metadata': { httpStatusCode: 200, requestId: 'KLUQ18…"
type textarea "i have a this code [DOMAIN_NAME]('/clientData', async function (req, res, next)…"
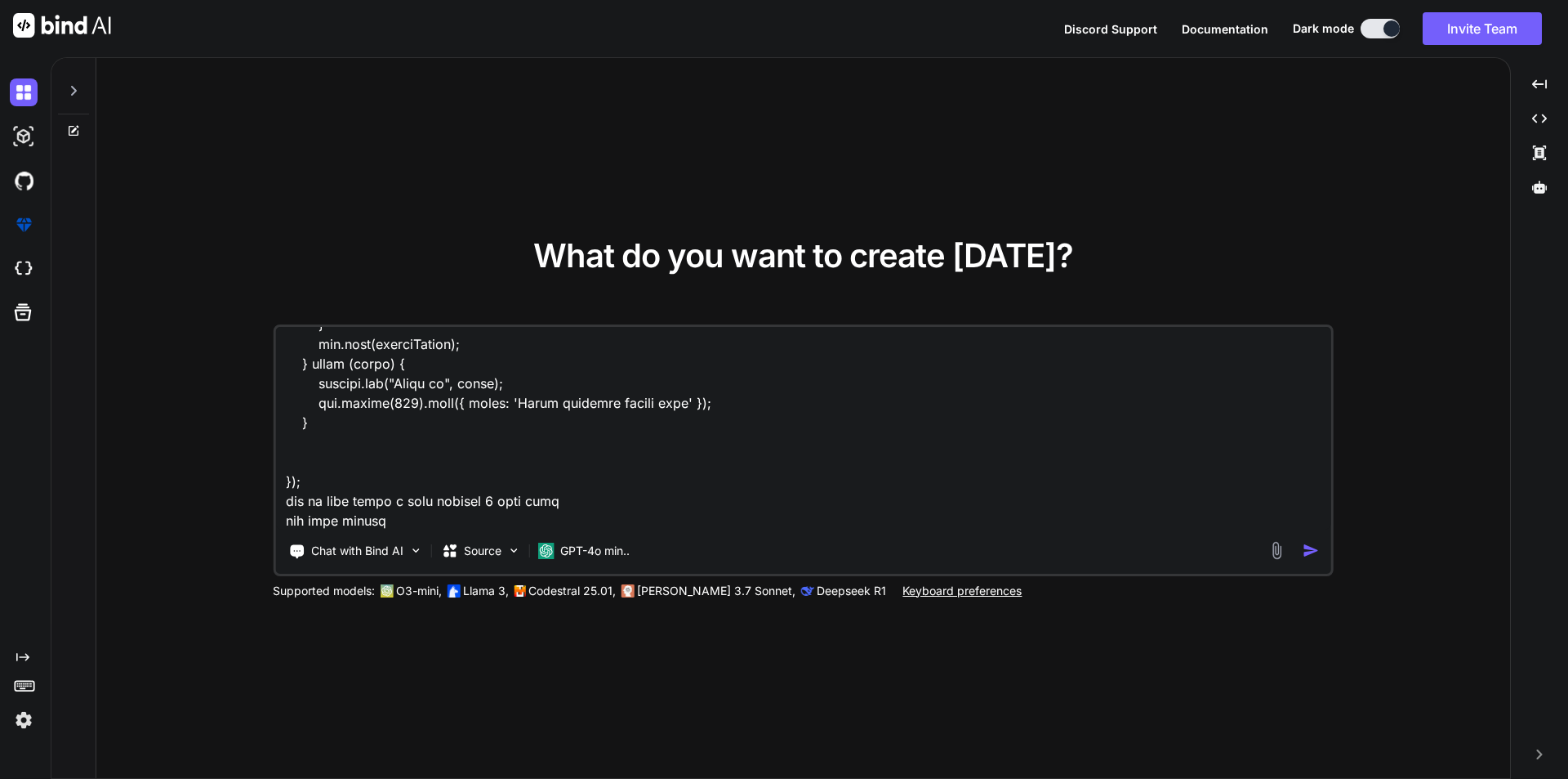
scroll to position [689, 0]
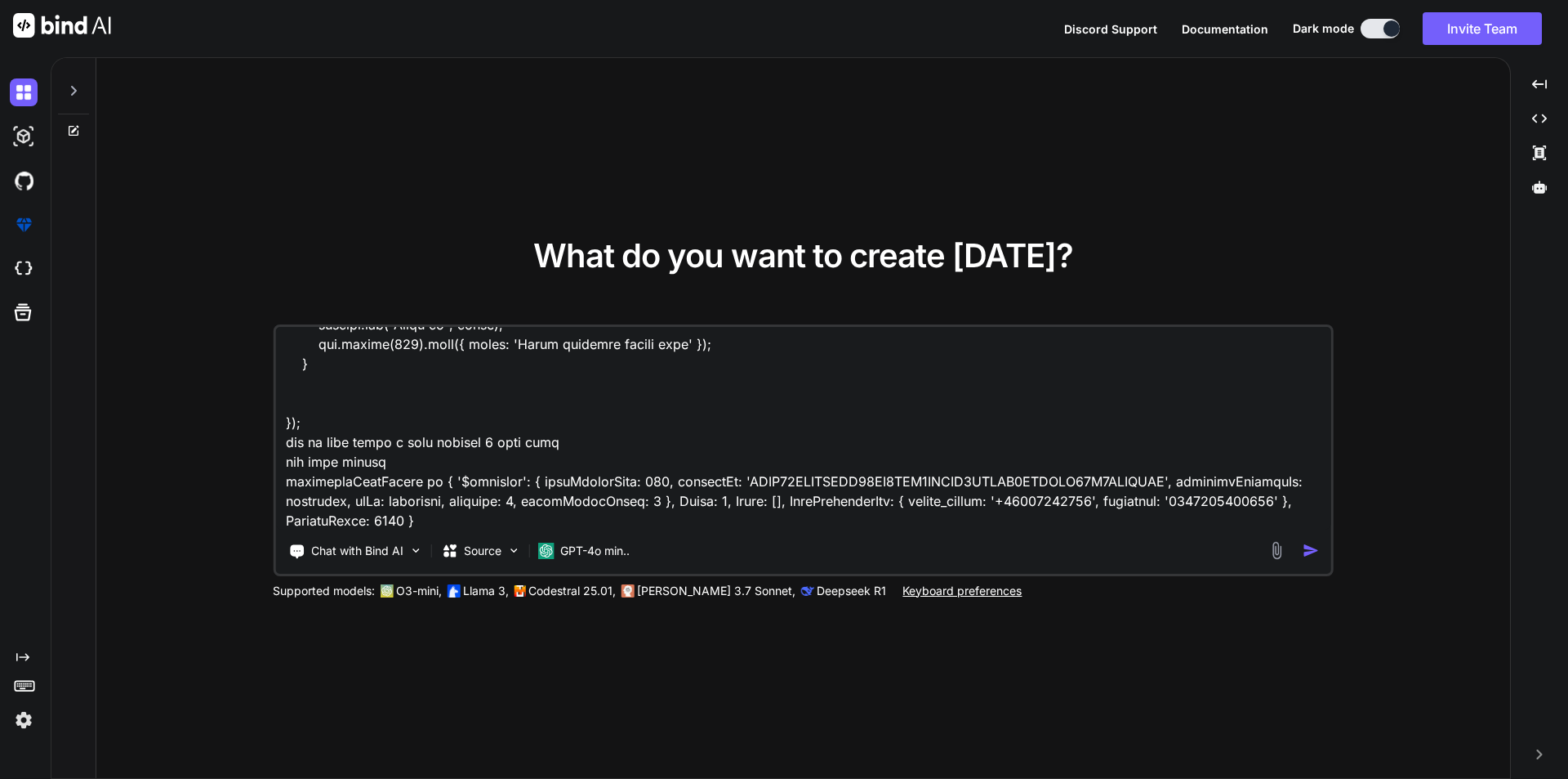
type textarea "x"
type textarea "i have a this code [DOMAIN_NAME]('/clientData', async function (req, res, next)…"
click at [555, 525] on textarea at bounding box center [803, 428] width 1056 height 203
type textarea "x"
type textarea "i have a this code [DOMAIN_NAME]('/clientData', async function (req, res, next)…"
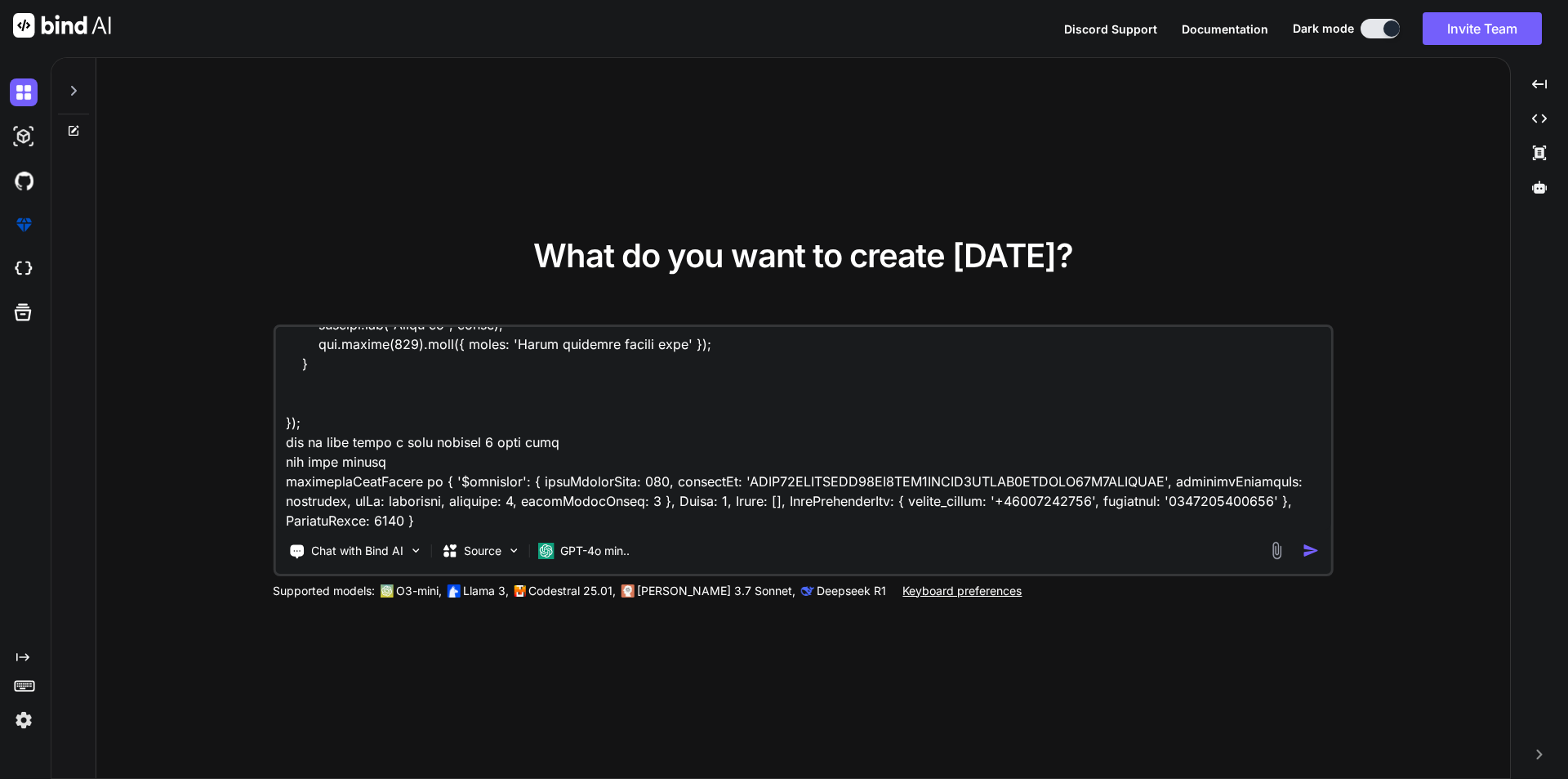
type textarea "x"
click at [569, 523] on textarea at bounding box center [803, 428] width 1056 height 203
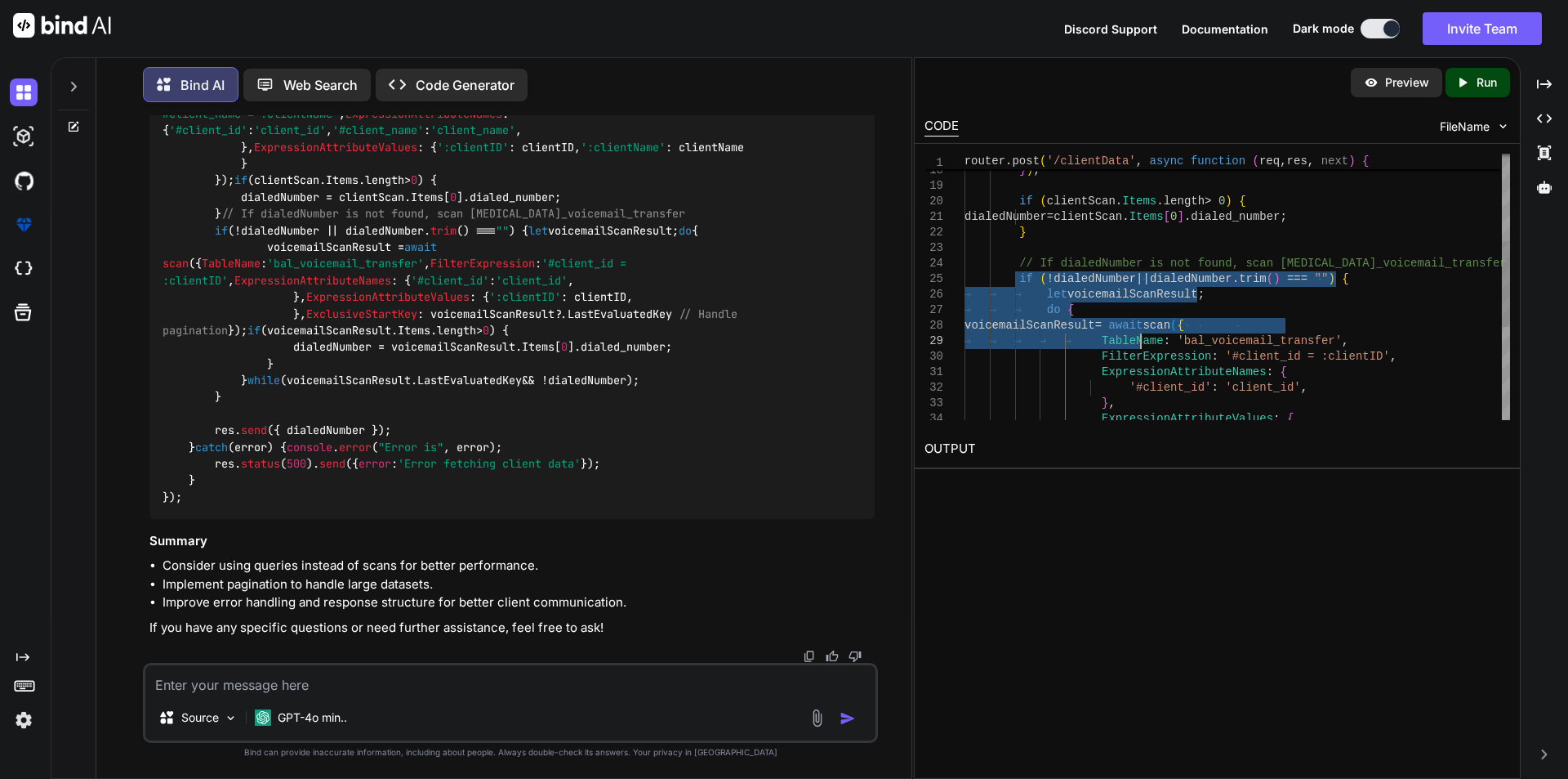
drag, startPoint x: 1008, startPoint y: 280, endPoint x: 1139, endPoint y: 335, distance: 142.1
click at [1139, 335] on div "} , ExpressionAttributeValues : { FilterExpression : '#client_id = :clientID' ,…" at bounding box center [1237, 294] width 545 height 823
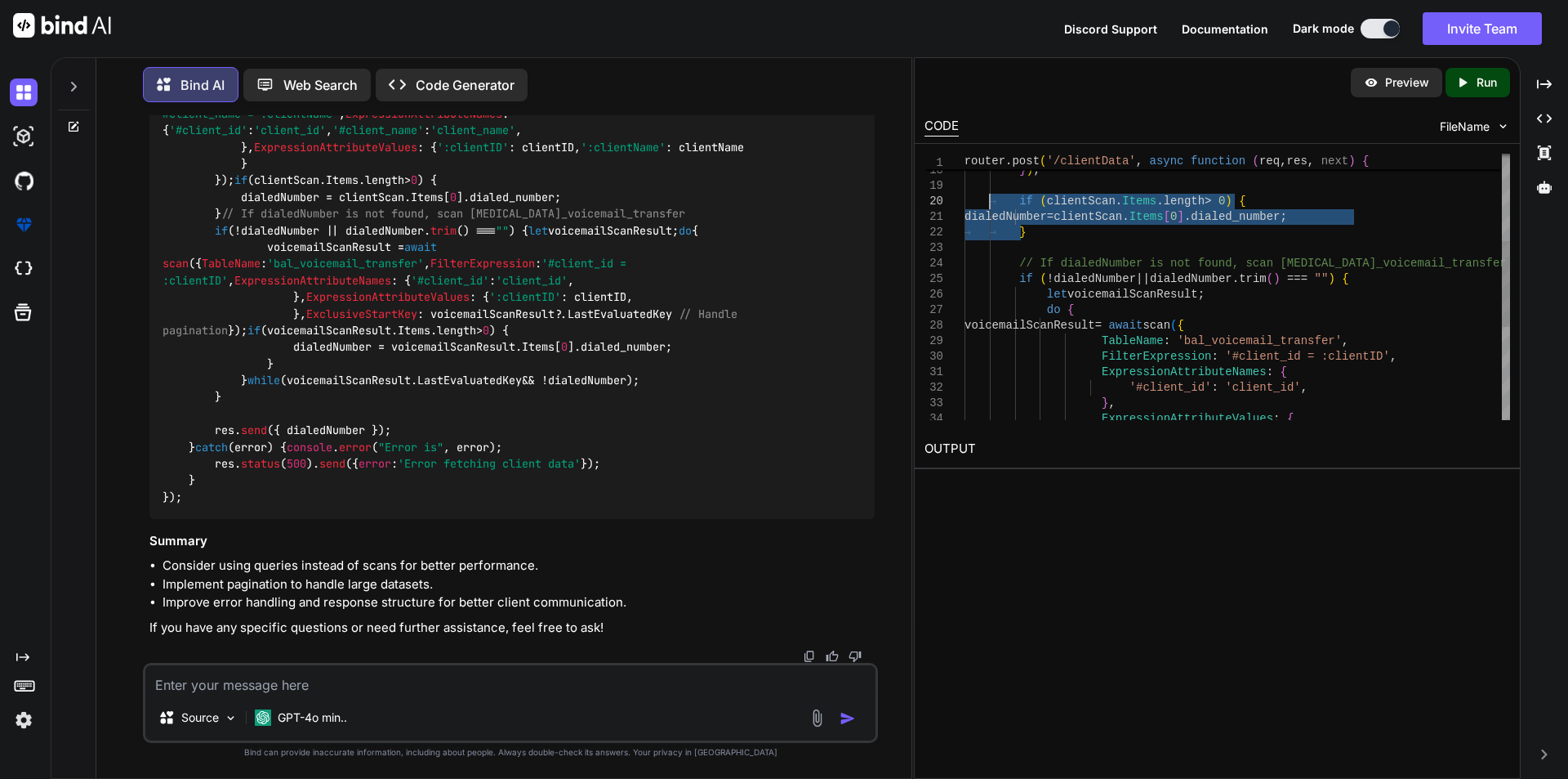
drag, startPoint x: 1043, startPoint y: 232, endPoint x: 994, endPoint y: 203, distance: 56.9
click at [994, 203] on div "} , ExpressionAttributeValues : { FilterExpression : '#client_id = :clientID' ,…" at bounding box center [1237, 294] width 545 height 823
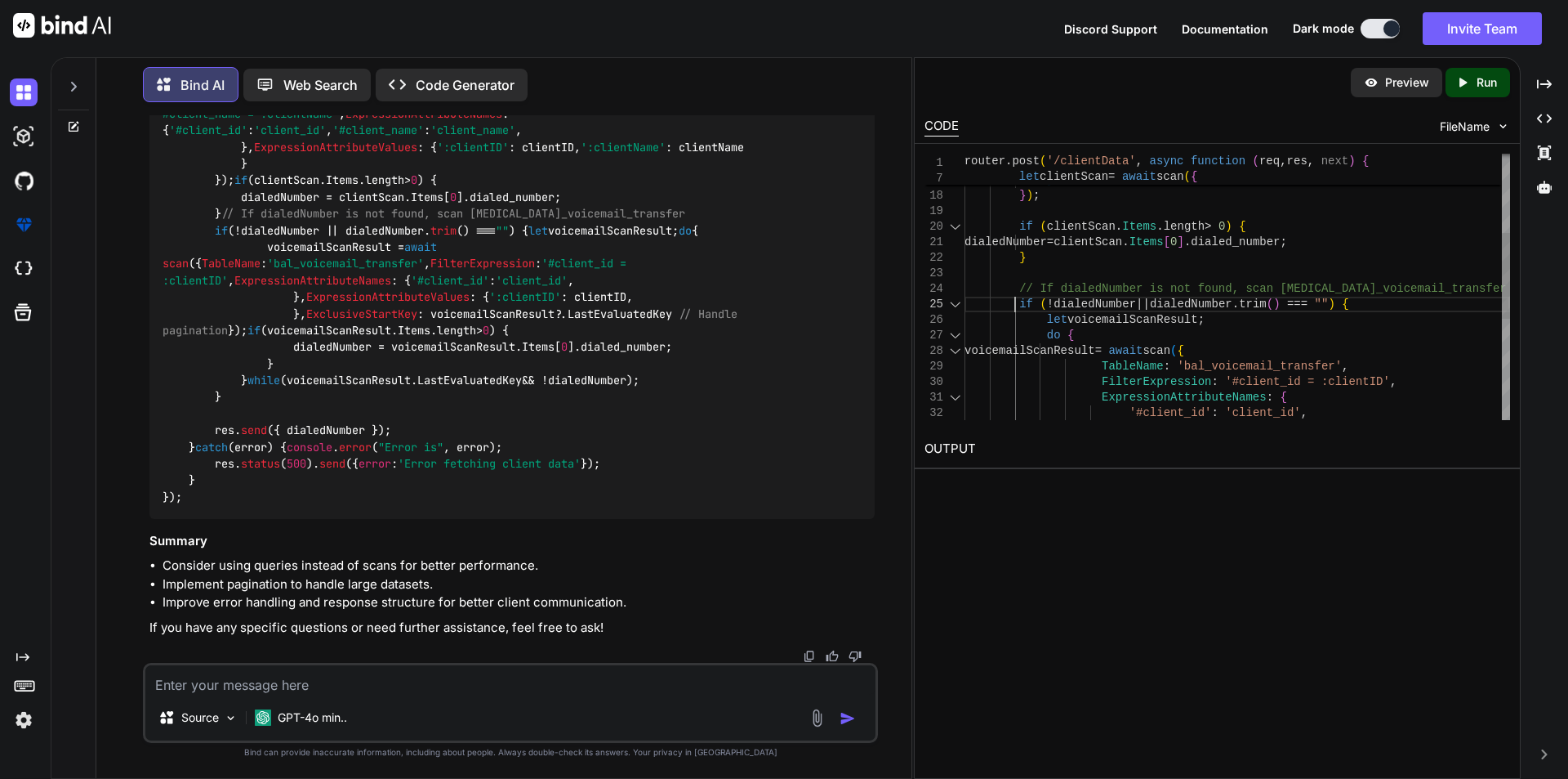
drag, startPoint x: 1006, startPoint y: 306, endPoint x: 1086, endPoint y: 359, distance: 96.0
click at [1086, 359] on div "} ':clientID' : clientID , ':clientName' : clientName } ) ; if ( clientScan . I…" at bounding box center [1237, 320] width 545 height 823
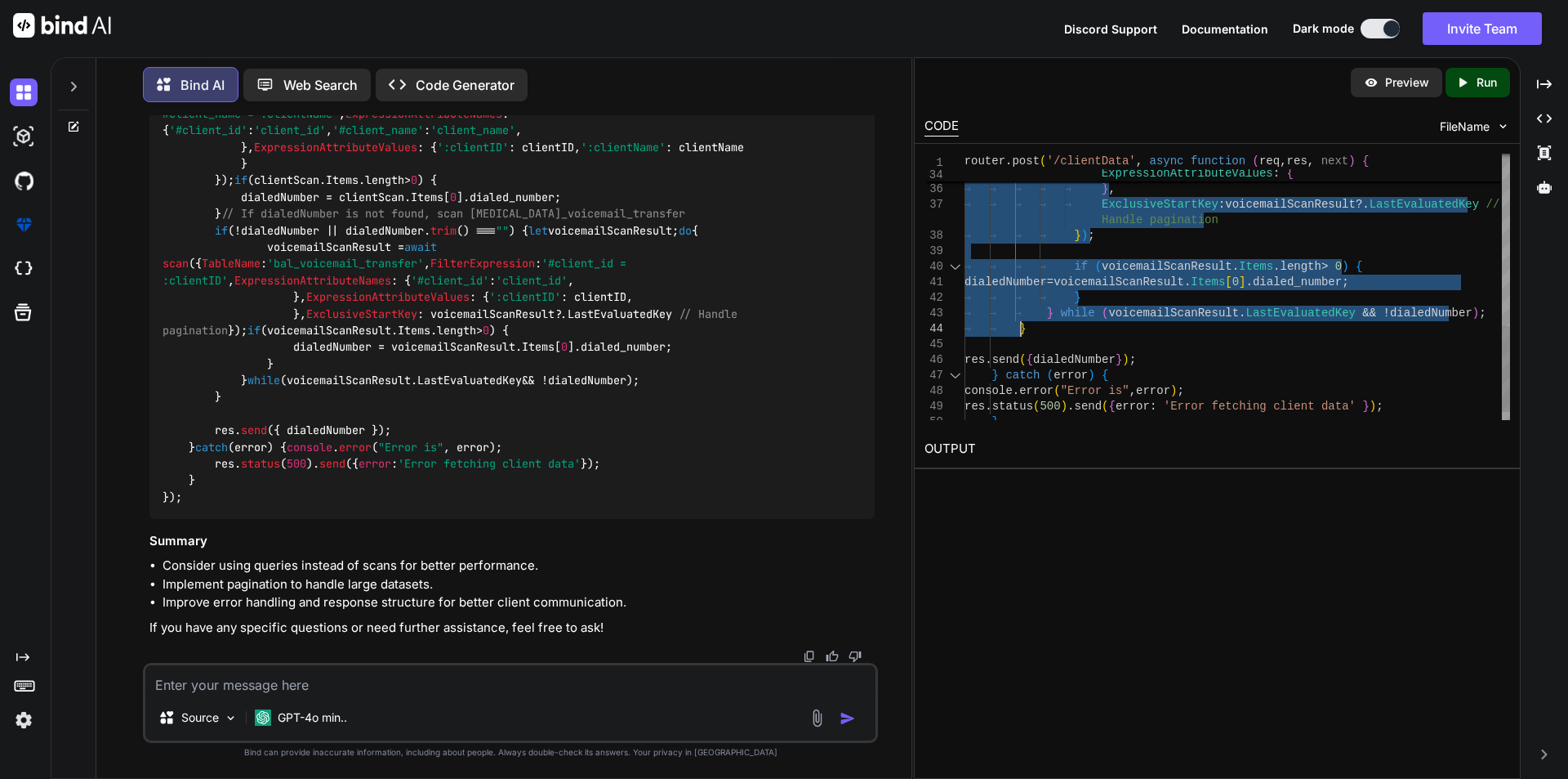
click at [1037, 334] on div "ExpressionAttributeValues : { ':clientID' : clientID , } , ExclusiveStartKey : …" at bounding box center [1237, 33] width 545 height 823
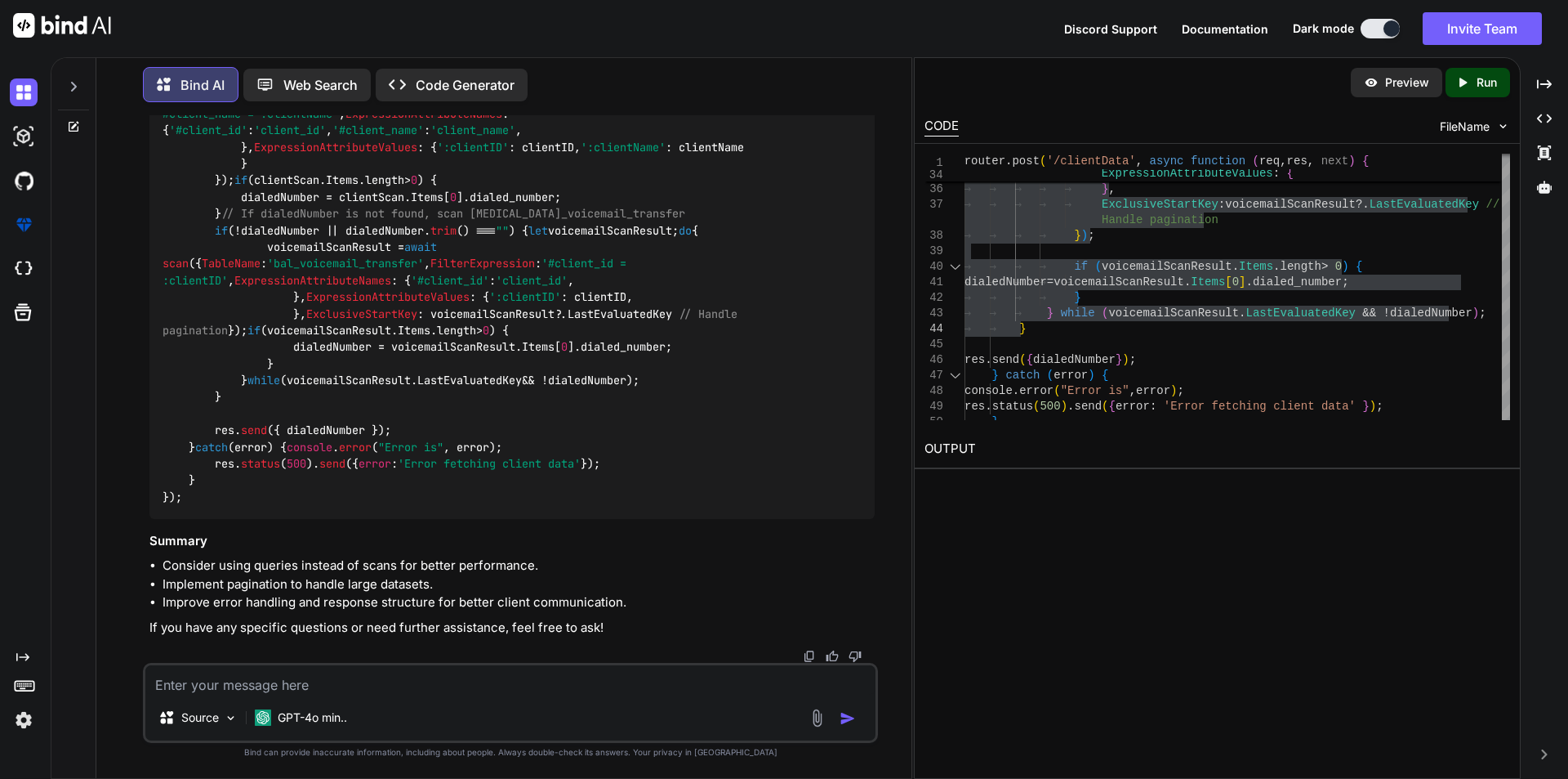
click at [404, 693] on textarea at bounding box center [510, 680] width 730 height 29
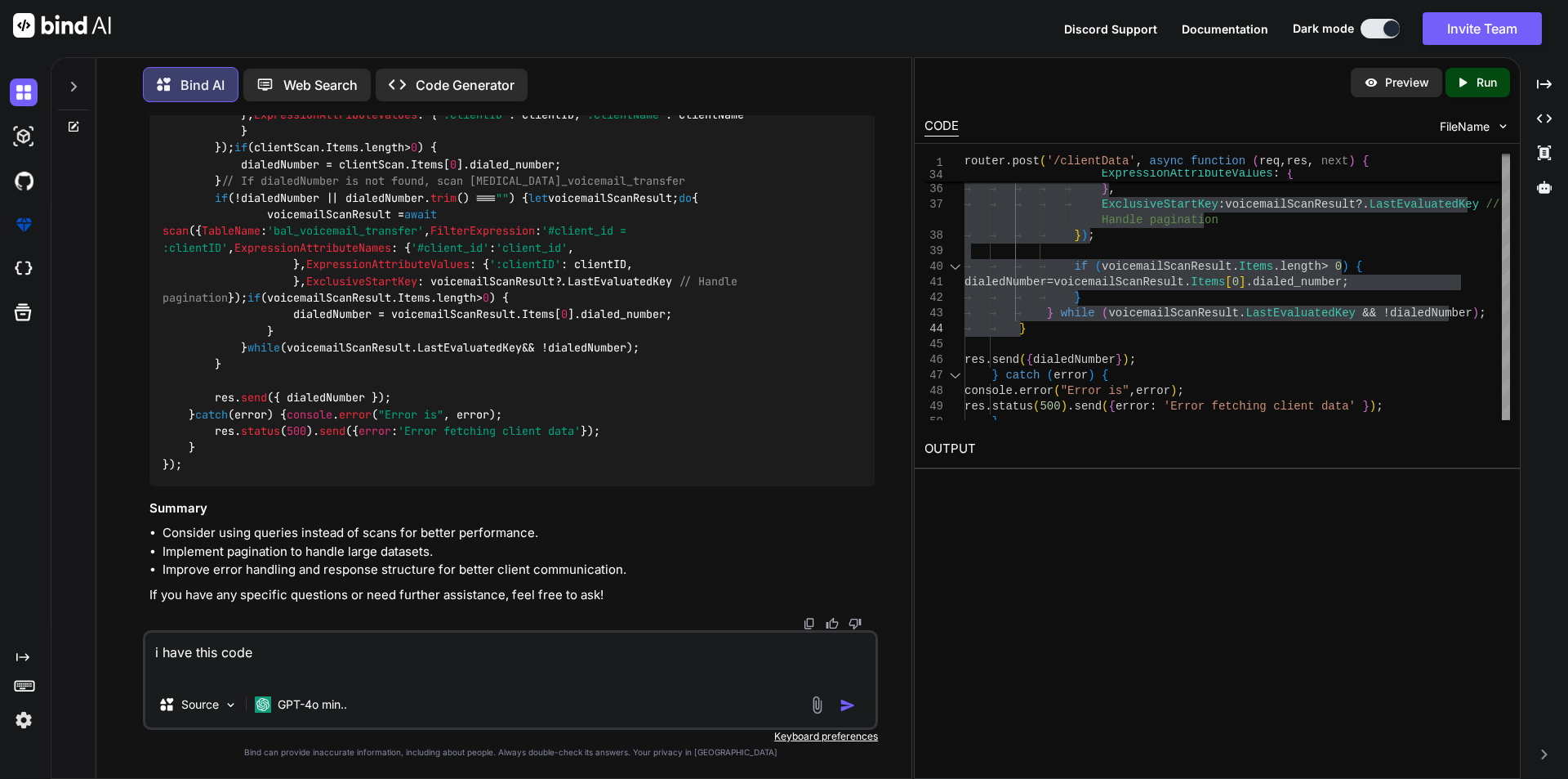
paste textarea "function drawStatusBarChart(data) { const el = document.getElementById("agentBa…"
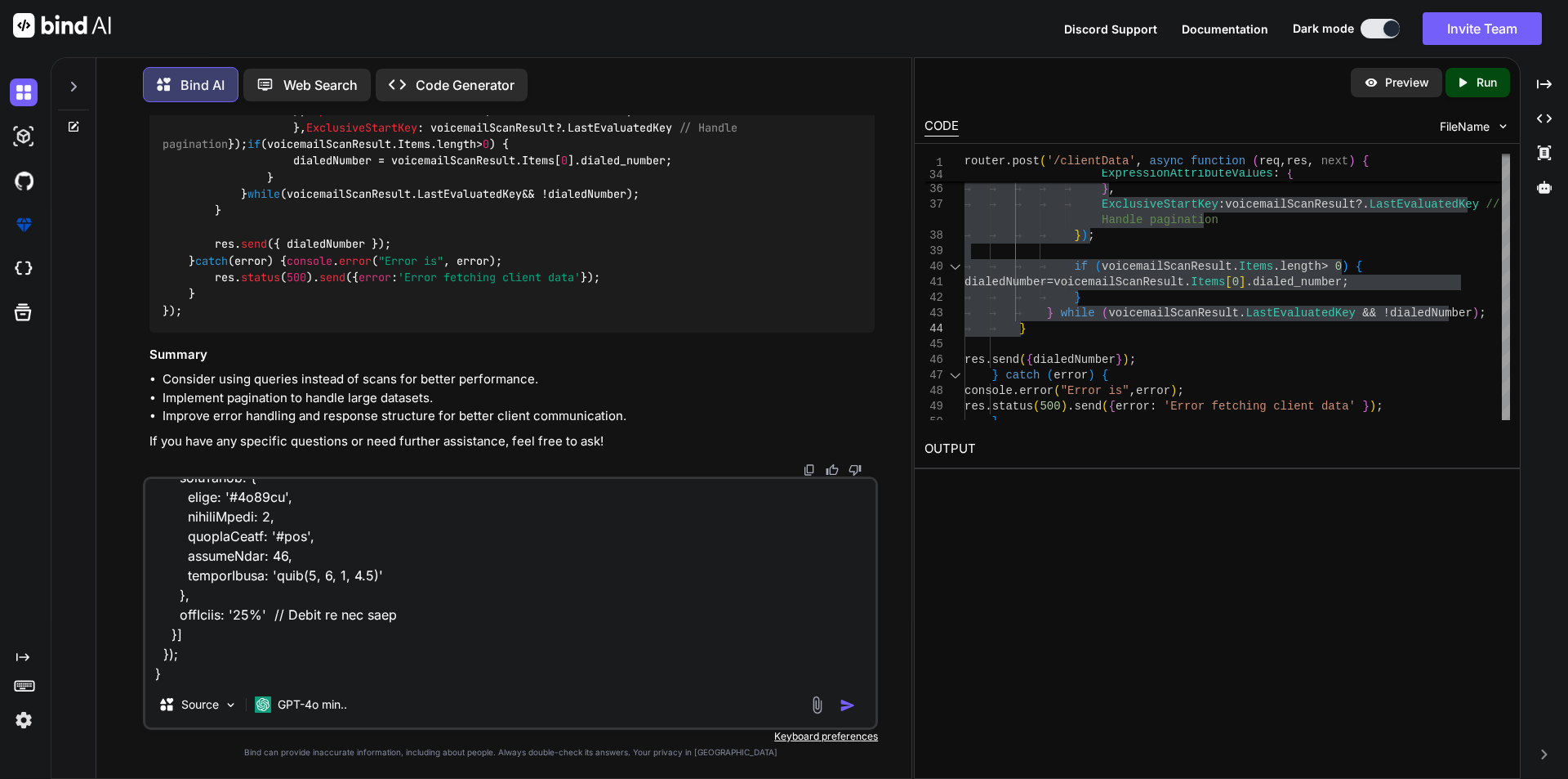
click at [260, 674] on textarea at bounding box center [510, 580] width 730 height 203
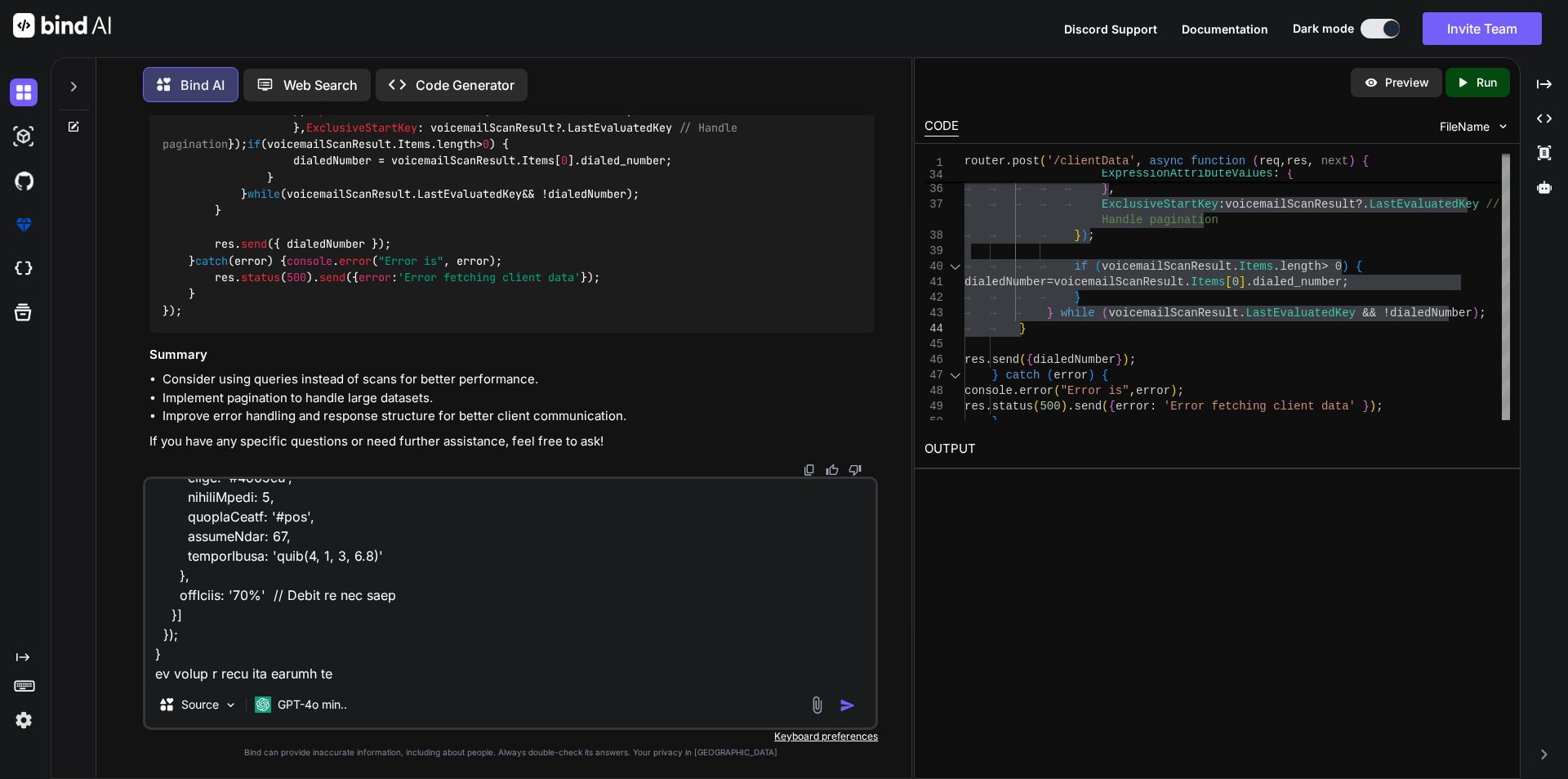
scroll to position [1962, 0]
click at [362, 650] on textarea at bounding box center [510, 580] width 730 height 203
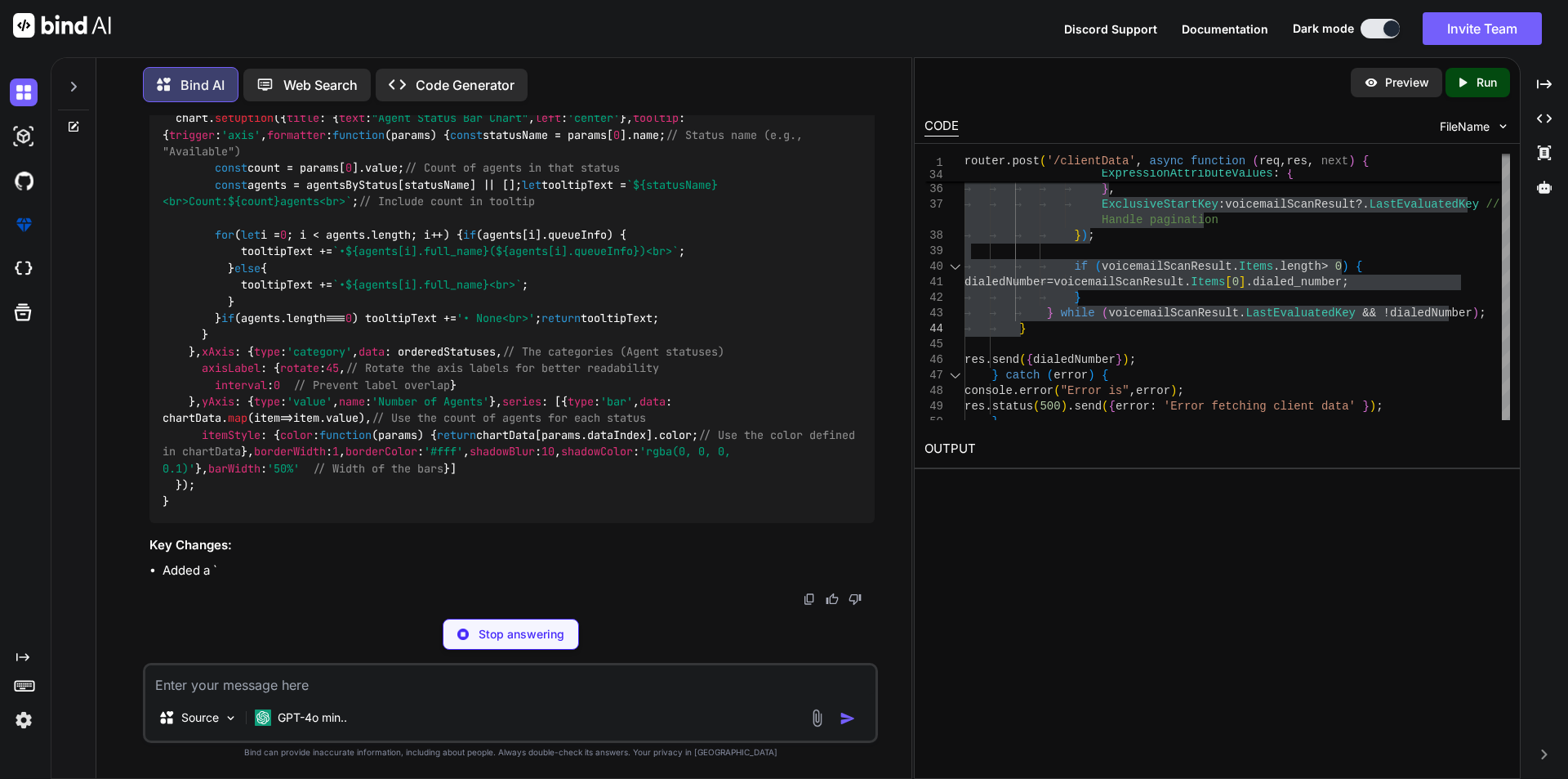
scroll to position [3941, 0]
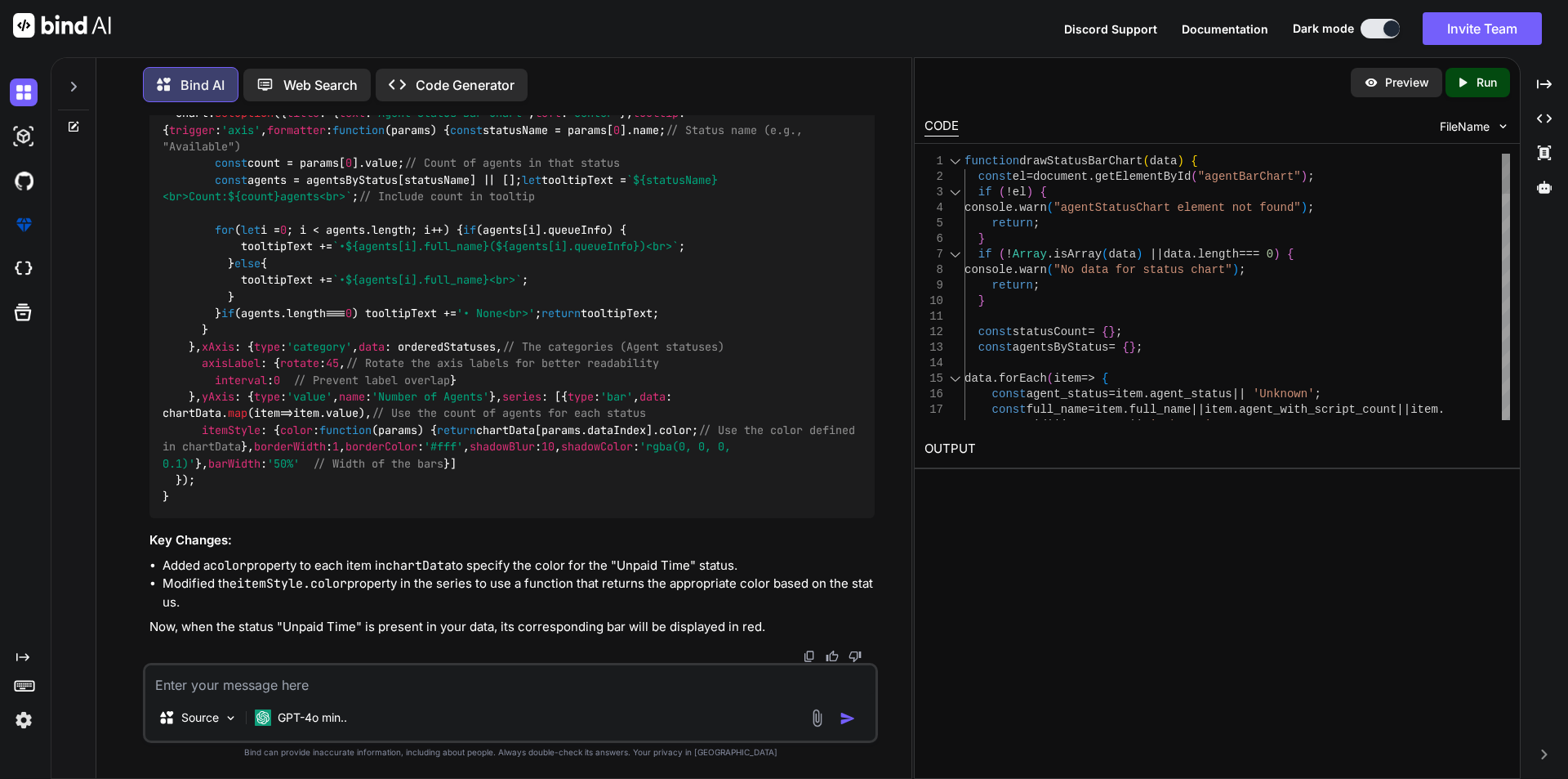
click at [954, 159] on div at bounding box center [955, 162] width 22 height 16
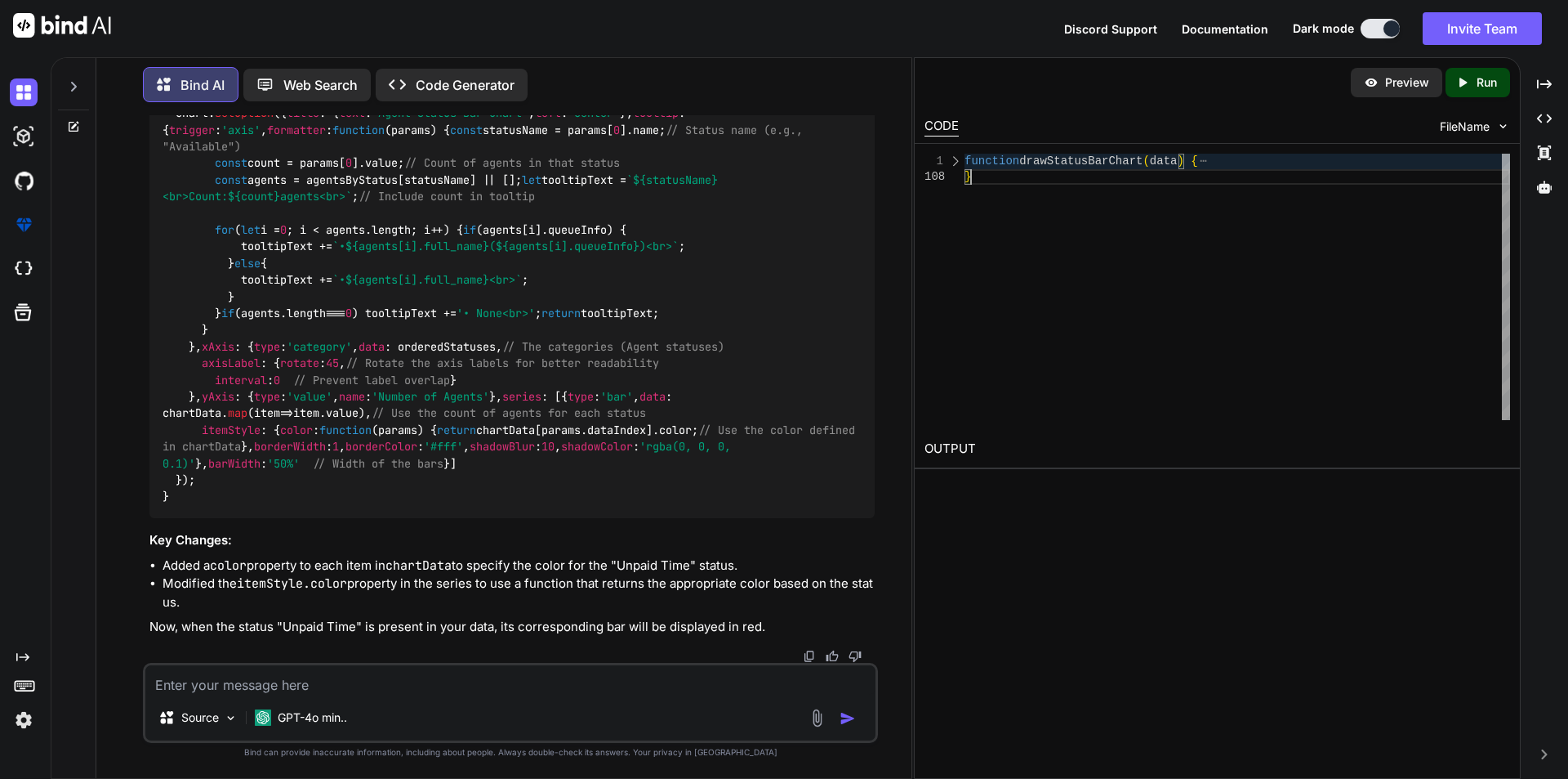
scroll to position [0, 0]
drag, startPoint x: 985, startPoint y: 179, endPoint x: 964, endPoint y: 165, distance: 25.2
click at [964, 165] on div "function drawStatusBarChart ( data ) { }" at bounding box center [1237, 286] width 545 height 266
